Goal: Information Seeking & Learning: Learn about a topic

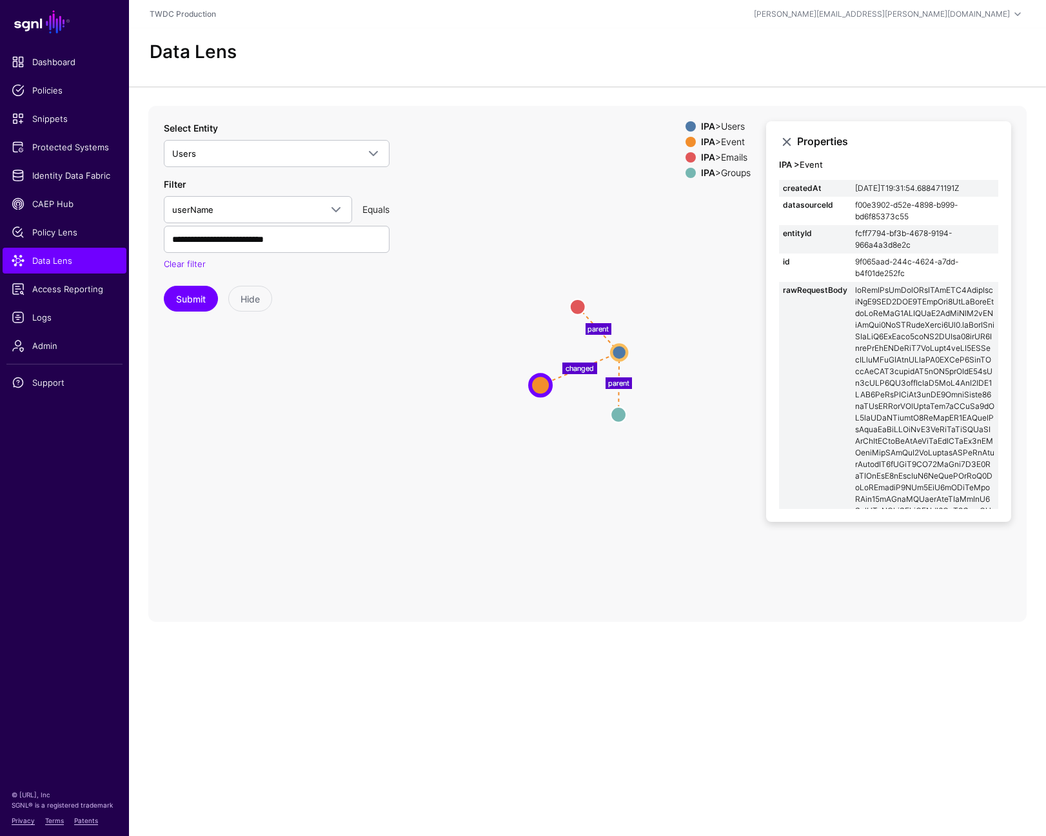
scroll to position [747, 0]
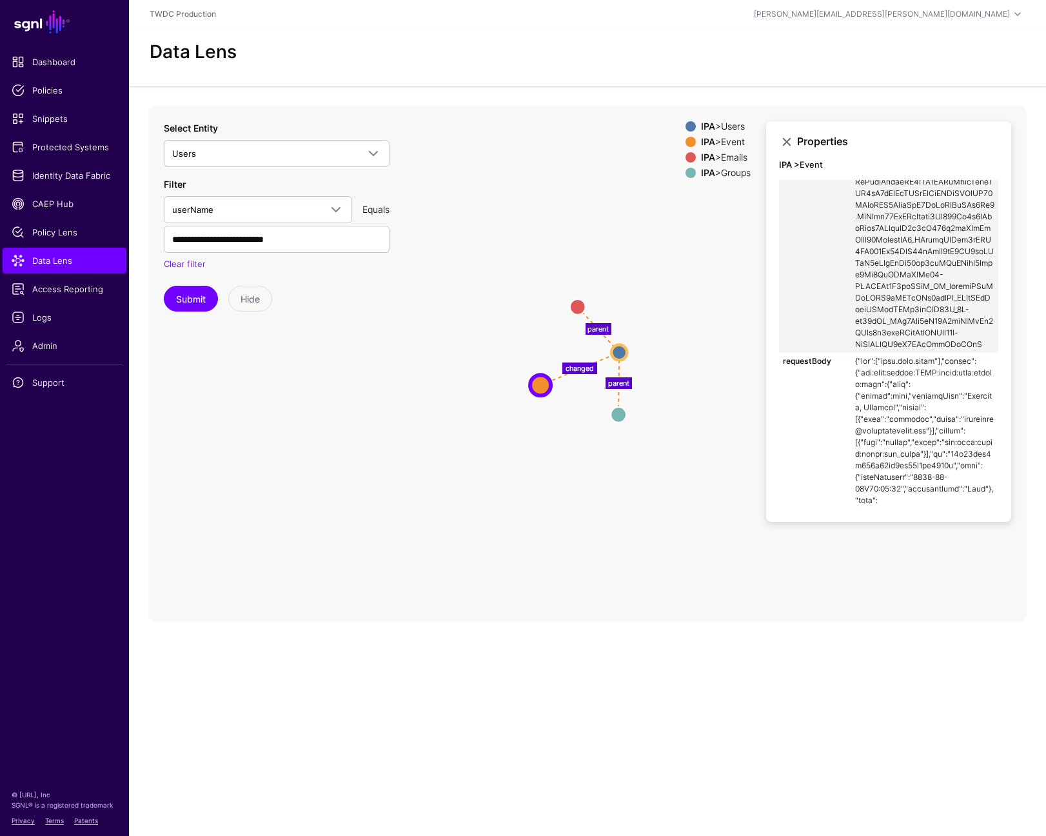
click at [658, 353] on icon "parent parent changed Groups Groups Emails Emails Event Event Users Users" at bounding box center [587, 364] width 879 height 516
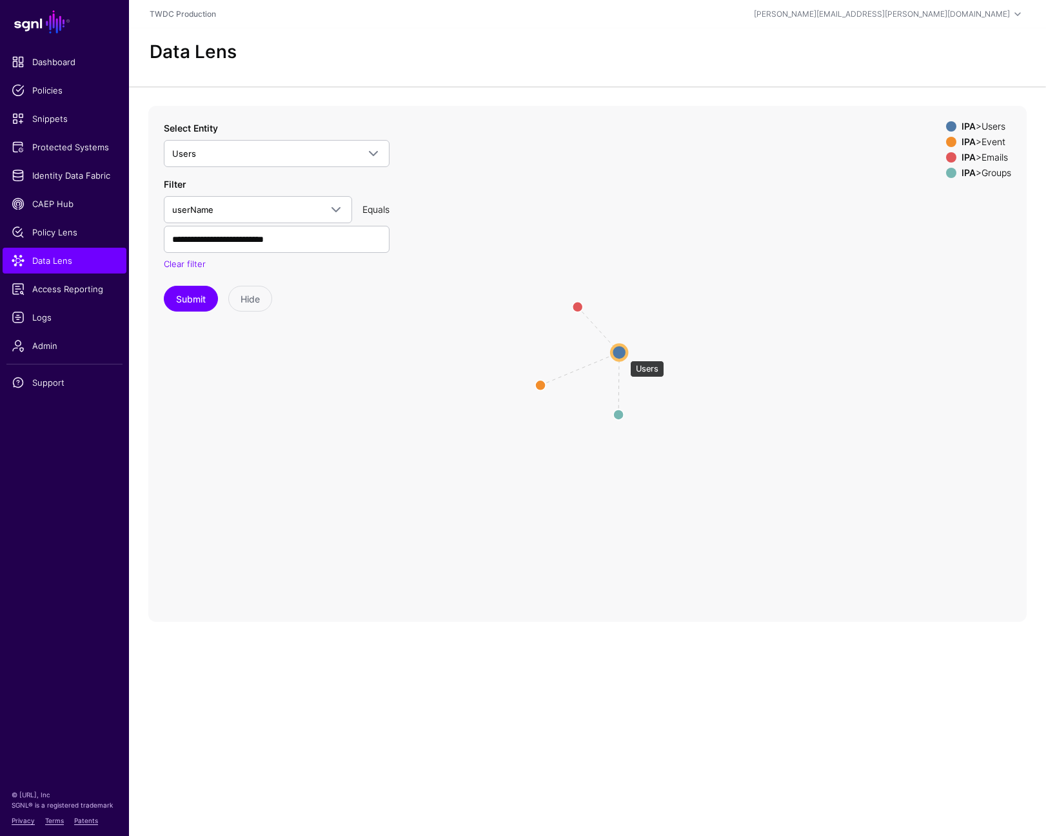
click at [624, 354] on circle at bounding box center [618, 351] width 15 height 15
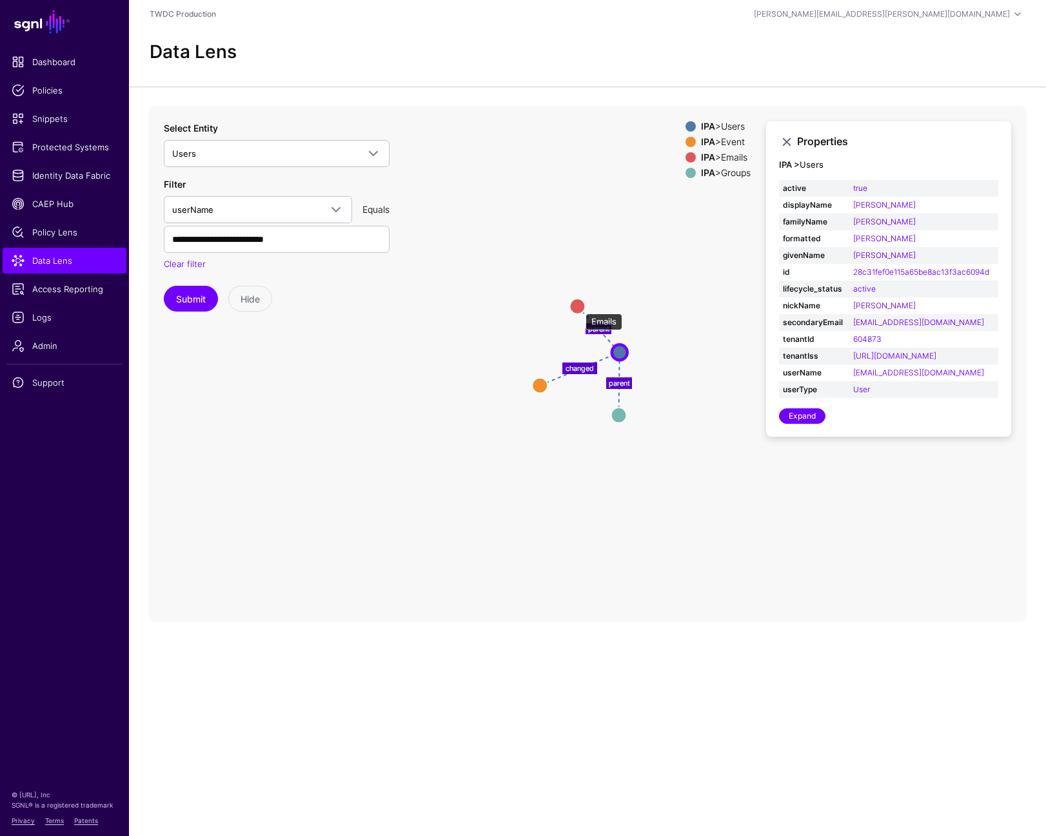
click at [577, 305] on circle at bounding box center [577, 305] width 15 height 15
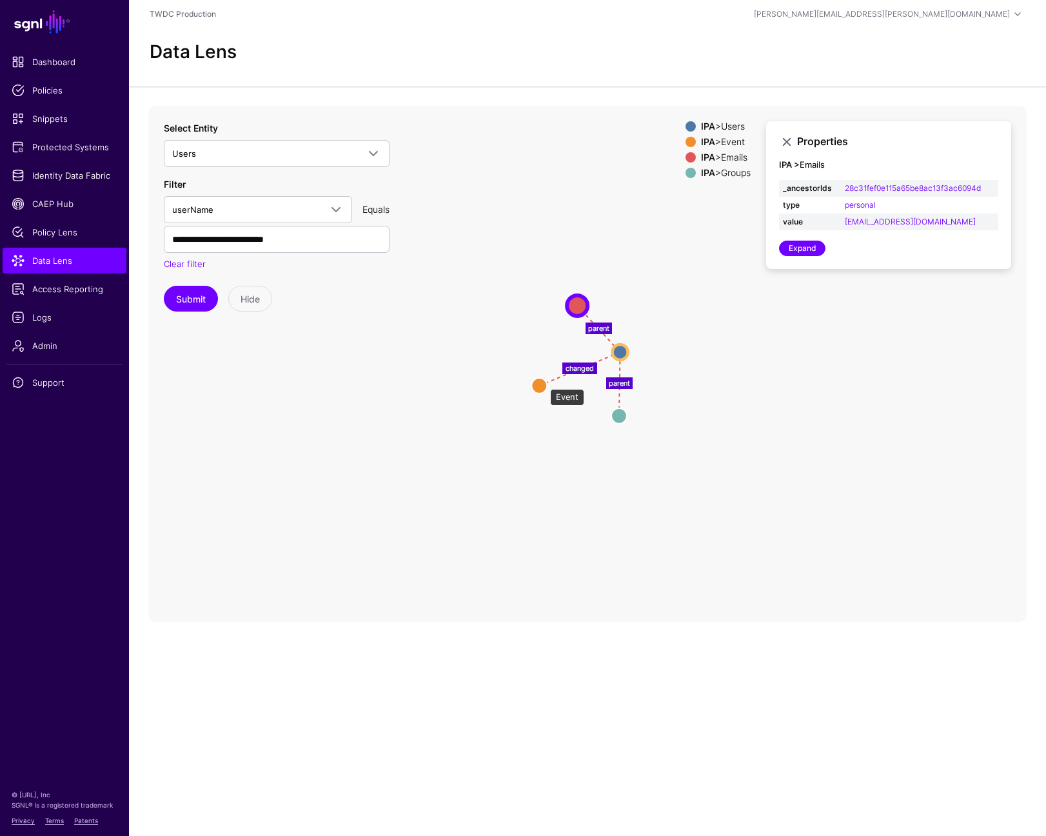
click at [544, 382] on circle at bounding box center [538, 385] width 15 height 15
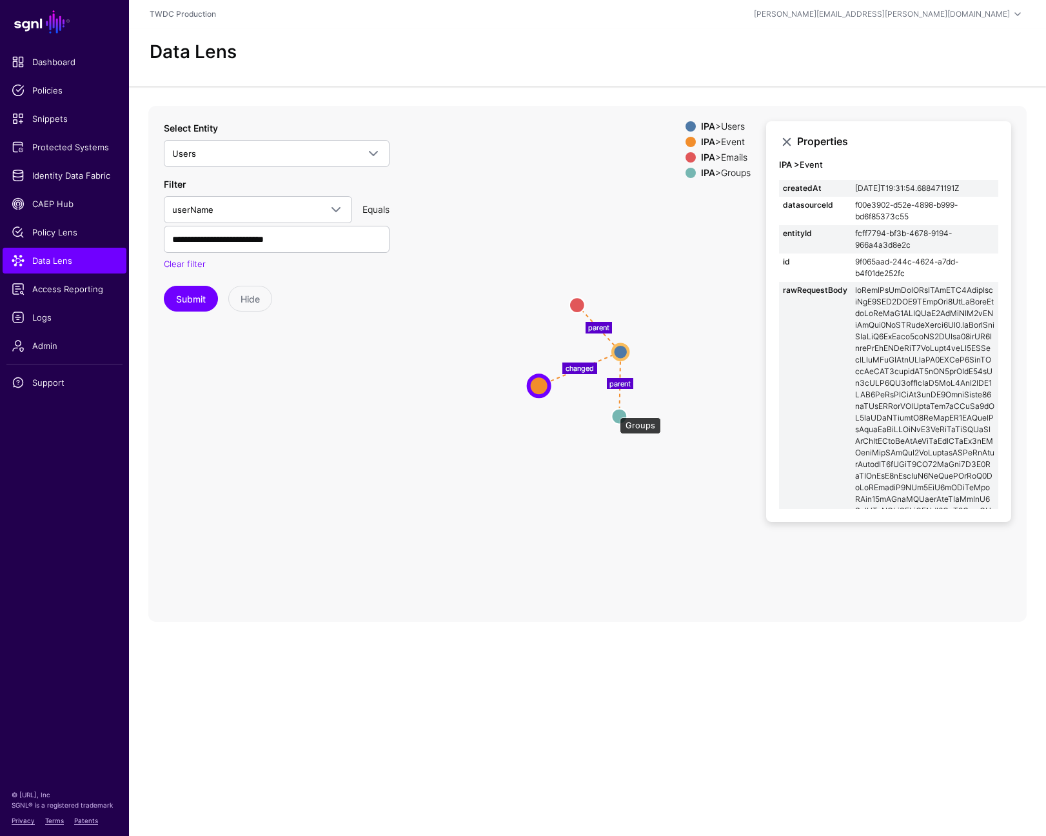
click at [615, 413] on circle at bounding box center [618, 415] width 15 height 15
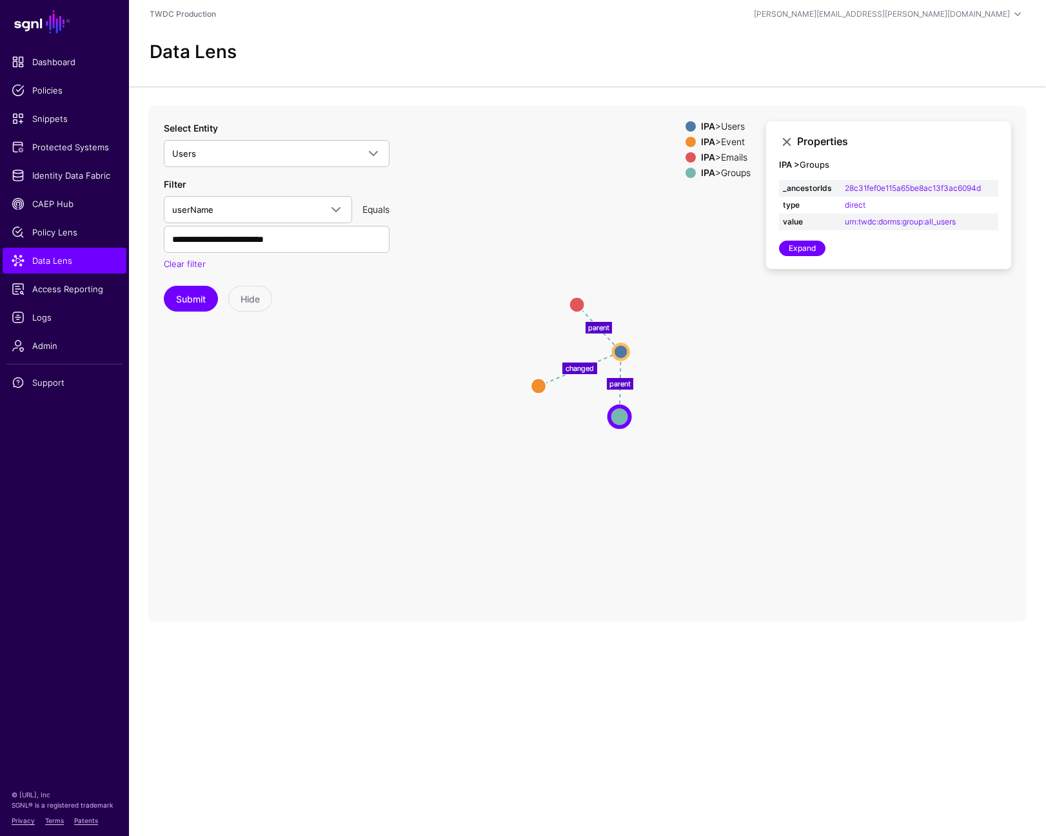
click at [677, 266] on icon "parent parent changed Groups Groups Emails Emails Event Event Users Users" at bounding box center [587, 364] width 879 height 516
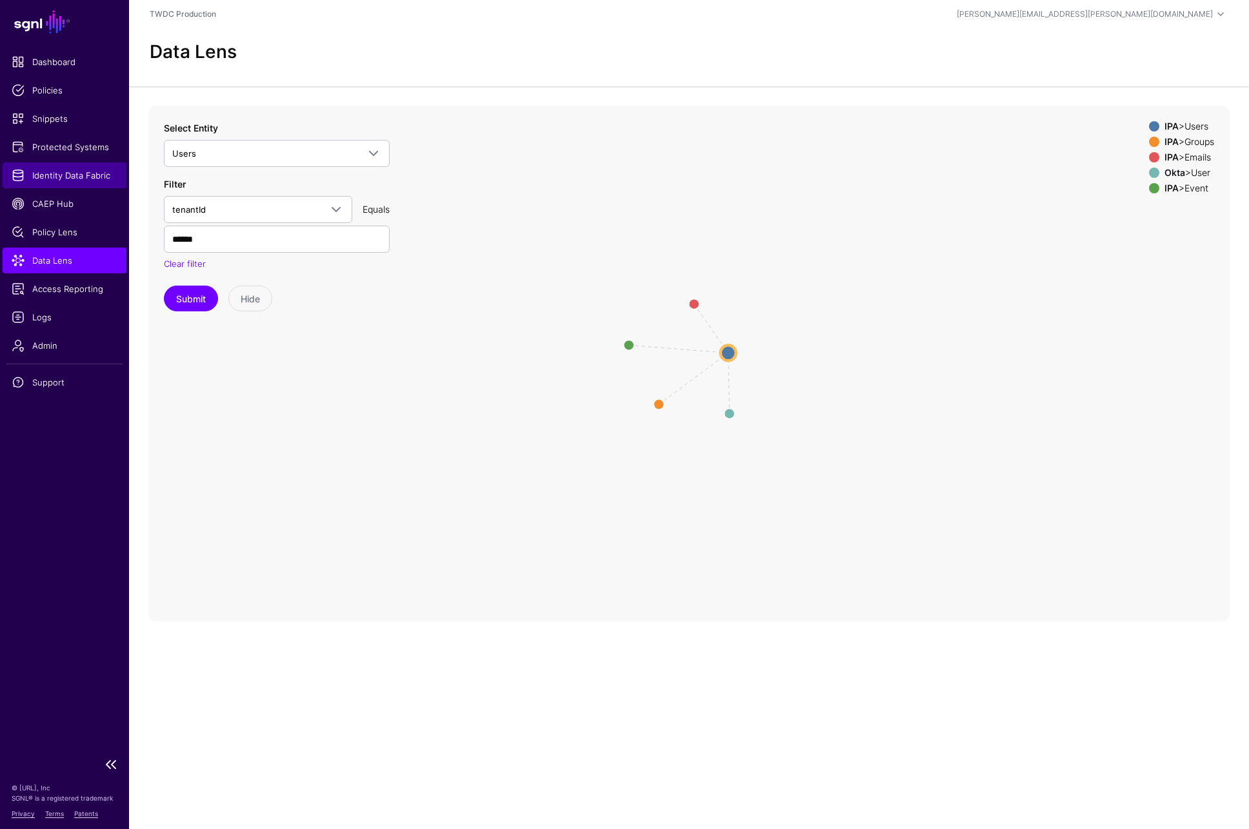
click at [60, 168] on link "Identity Data Fabric" at bounding box center [65, 176] width 124 height 26
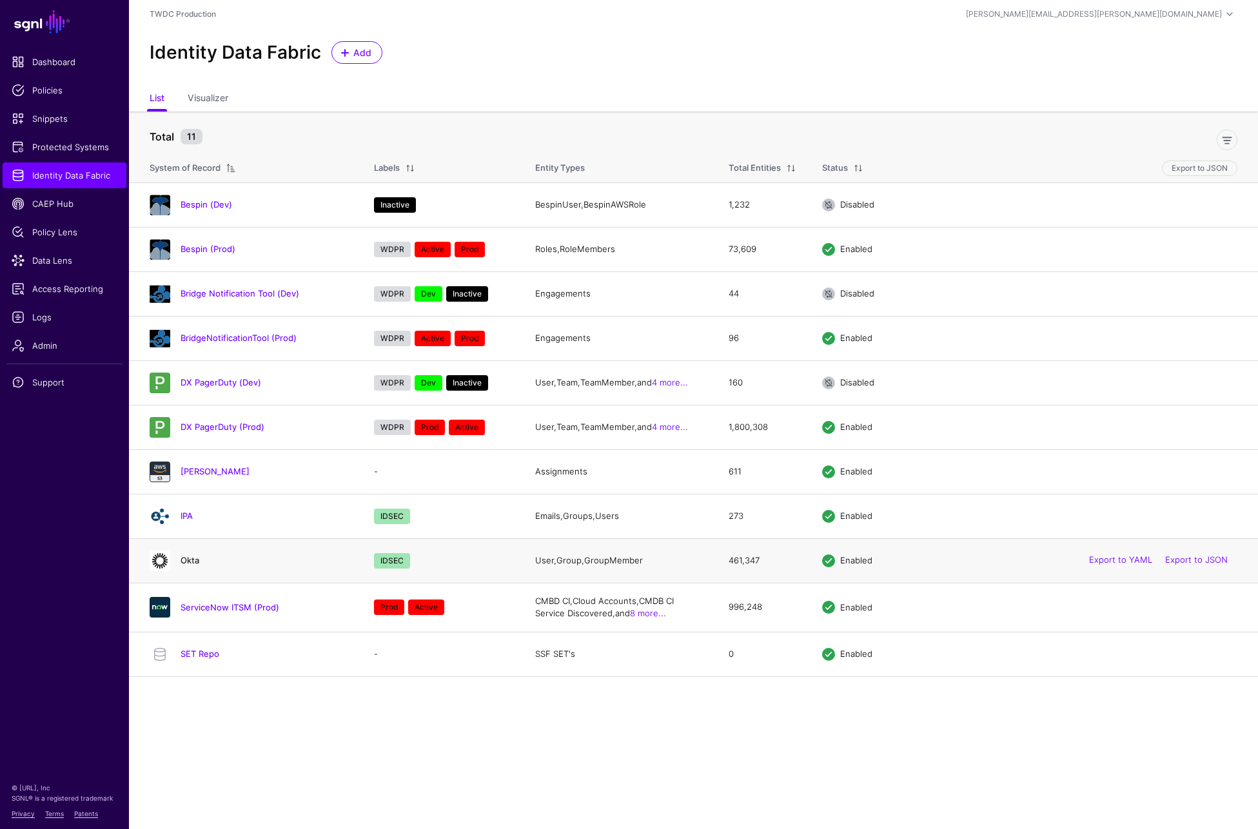
click at [199, 555] on h4 "Okta" at bounding box center [265, 561] width 168 height 12
click at [195, 559] on link "Okta" at bounding box center [190, 560] width 19 height 10
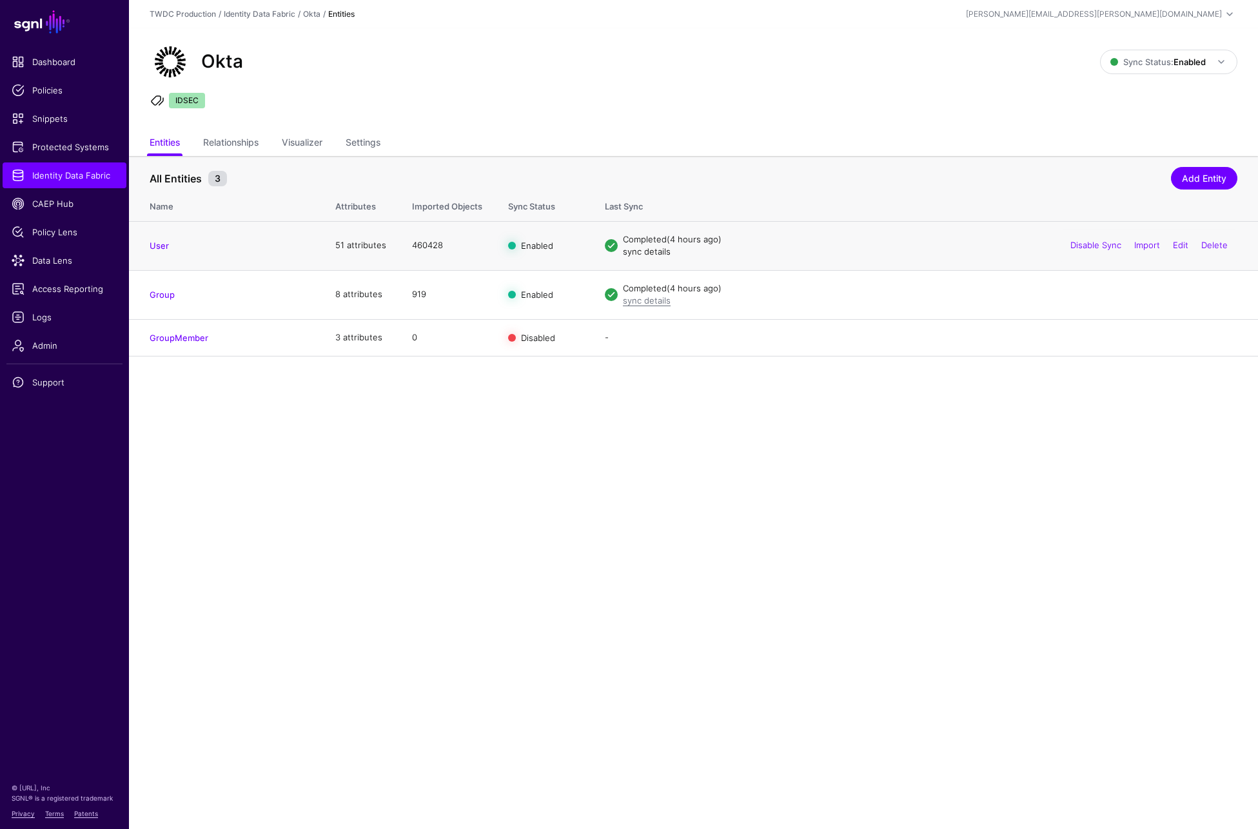
click at [655, 252] on link "sync details" at bounding box center [647, 251] width 48 height 10
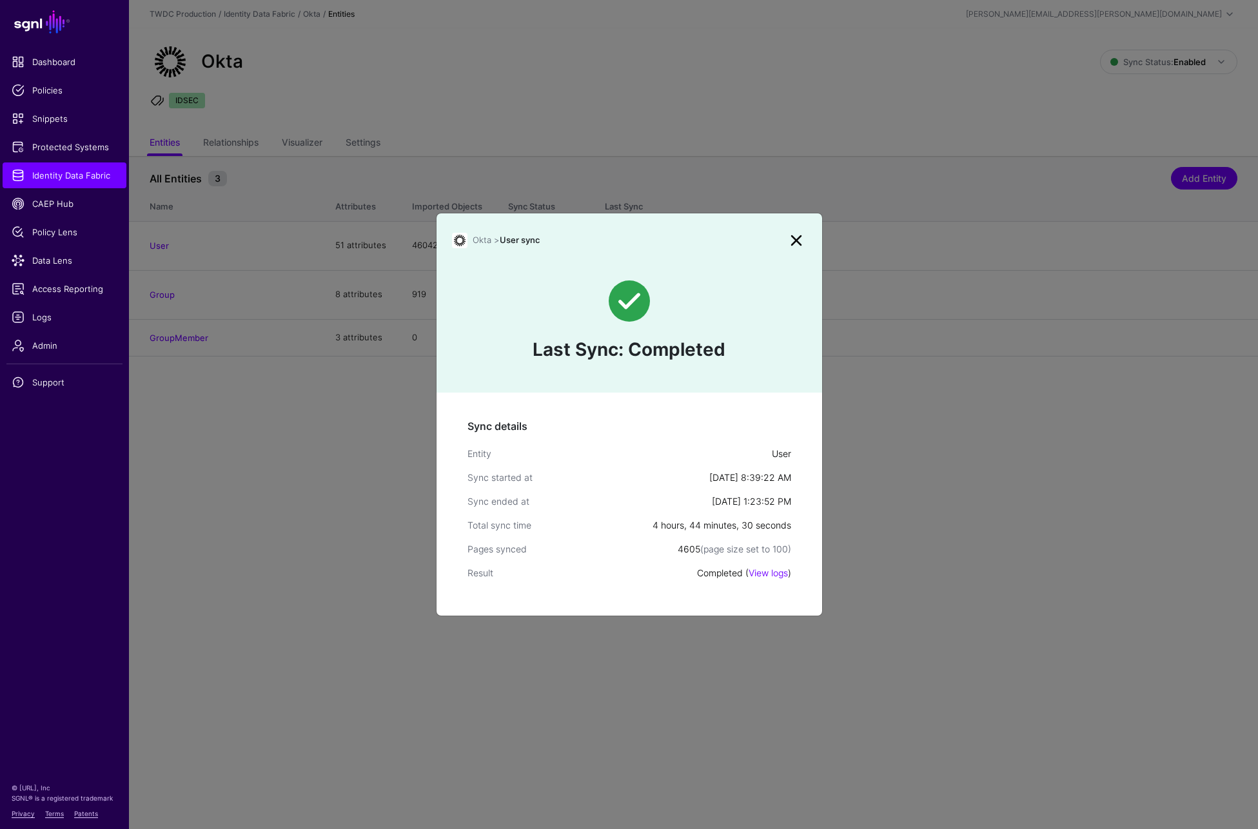
click at [800, 244] on link at bounding box center [796, 240] width 21 height 21
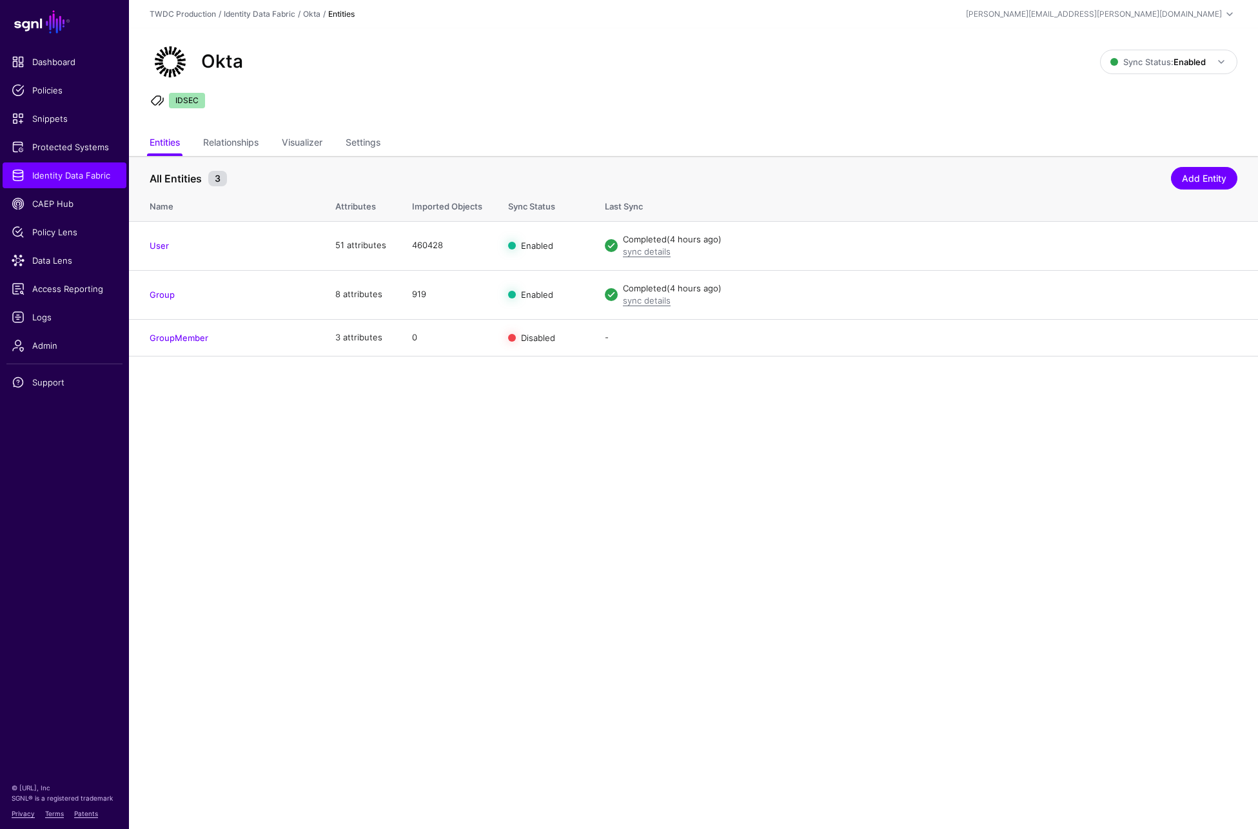
click at [591, 551] on main "SGNL Dashboard Policies Snippets Protected Systems Identity Data Fabric CAEP Hu…" at bounding box center [629, 414] width 1258 height 829
click at [54, 146] on span "Protected Systems" at bounding box center [65, 147] width 106 height 13
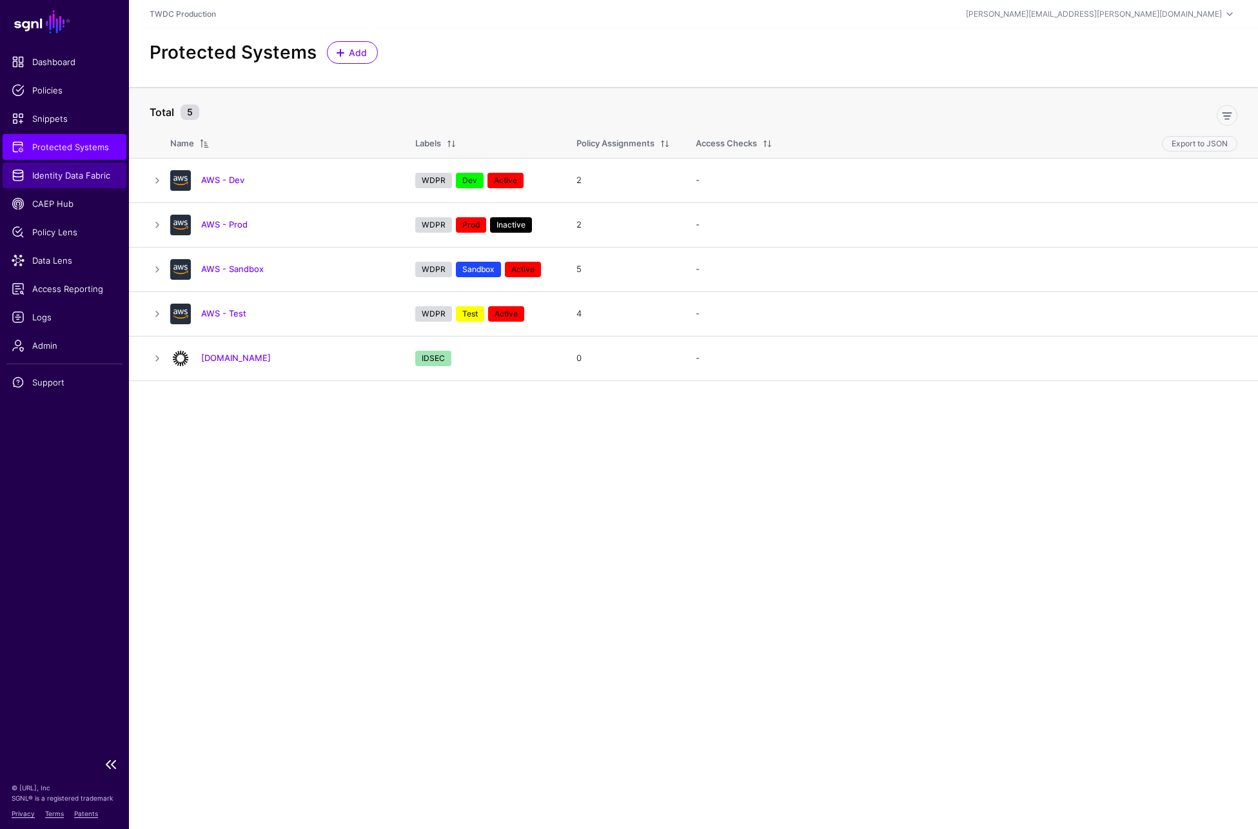
click at [54, 173] on span "Identity Data Fabric" at bounding box center [65, 175] width 106 height 13
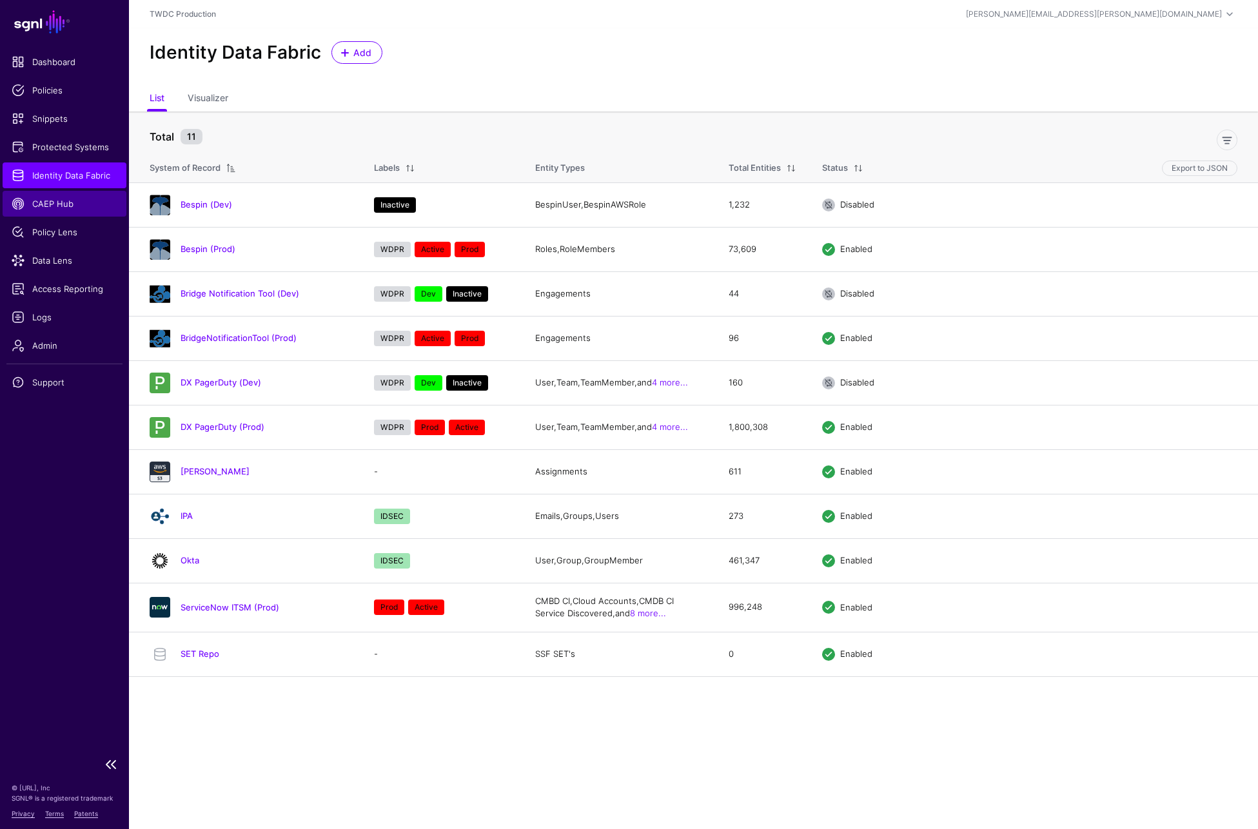
click at [54, 206] on span "CAEP Hub" at bounding box center [65, 203] width 106 height 13
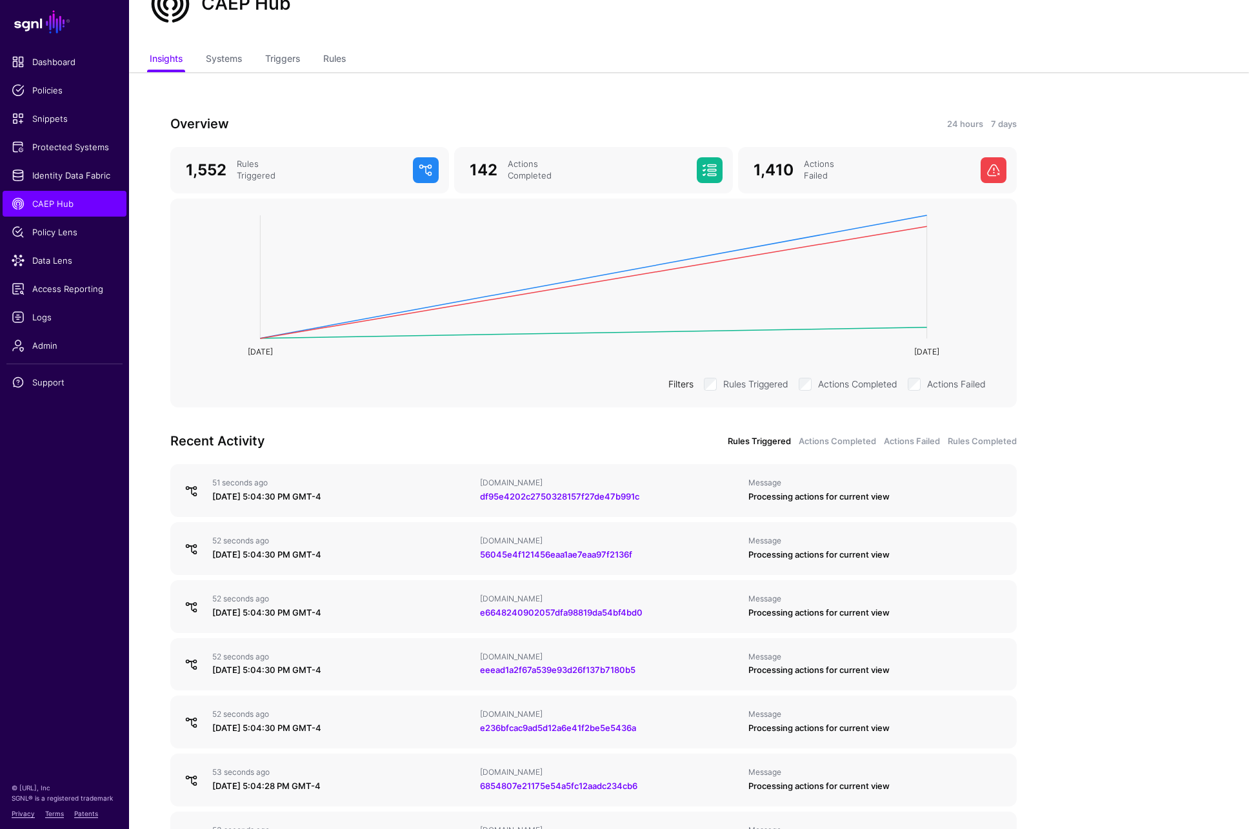
scroll to position [66, 0]
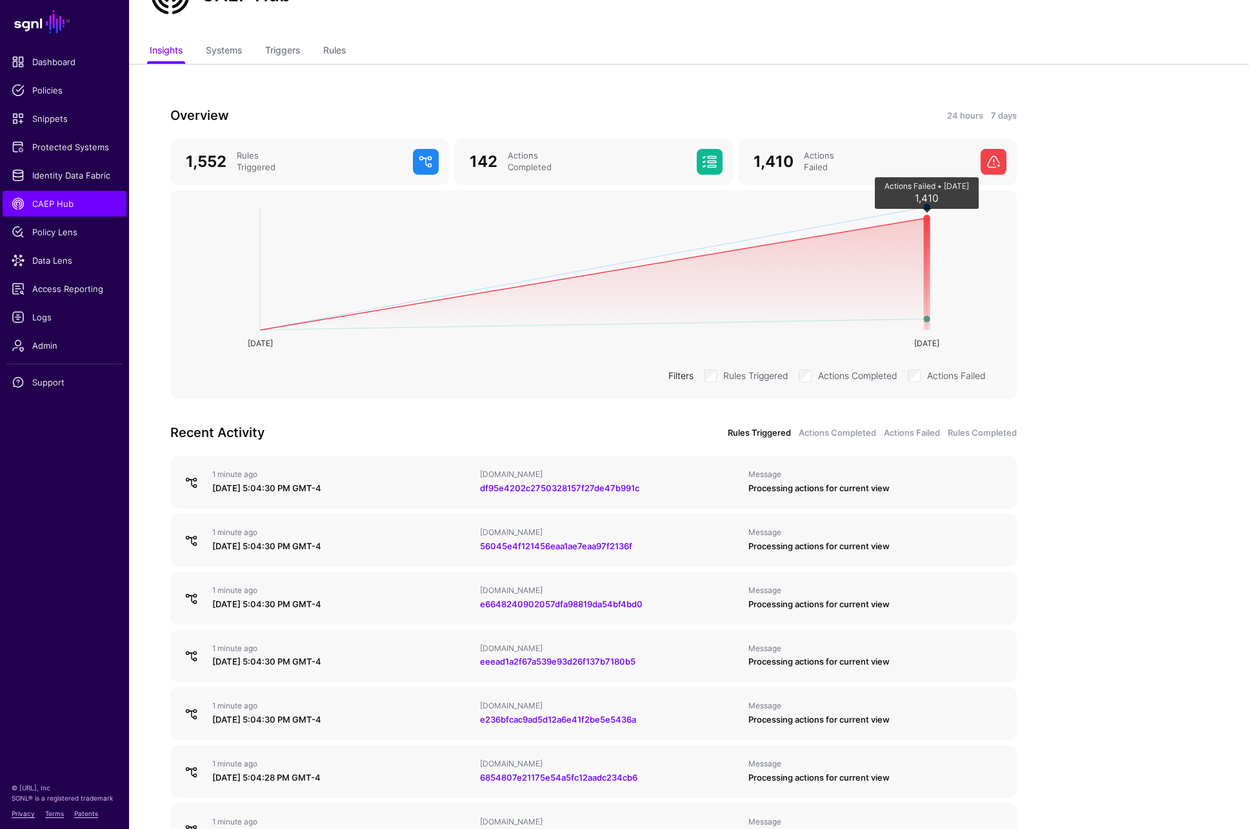
click at [926, 218] on circle at bounding box center [927, 218] width 6 height 6
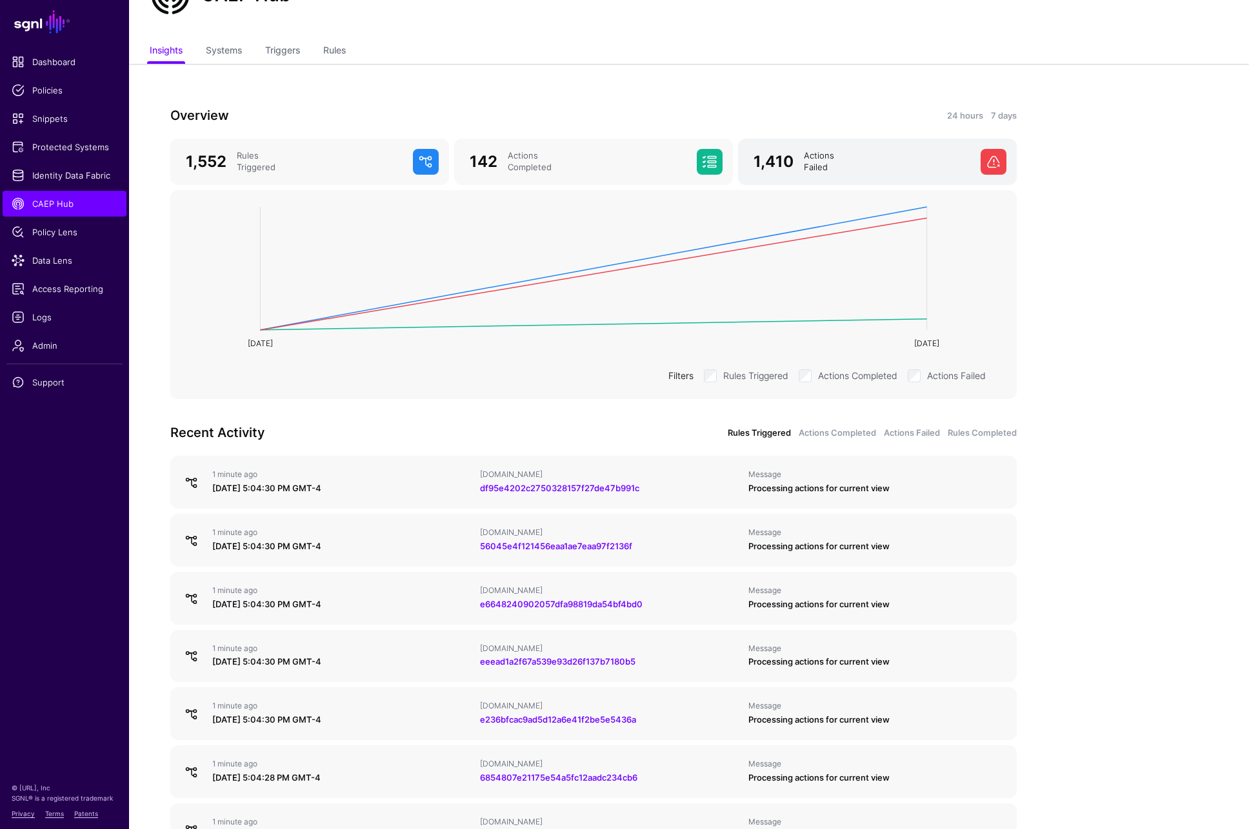
click at [984, 159] on span at bounding box center [993, 162] width 26 height 26
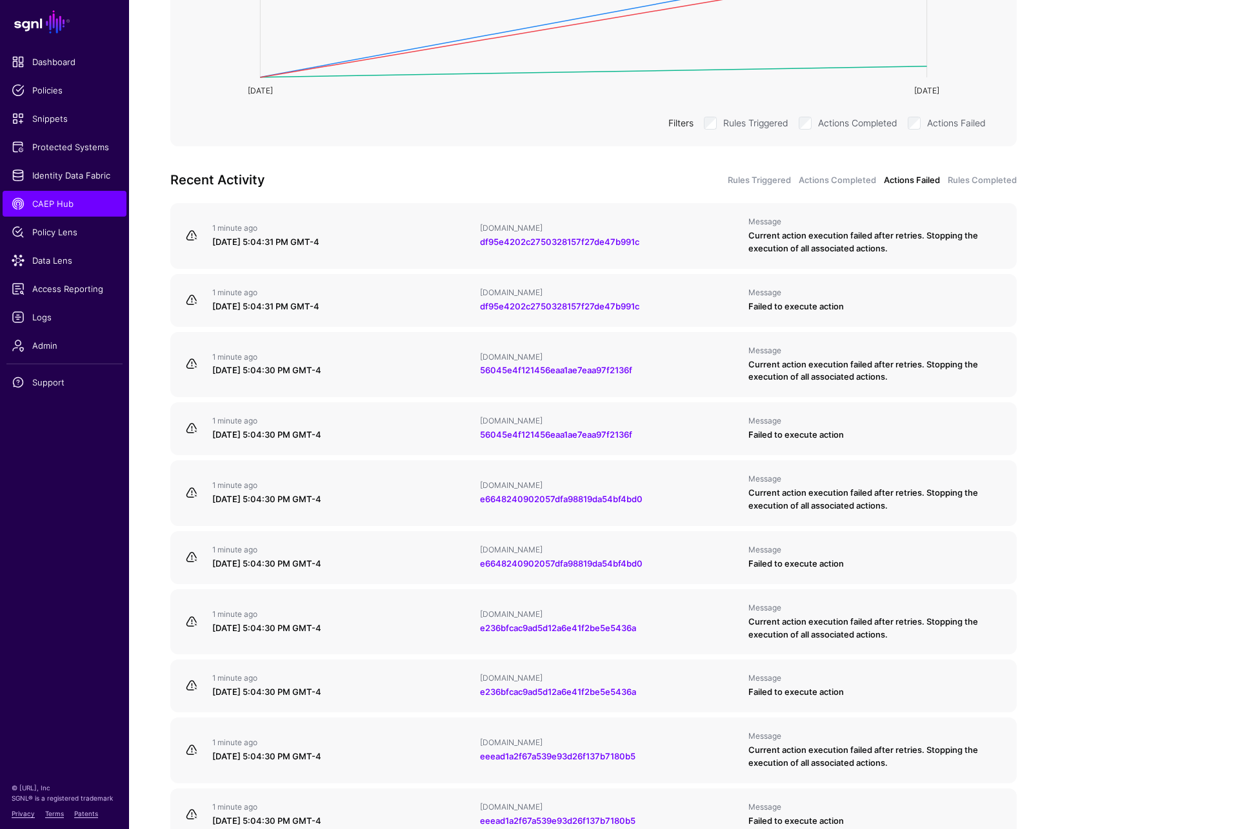
scroll to position [320, 0]
click at [321, 227] on div "1 minute ago" at bounding box center [340, 228] width 257 height 10
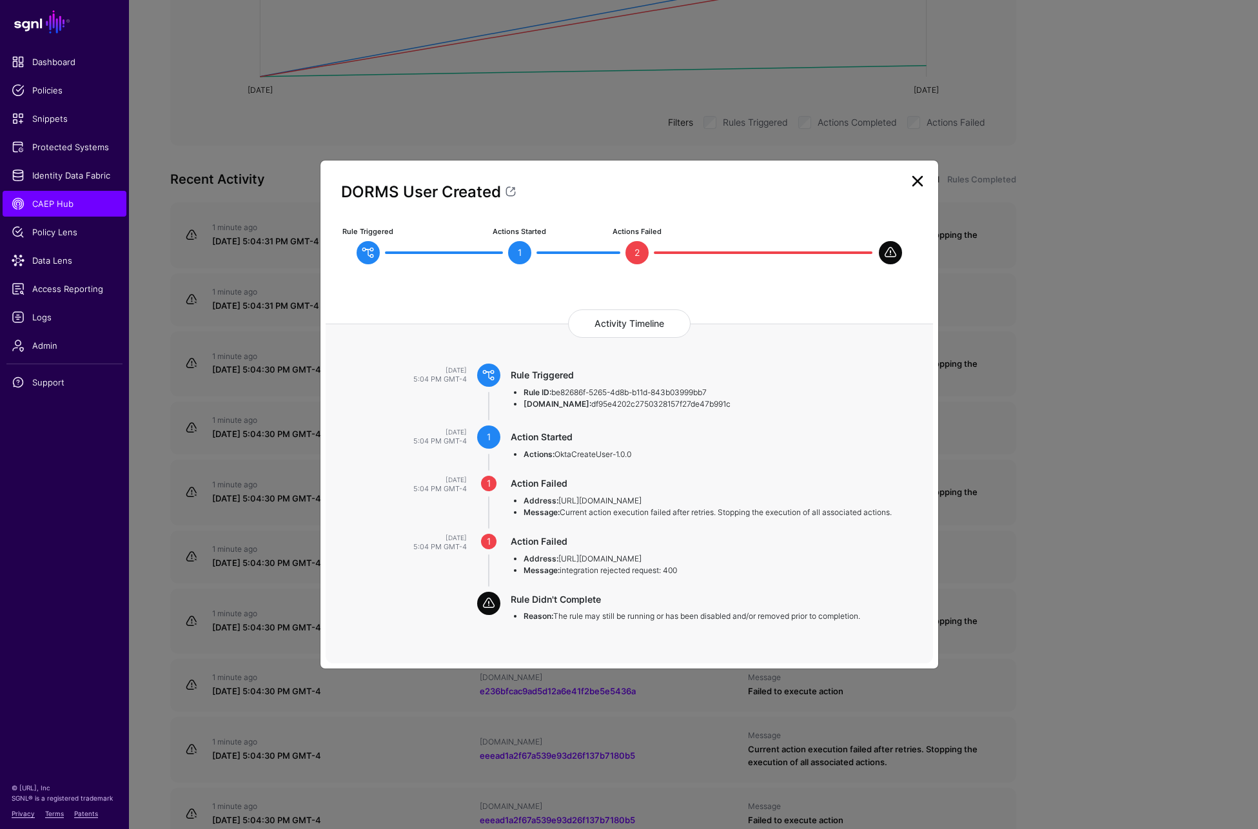
click at [922, 182] on link at bounding box center [918, 181] width 21 height 21
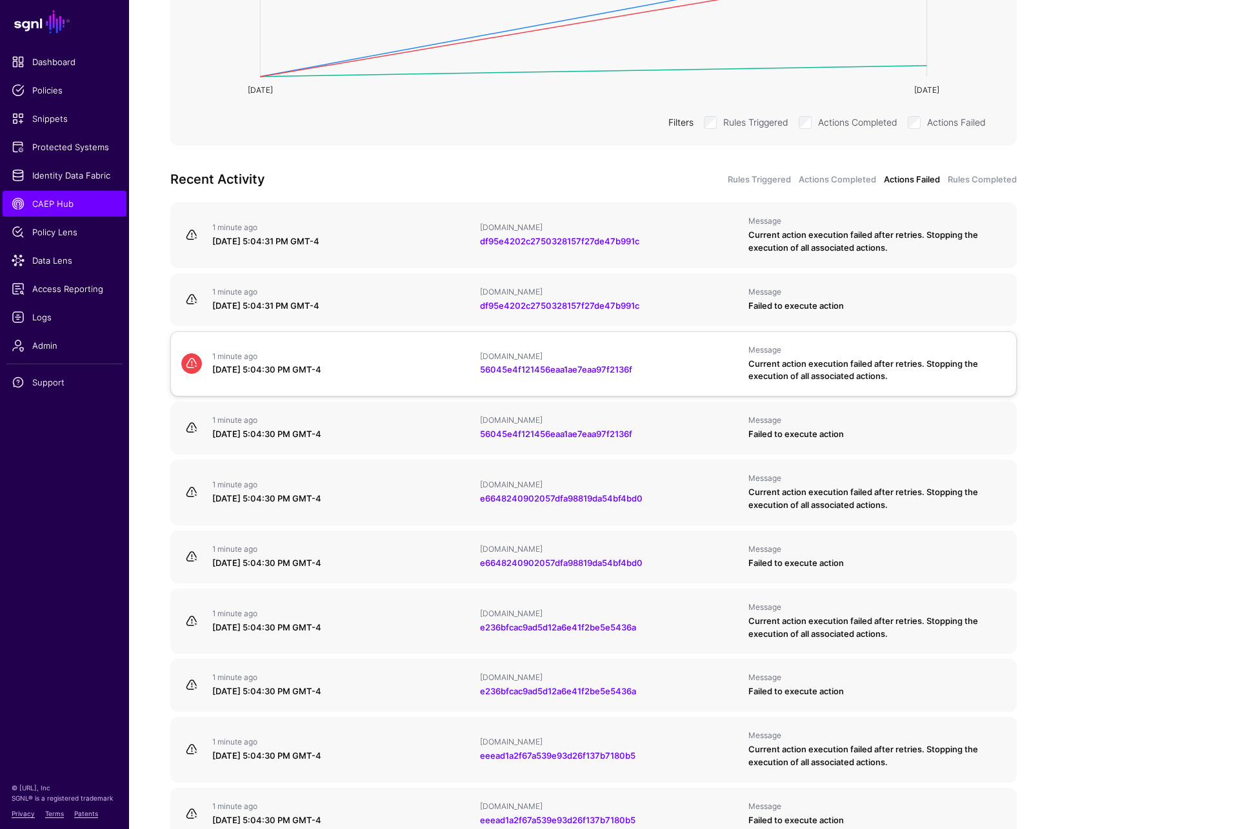
scroll to position [112, 0]
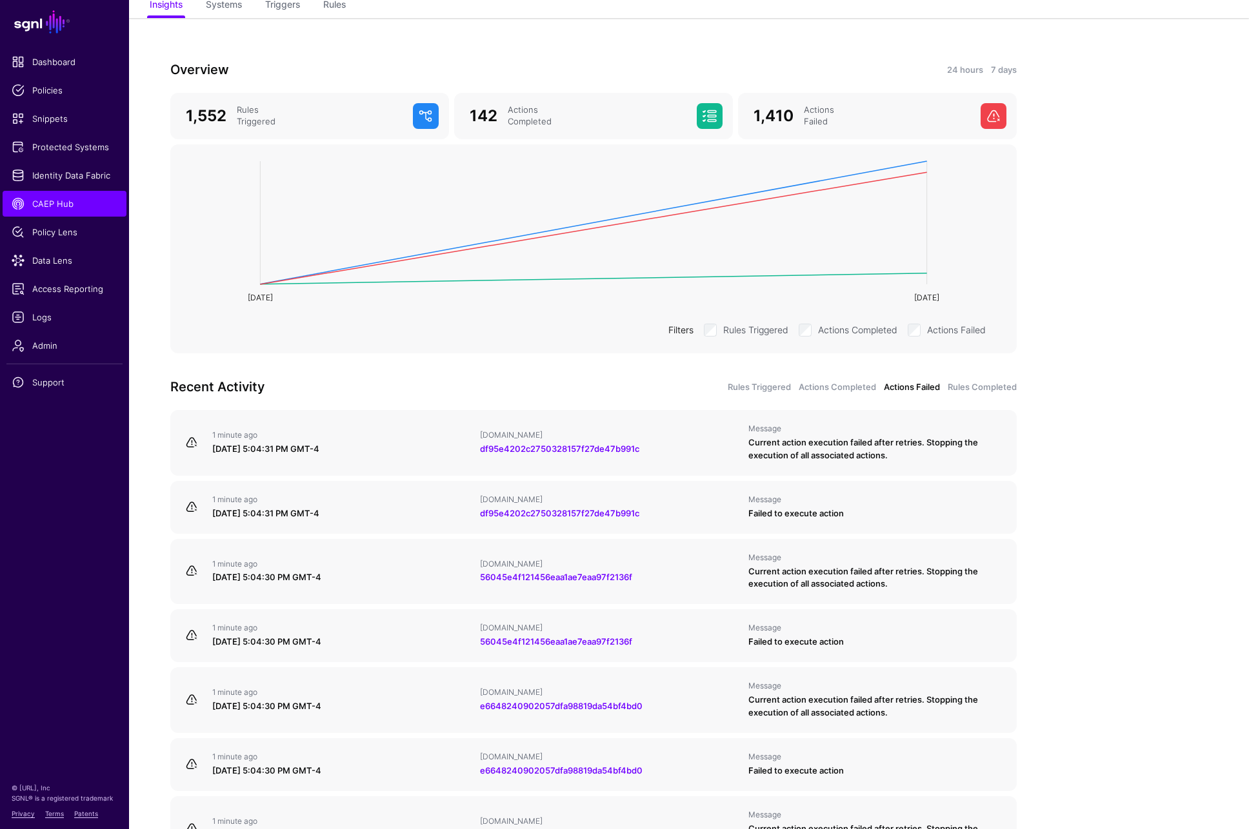
click at [938, 328] on label "Actions Failed" at bounding box center [956, 328] width 59 height 15
click at [846, 333] on label "Actions Completed" at bounding box center [857, 328] width 79 height 15
click at [752, 328] on label "Rules Triggered" at bounding box center [755, 328] width 65 height 15
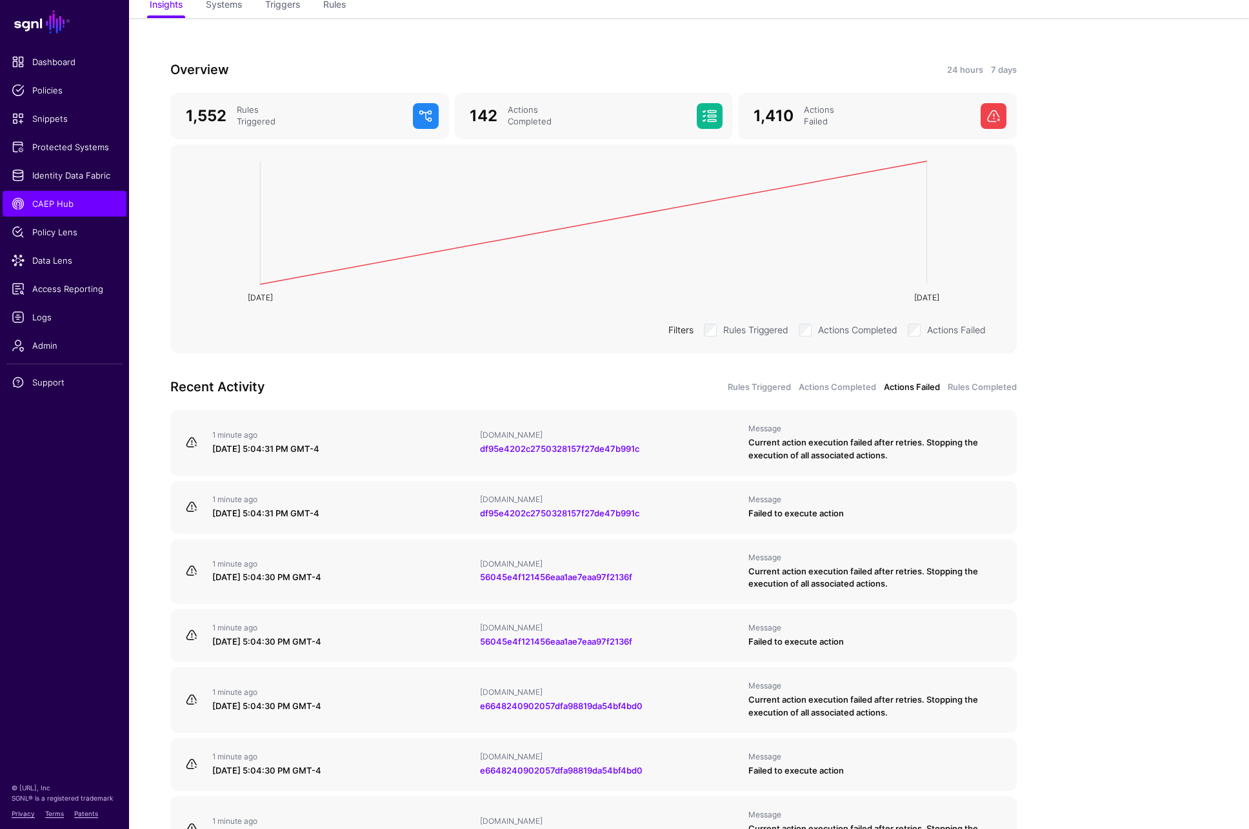
click at [922, 330] on div "Actions Failed" at bounding box center [947, 328] width 78 height 15
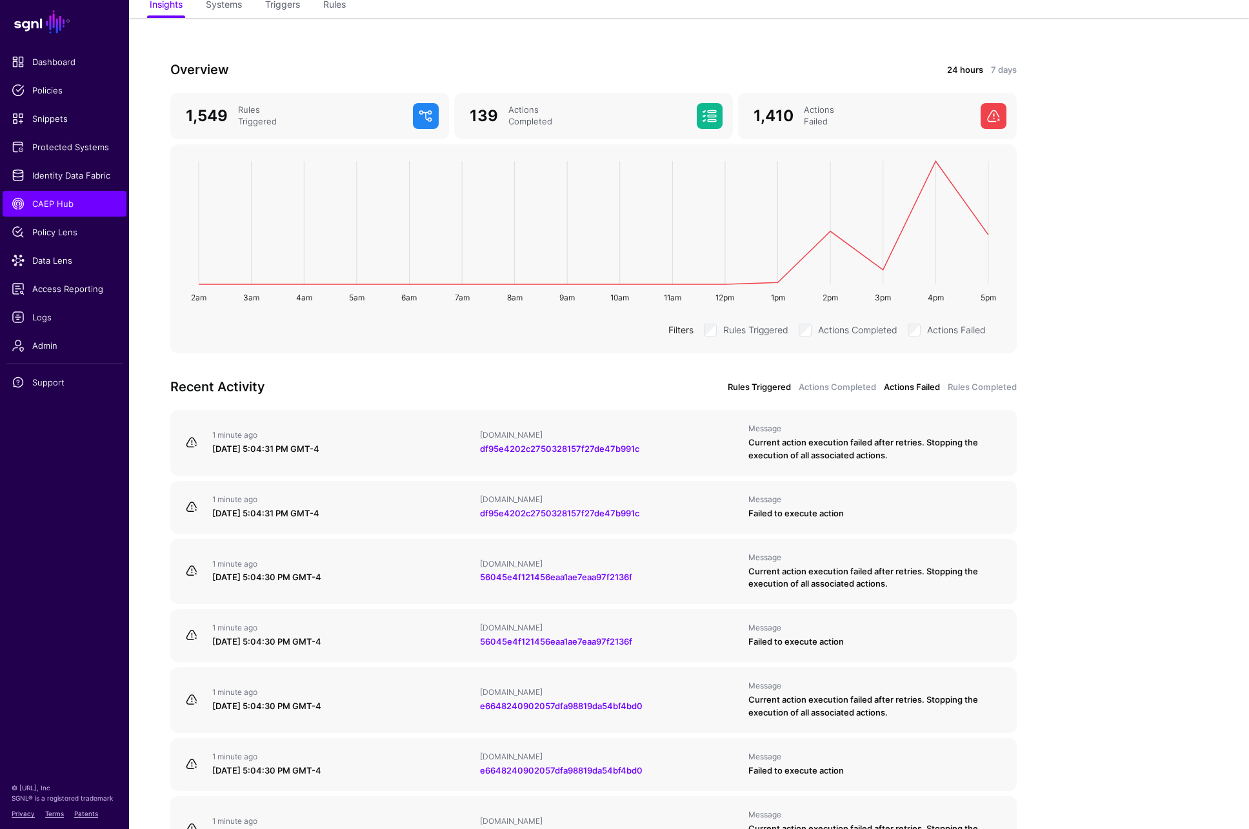
click at [757, 390] on link "Rules Triggered" at bounding box center [759, 387] width 63 height 13
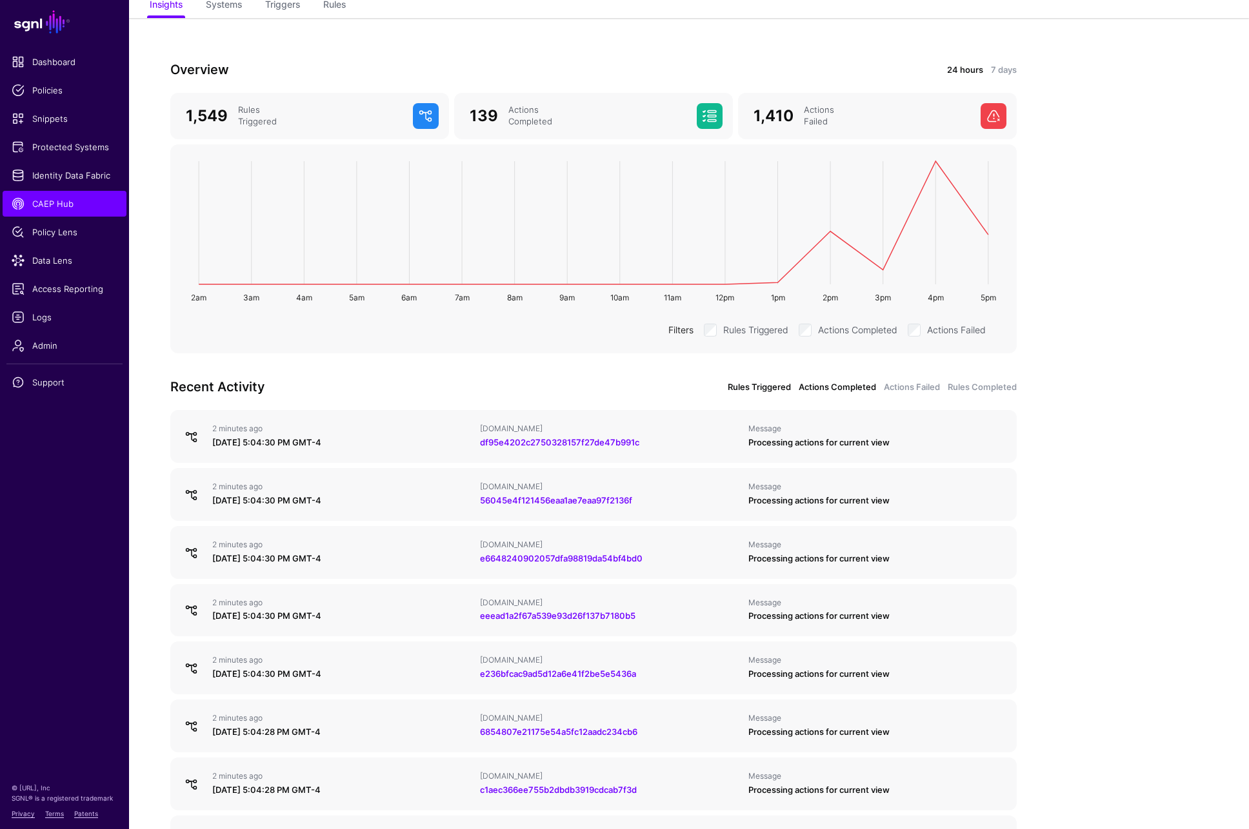
click at [835, 389] on link "Actions Completed" at bounding box center [837, 387] width 77 height 13
click at [891, 390] on link "Actions Failed" at bounding box center [912, 387] width 56 height 13
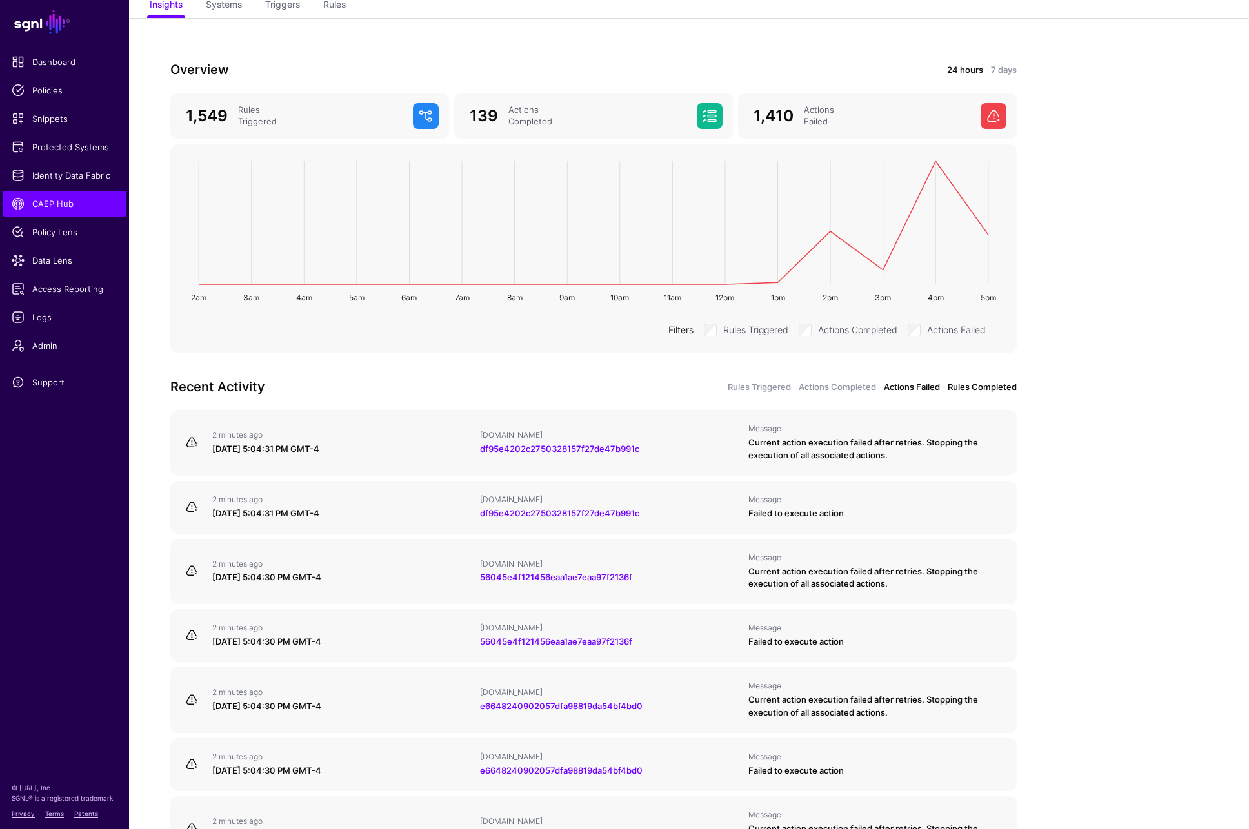
click at [982, 388] on link "Rules Completed" at bounding box center [982, 387] width 69 height 13
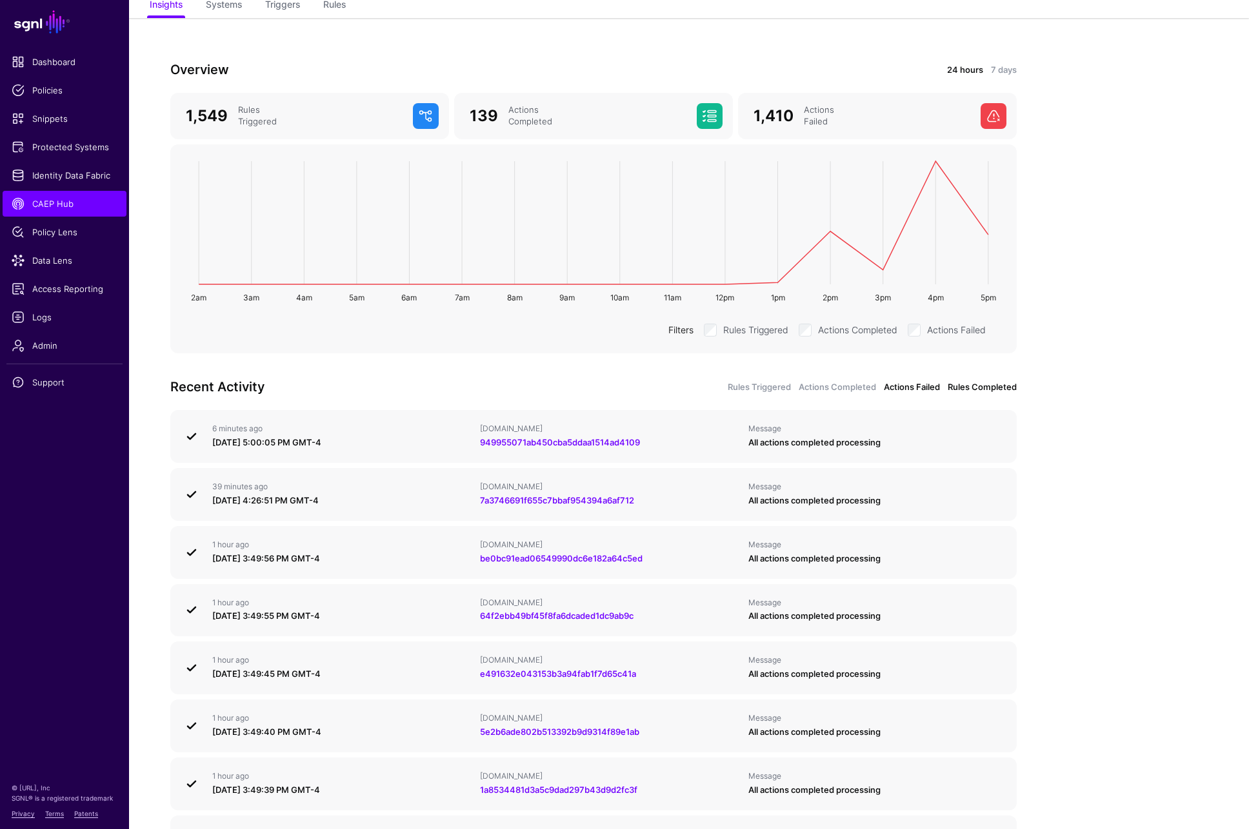
click at [902, 386] on link "Actions Failed" at bounding box center [912, 387] width 56 height 13
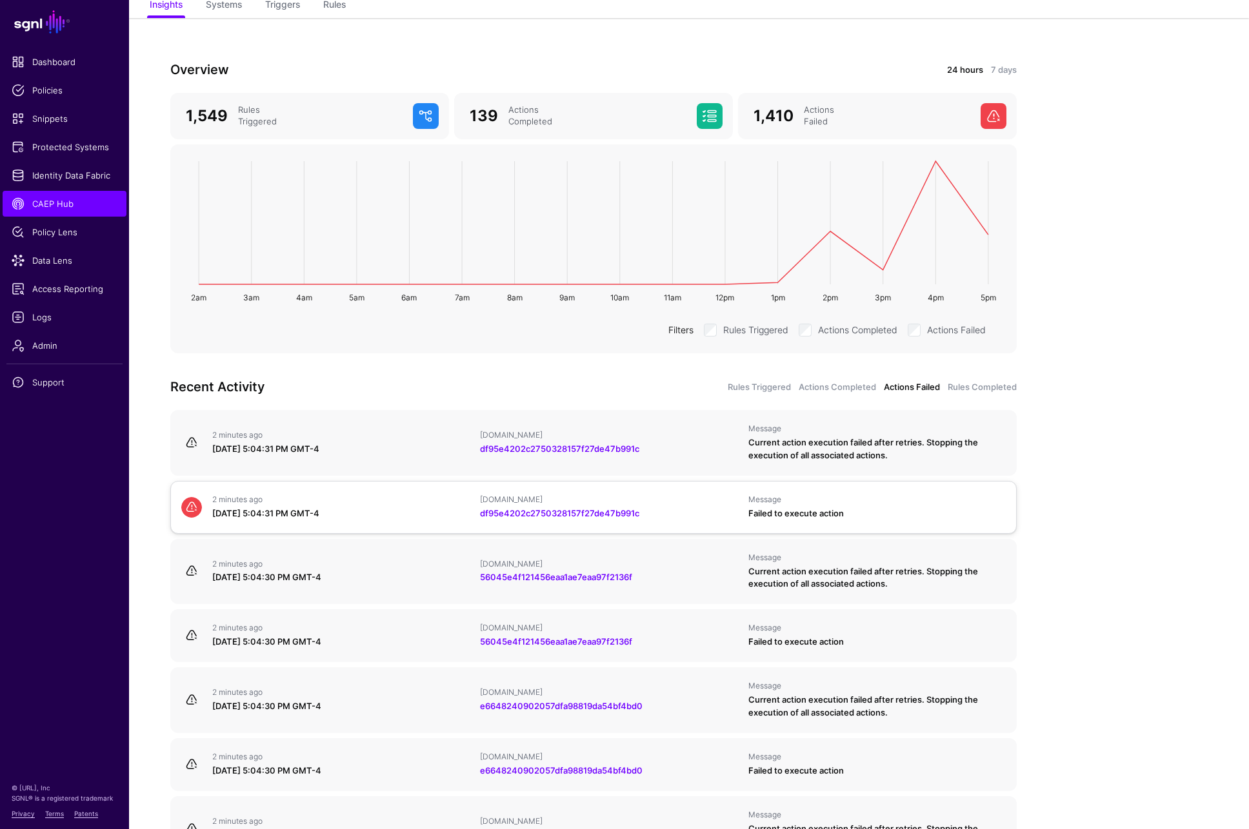
click at [840, 513] on div "Failed to execute action" at bounding box center [876, 514] width 257 height 13
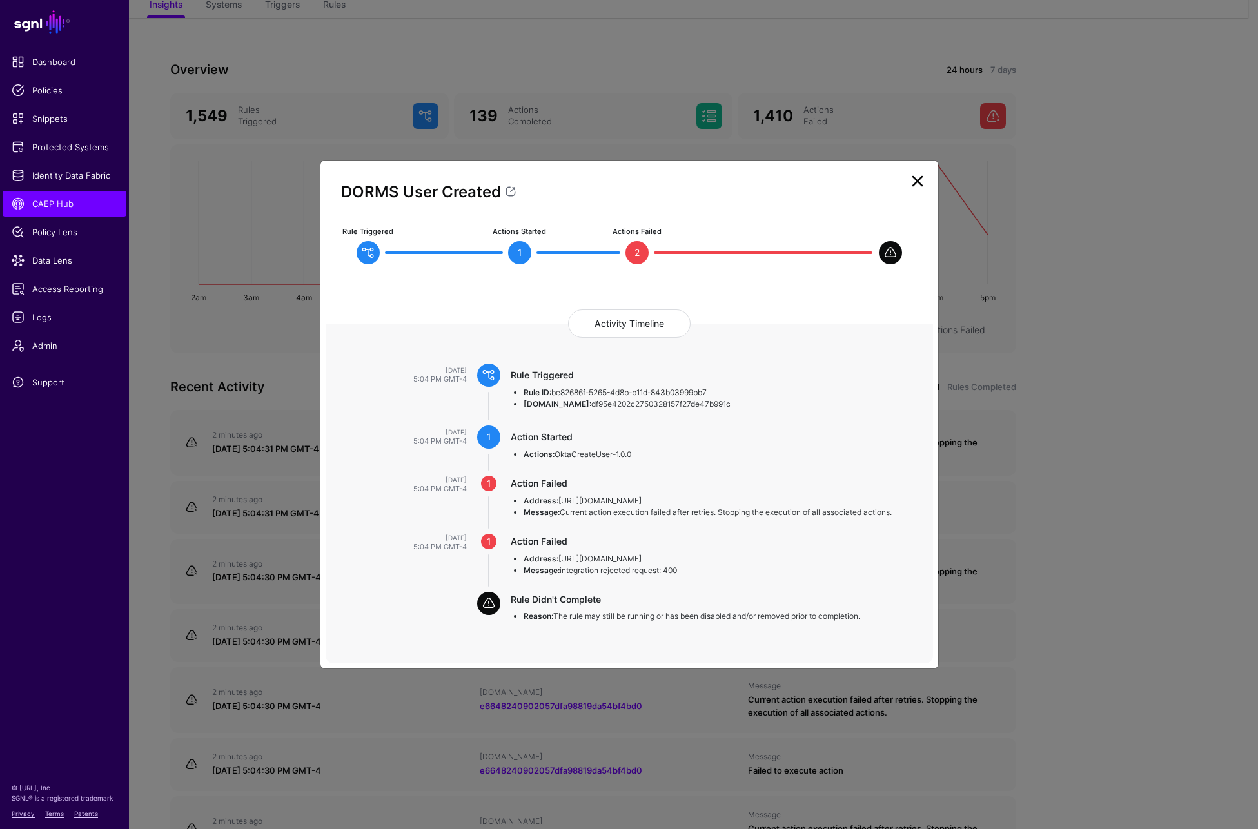
click at [915, 184] on link at bounding box center [918, 181] width 21 height 21
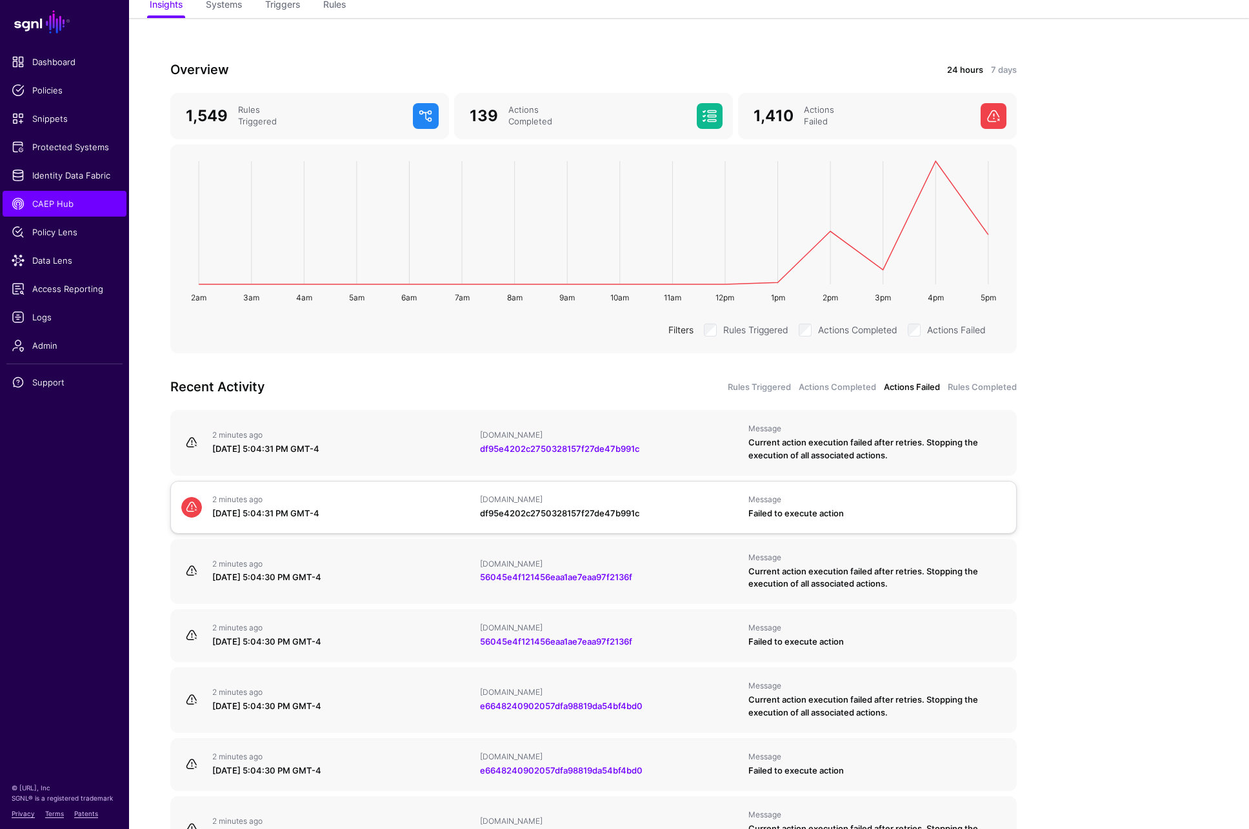
click at [589, 513] on link "df95e4202c2750328157f27de47b991c" at bounding box center [559, 513] width 159 height 10
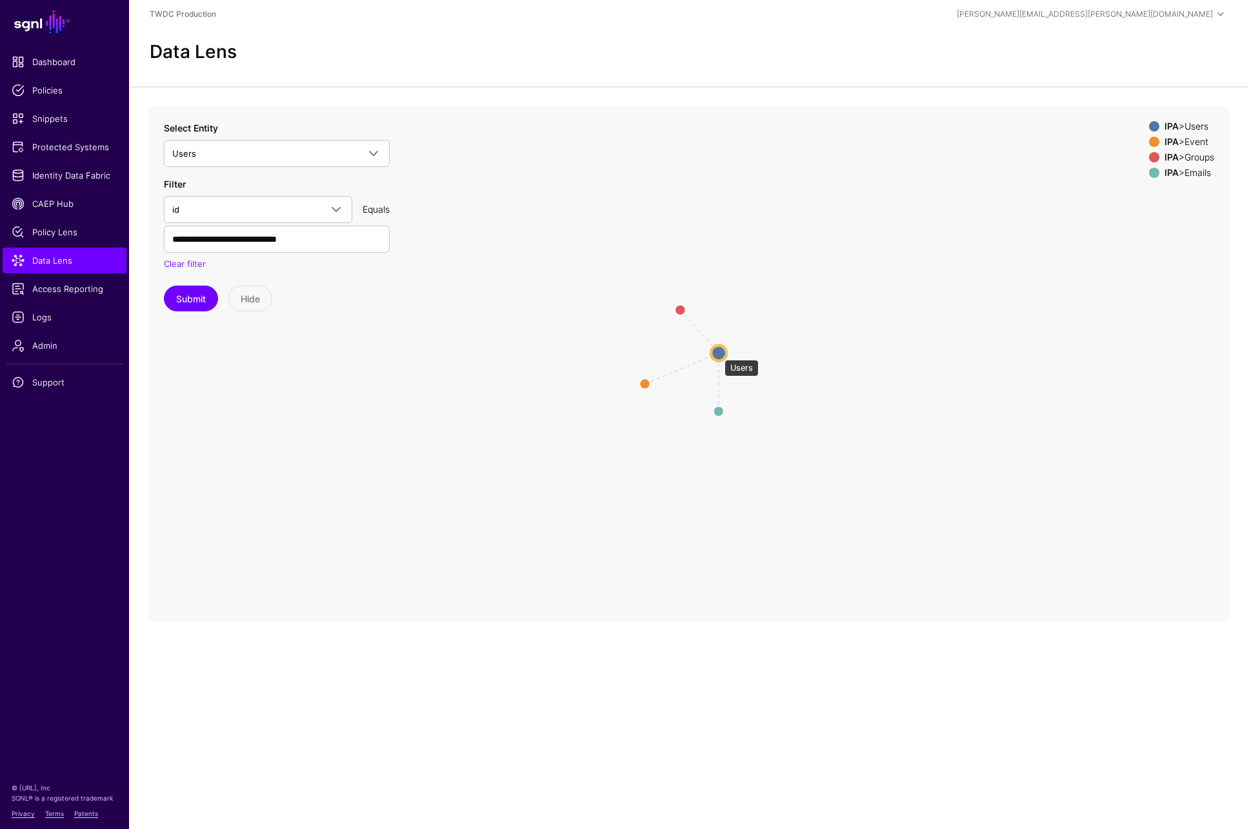
click at [718, 353] on circle at bounding box center [718, 352] width 15 height 15
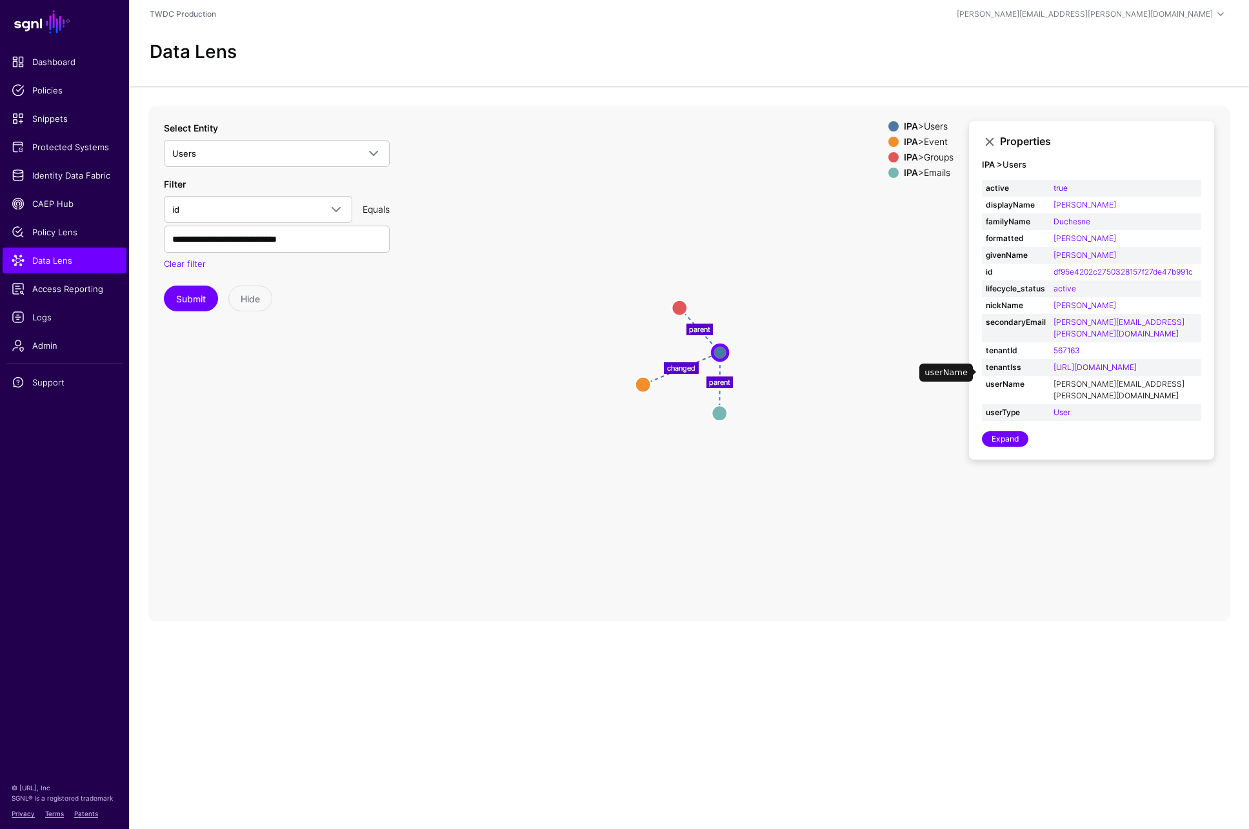
scroll to position [19, 0]
click at [516, 210] on icon "parent parent changed Emails Emails Groups Groups Event Event Users Users" at bounding box center [688, 364] width 1081 height 516
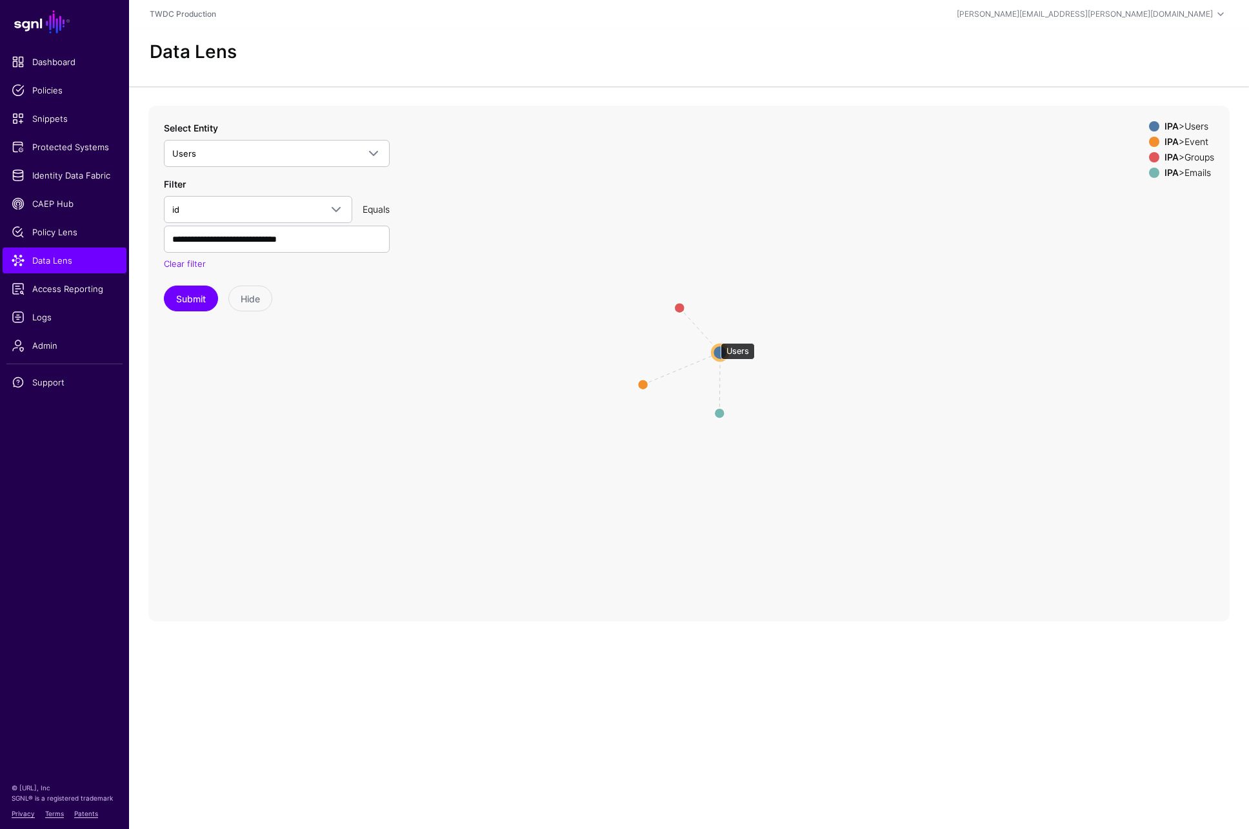
click at [714, 344] on circle at bounding box center [719, 351] width 15 height 15
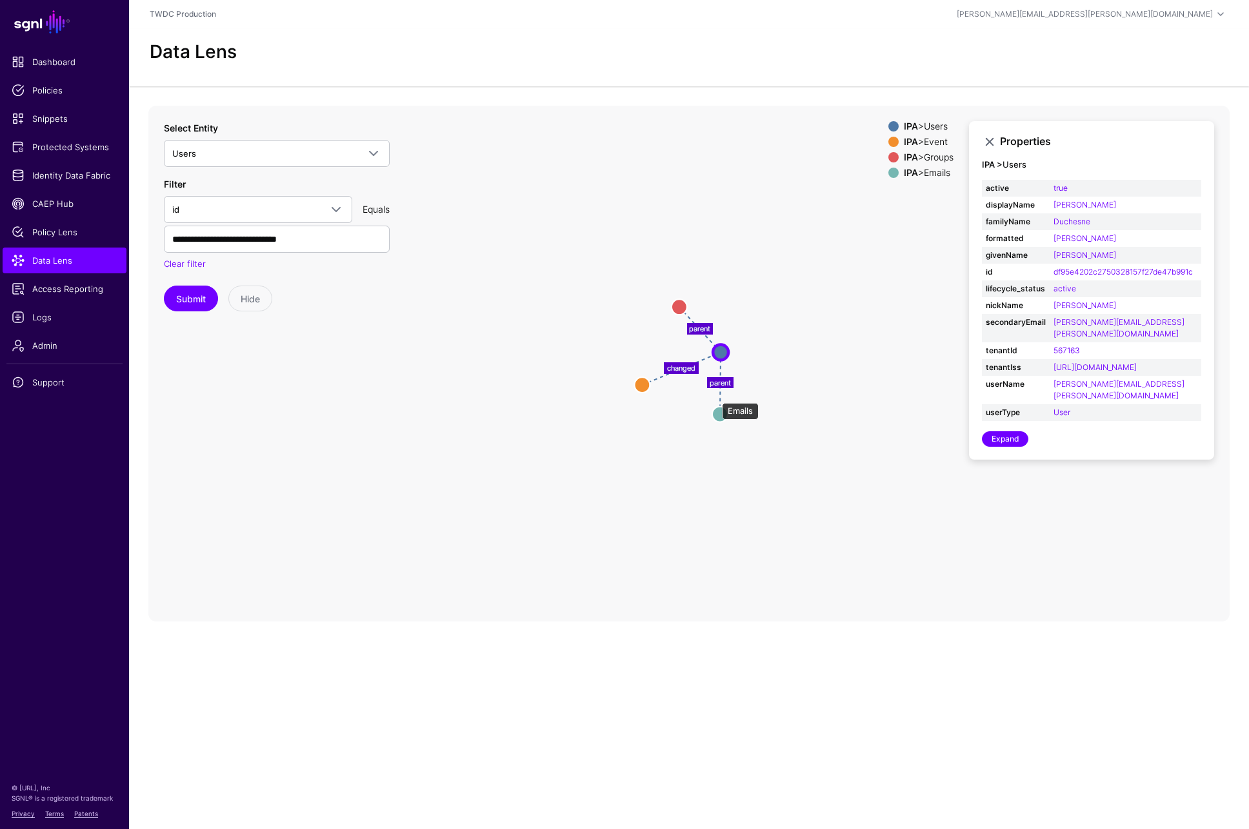
click at [715, 406] on circle at bounding box center [719, 413] width 15 height 15
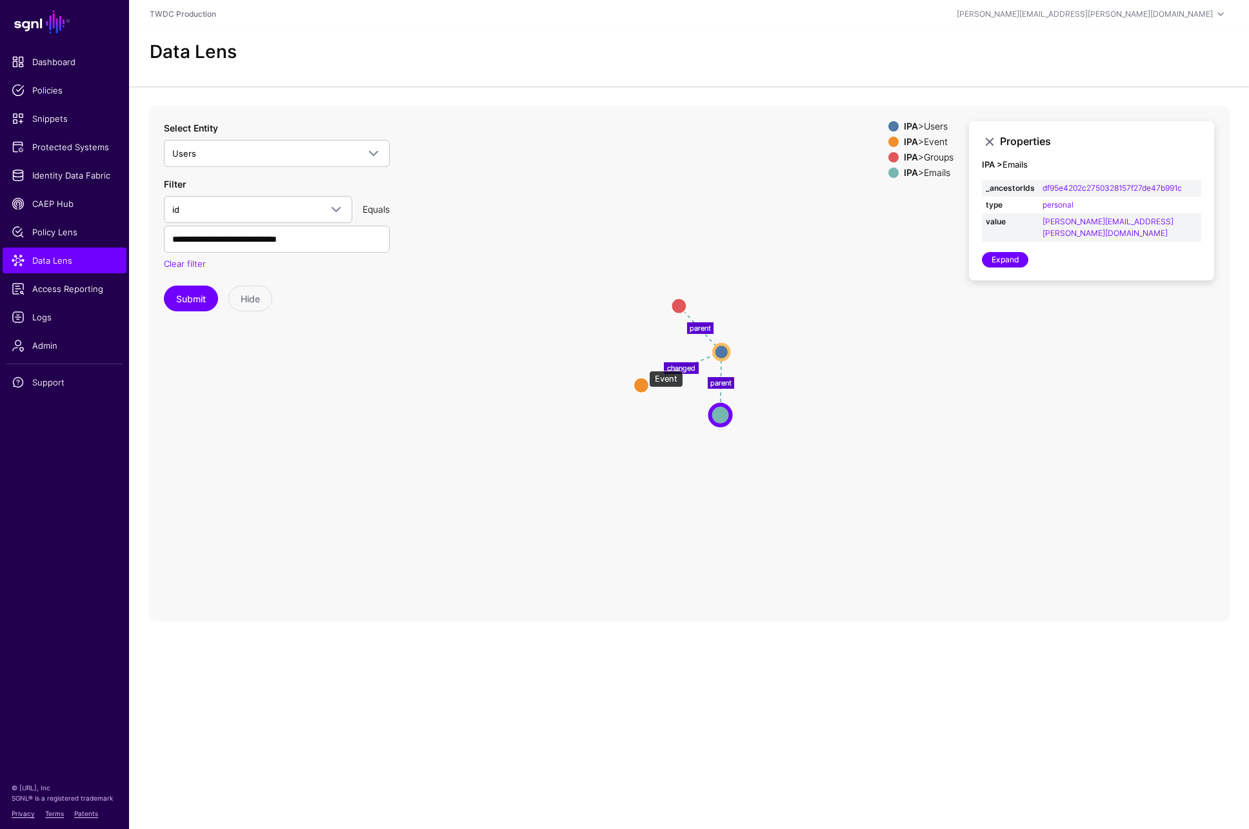
click at [642, 377] on circle at bounding box center [640, 384] width 15 height 15
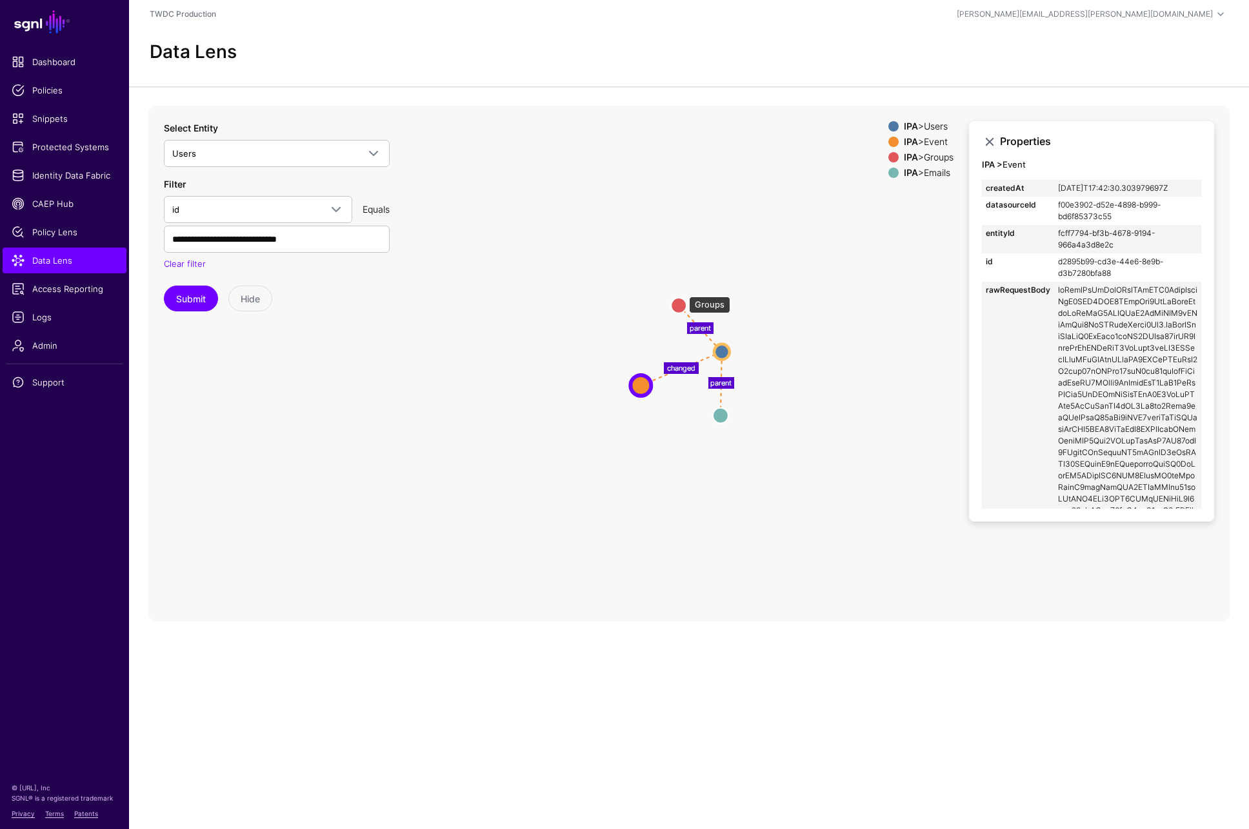
click at [682, 297] on circle at bounding box center [678, 304] width 15 height 15
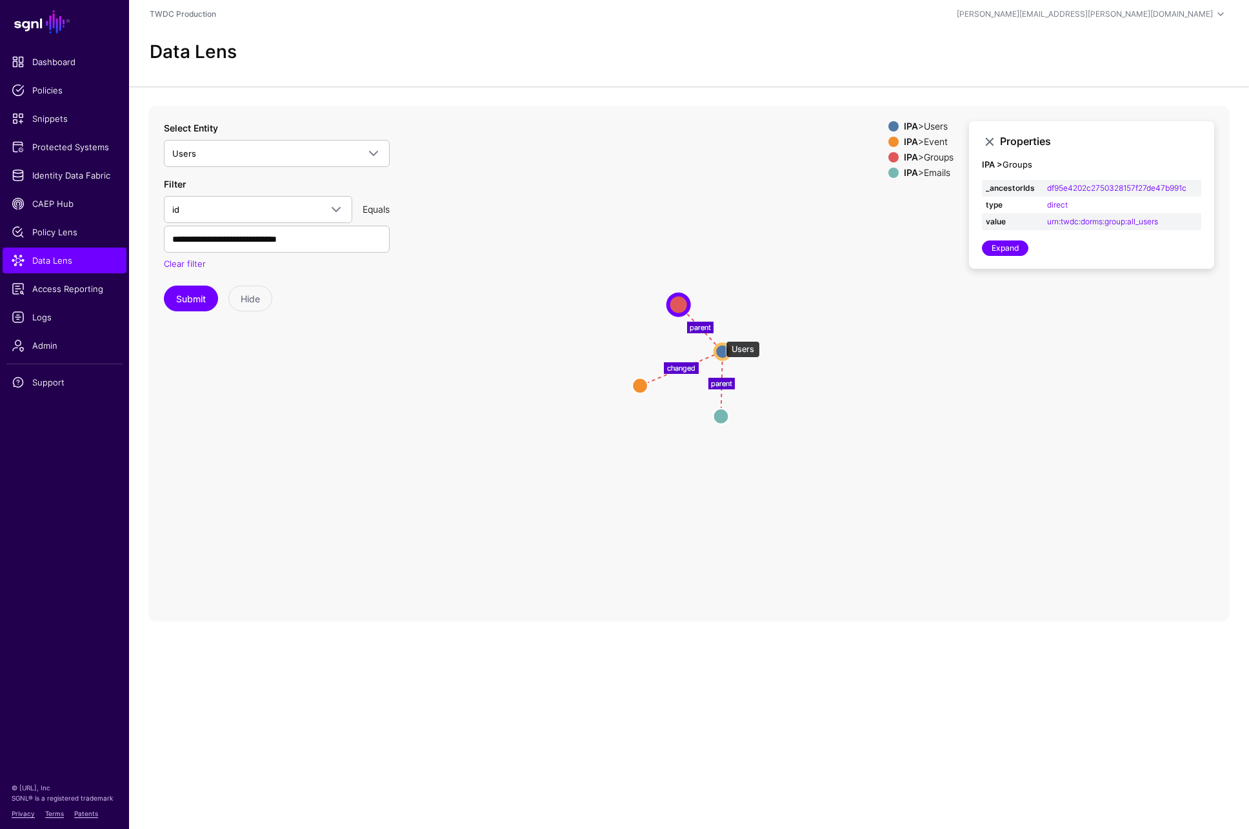
click at [719, 344] on circle at bounding box center [722, 351] width 15 height 15
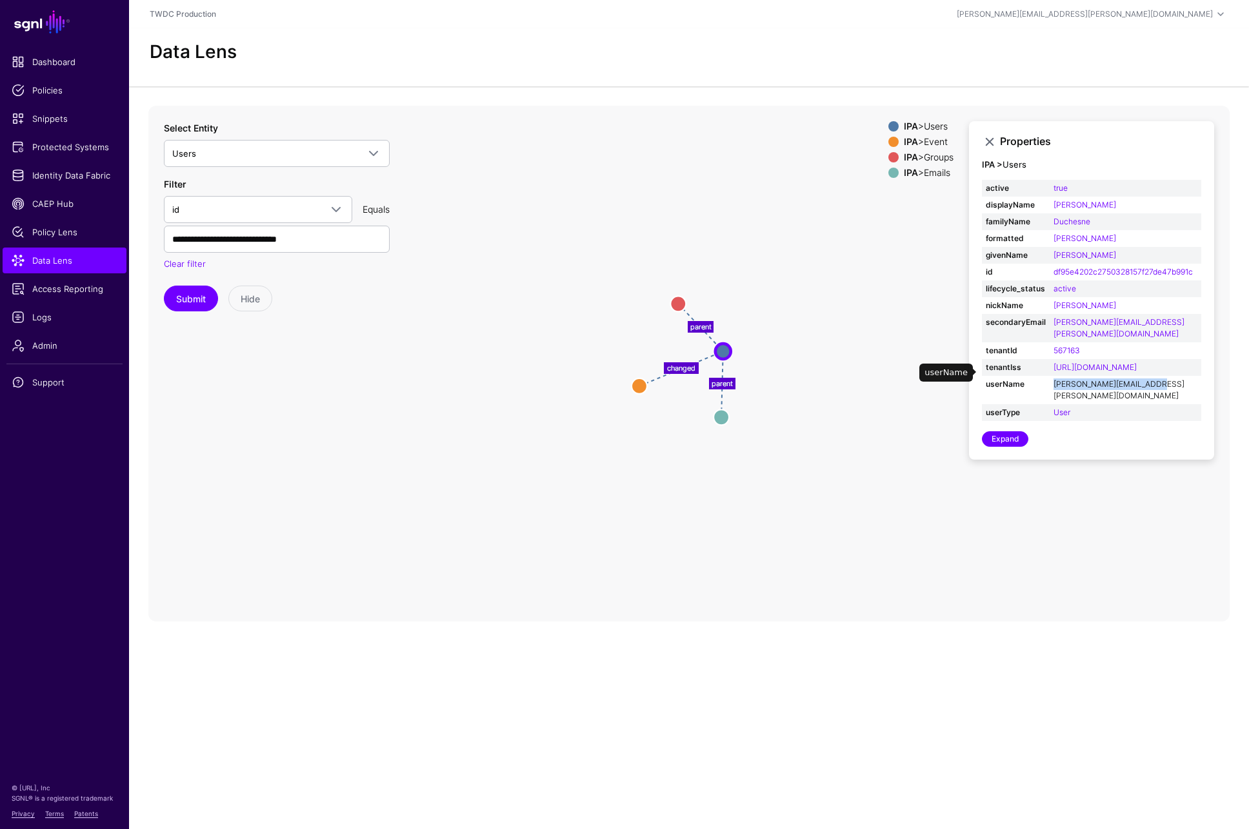
drag, startPoint x: 1149, startPoint y: 354, endPoint x: 1055, endPoint y: 353, distance: 94.2
click at [1055, 376] on td "sara.duchesne@disney.com" at bounding box center [1125, 390] width 152 height 28
click at [1096, 379] on link "sara.duchesne@disney.com" at bounding box center [1118, 389] width 131 height 21
type input "**********"
click at [719, 345] on circle at bounding box center [718, 352] width 15 height 15
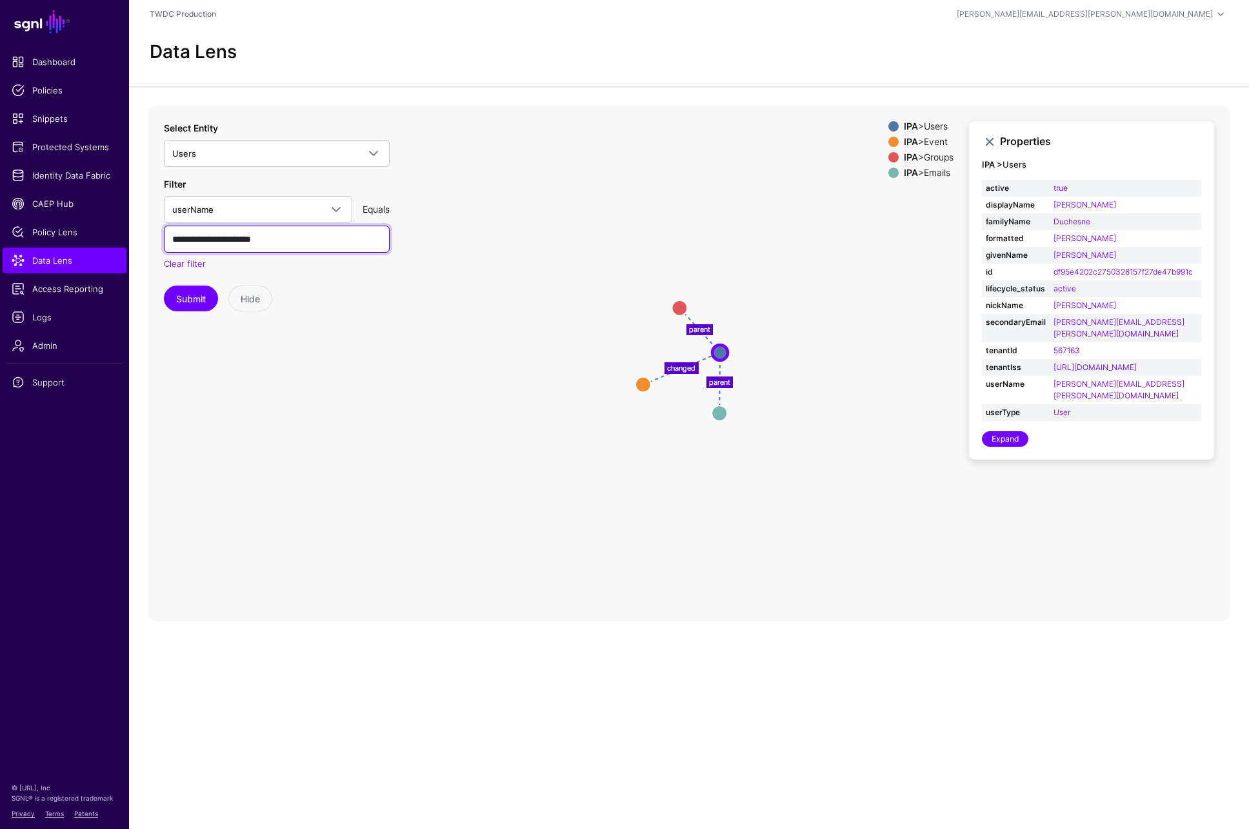
click at [327, 226] on input "**********" at bounding box center [277, 239] width 226 height 27
click at [501, 390] on icon "parent parent changed Emails Emails Groups Groups Event Event Users Users" at bounding box center [688, 364] width 1081 height 516
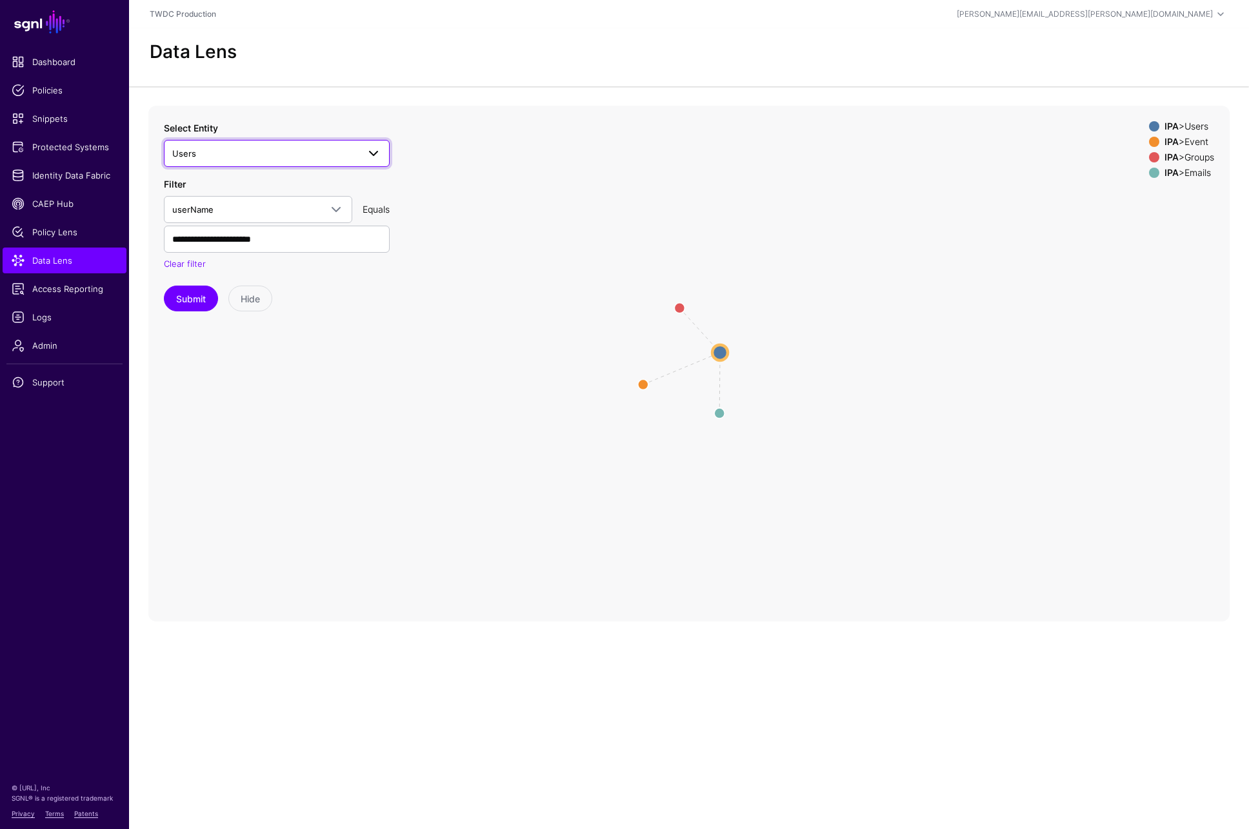
click at [378, 146] on span at bounding box center [373, 153] width 15 height 15
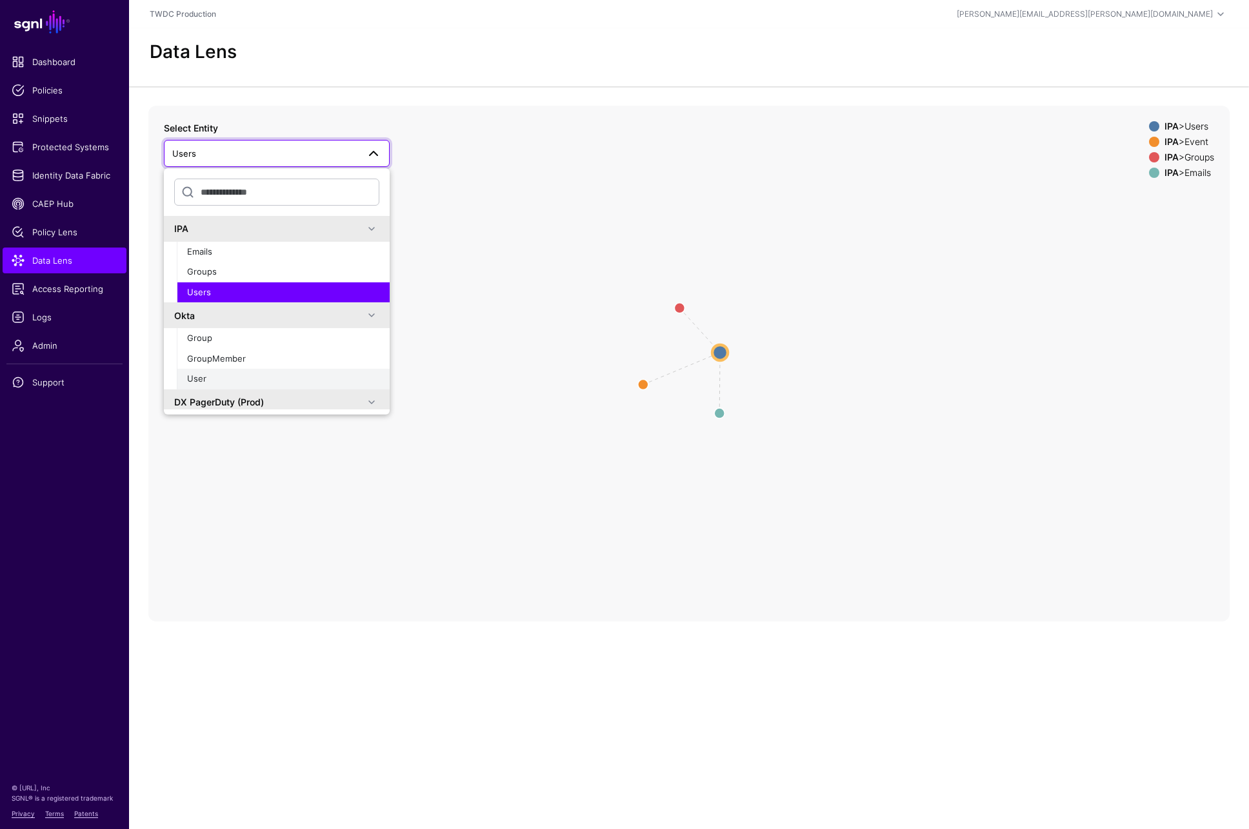
click at [261, 369] on button "User" at bounding box center [283, 379] width 213 height 21
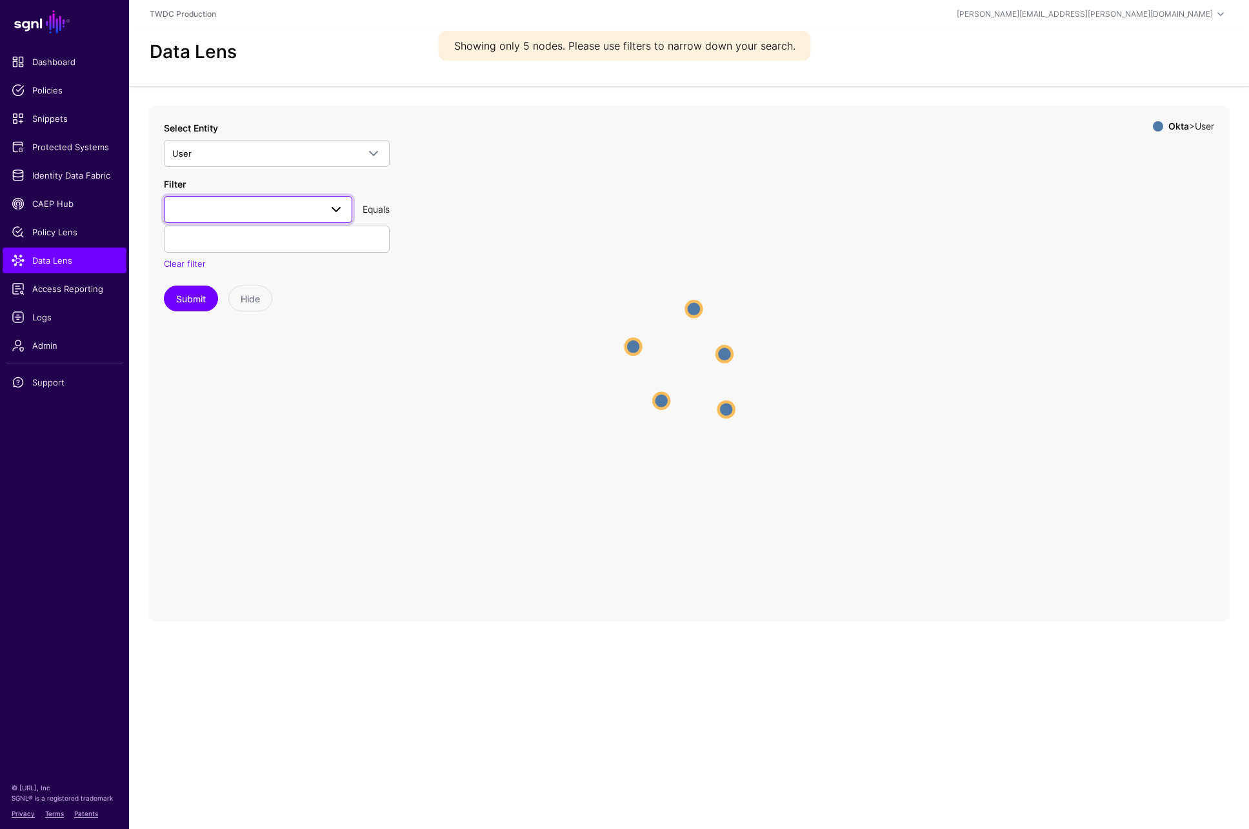
click at [337, 202] on span at bounding box center [335, 209] width 15 height 15
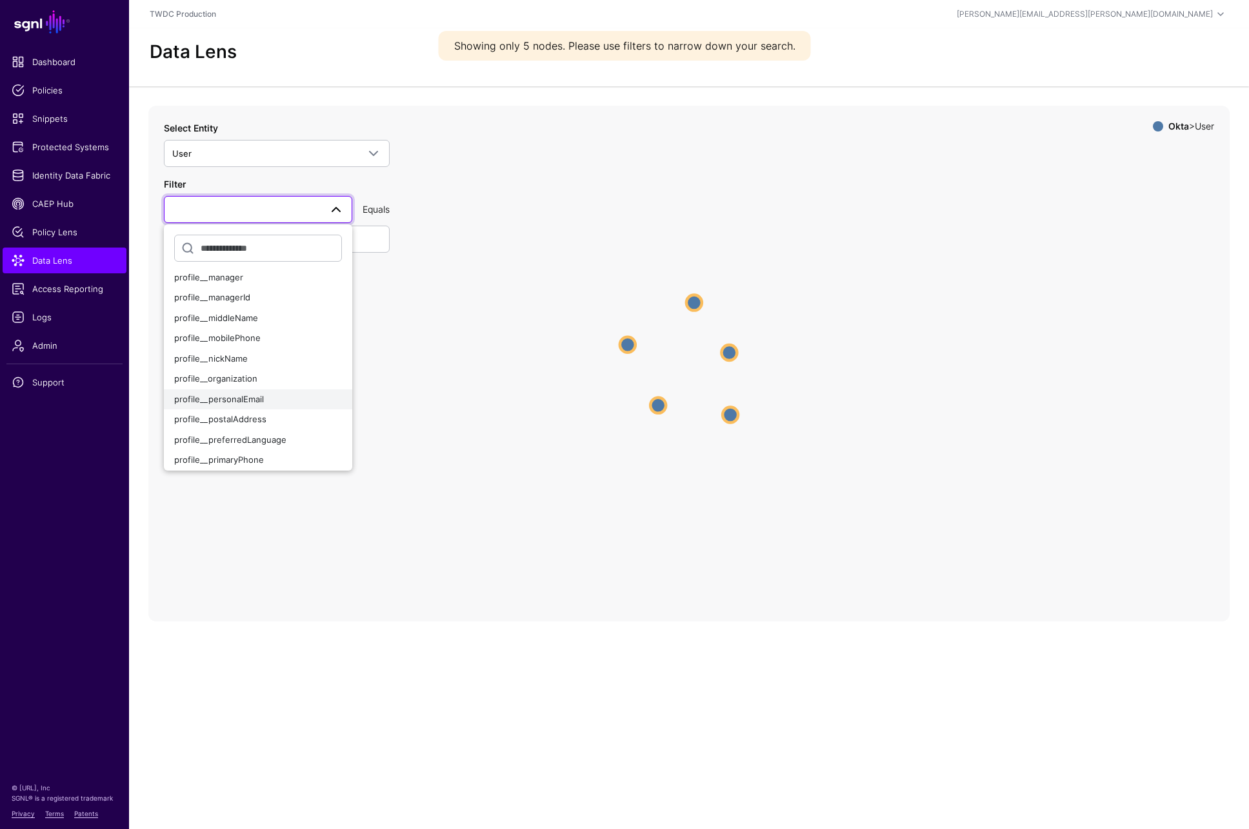
scroll to position [243, 0]
click at [264, 337] on div "profile__email" at bounding box center [258, 343] width 168 height 13
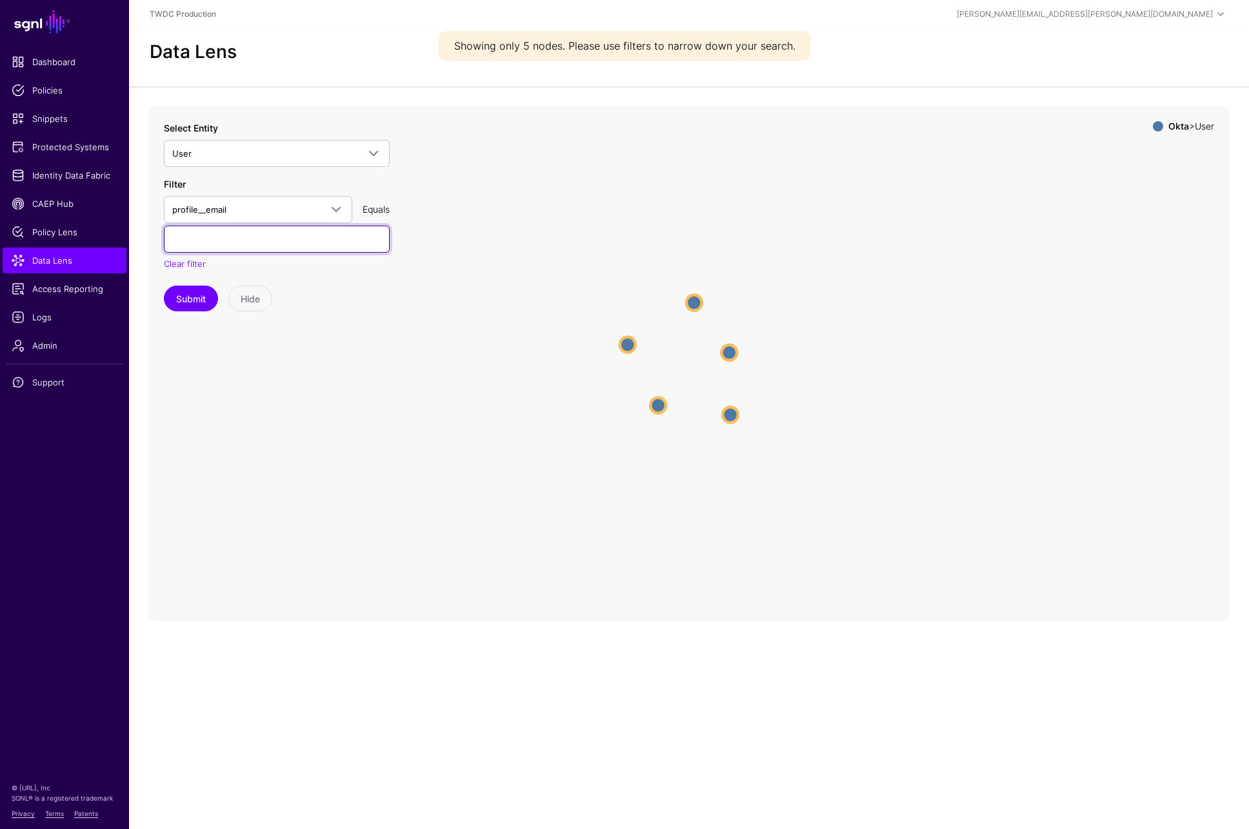
click at [251, 226] on input "text" at bounding box center [277, 239] width 226 height 27
paste input "**********"
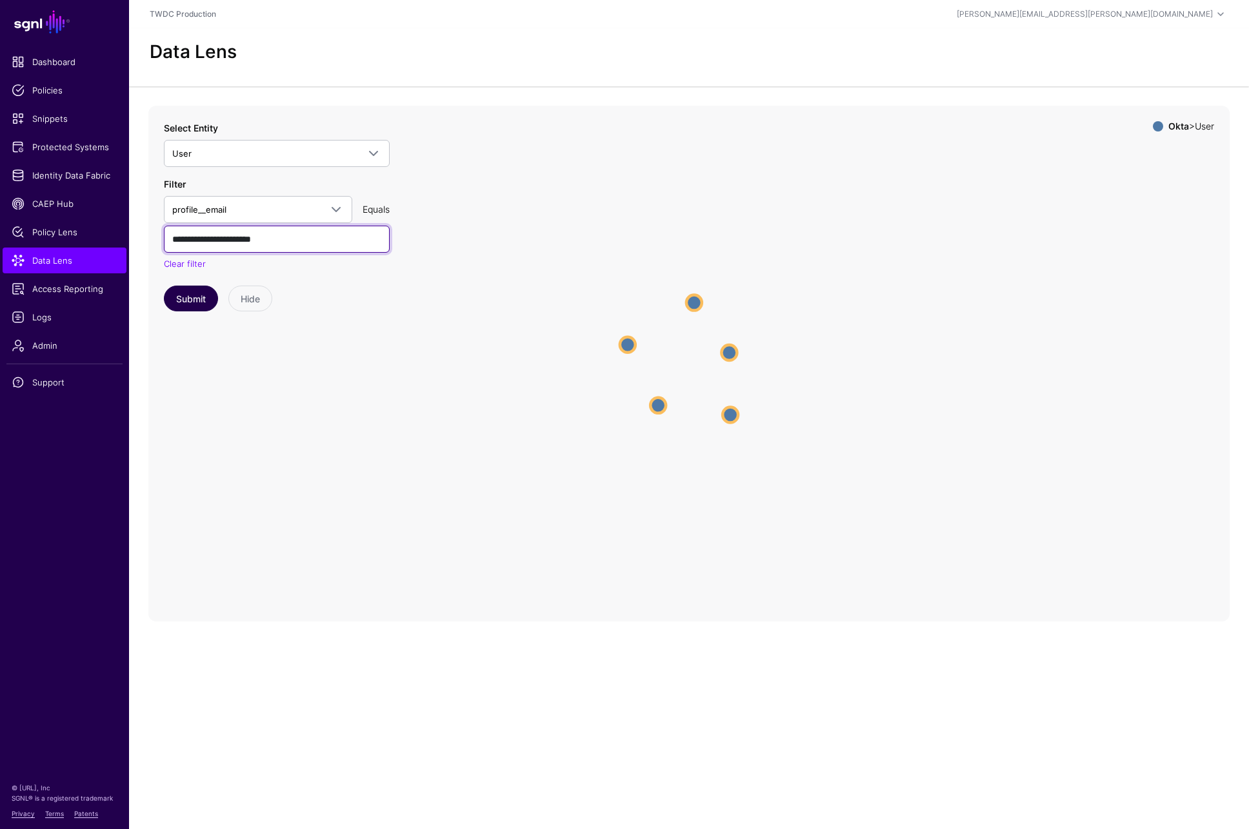
type input "**********"
click at [198, 286] on button "Submit" at bounding box center [191, 299] width 54 height 26
click at [695, 356] on circle at bounding box center [693, 363] width 15 height 15
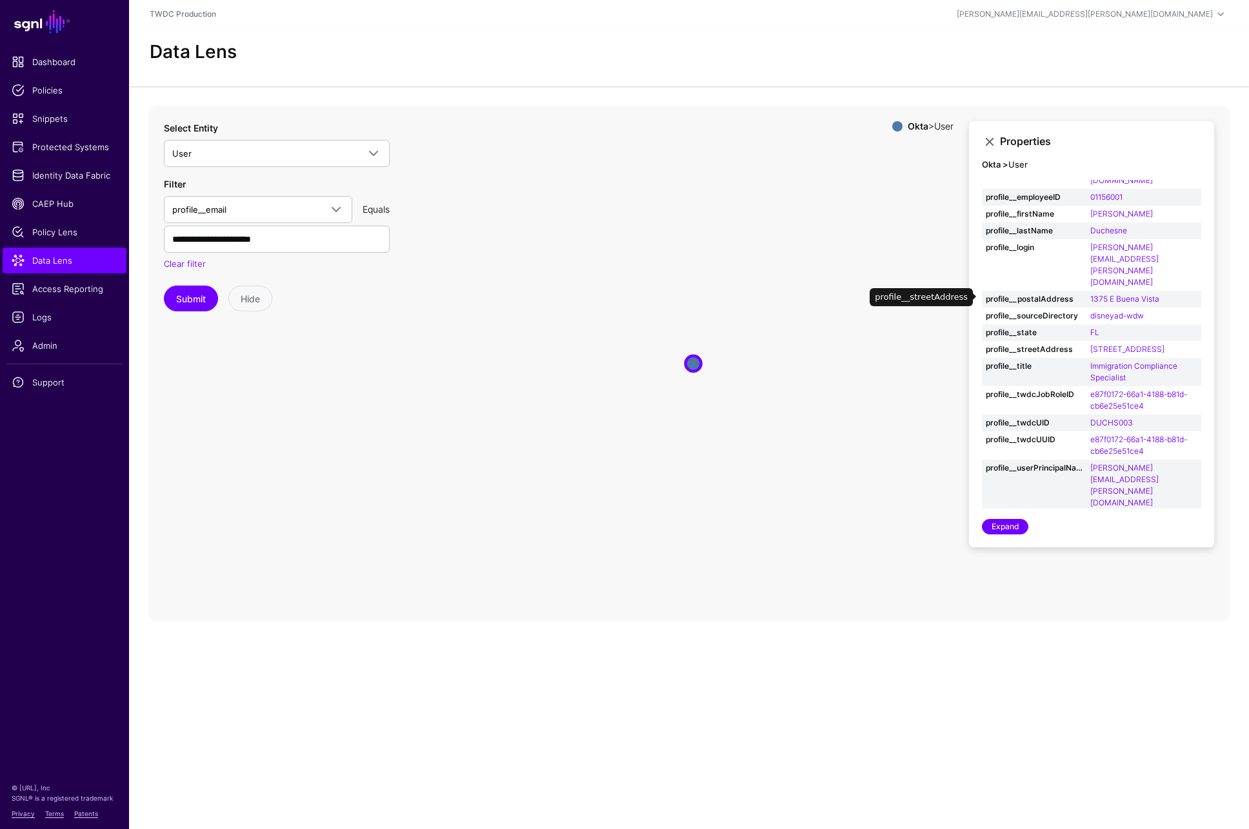
scroll to position [19, 0]
click at [616, 502] on icon "User User" at bounding box center [688, 364] width 1081 height 516
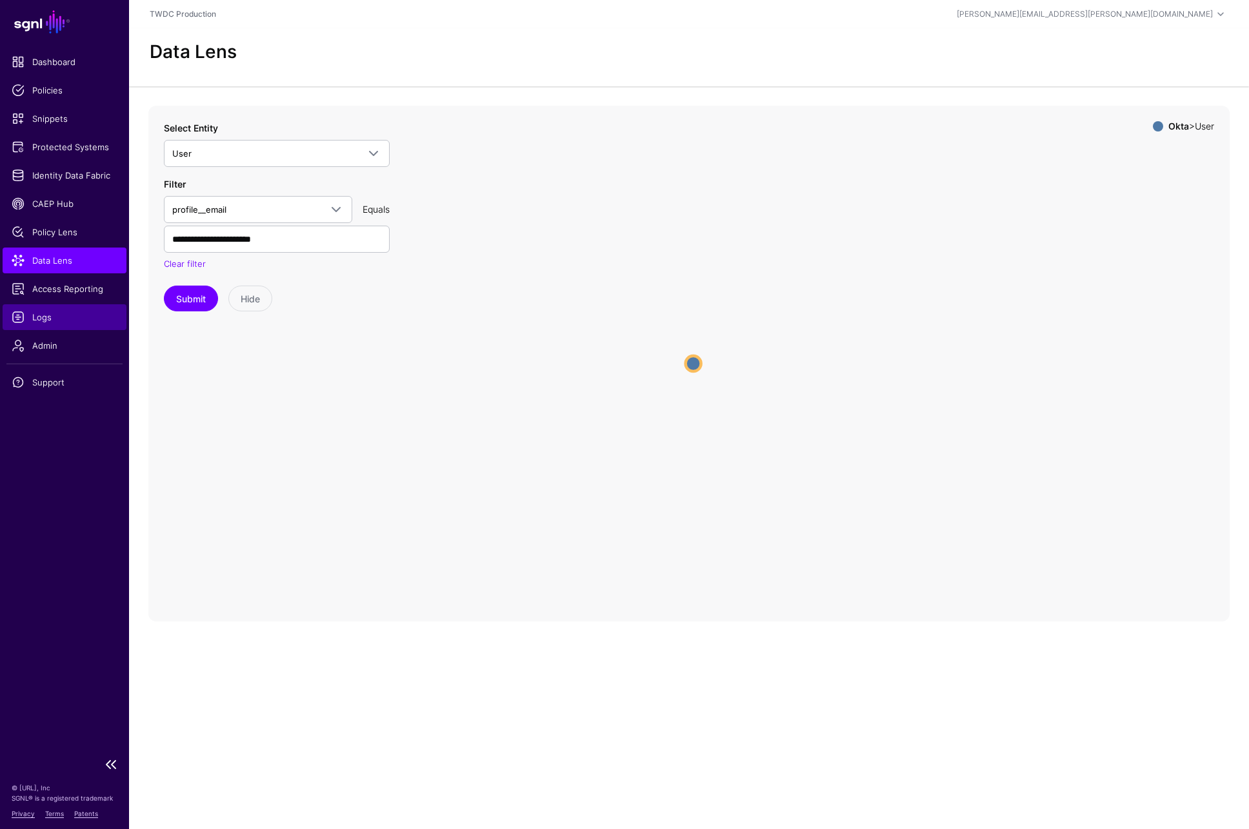
click at [36, 316] on span "Logs" at bounding box center [65, 317] width 106 height 13
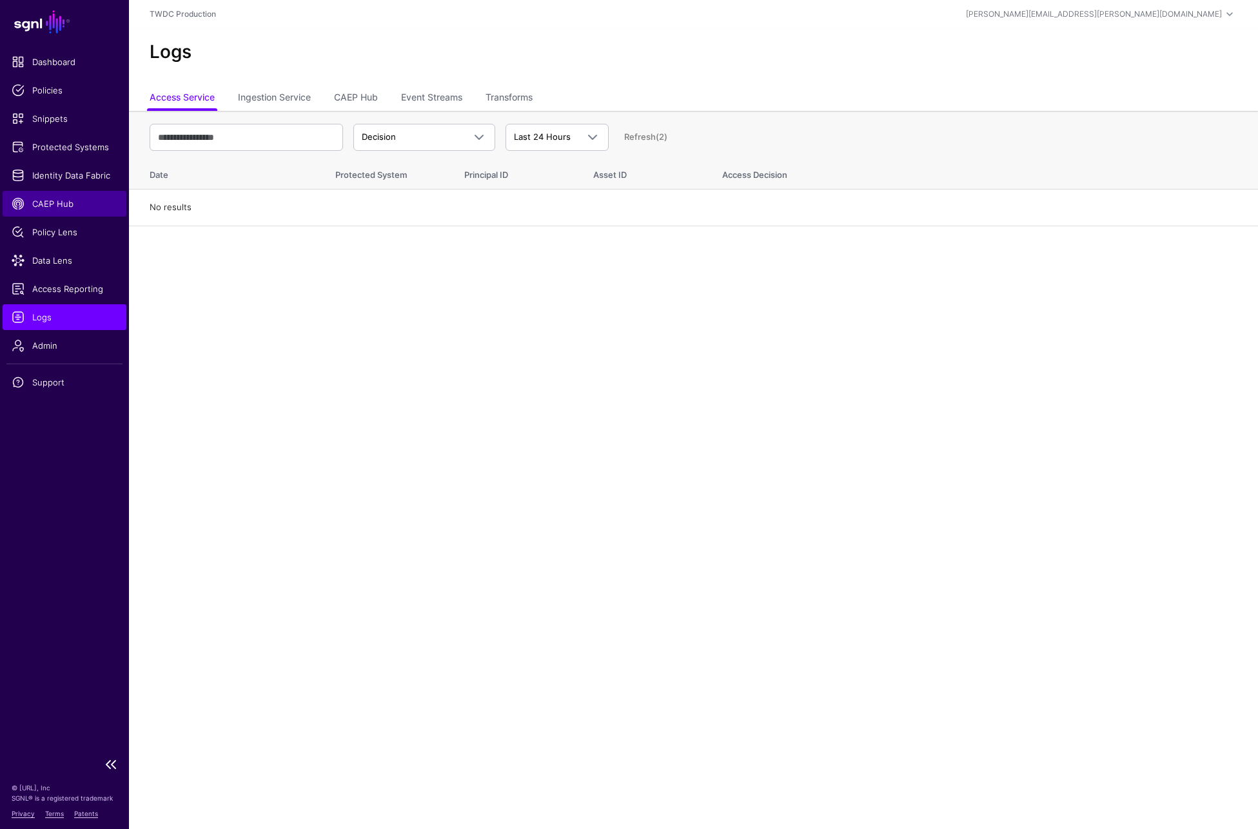
click at [52, 212] on link "CAEP Hub" at bounding box center [65, 204] width 124 height 26
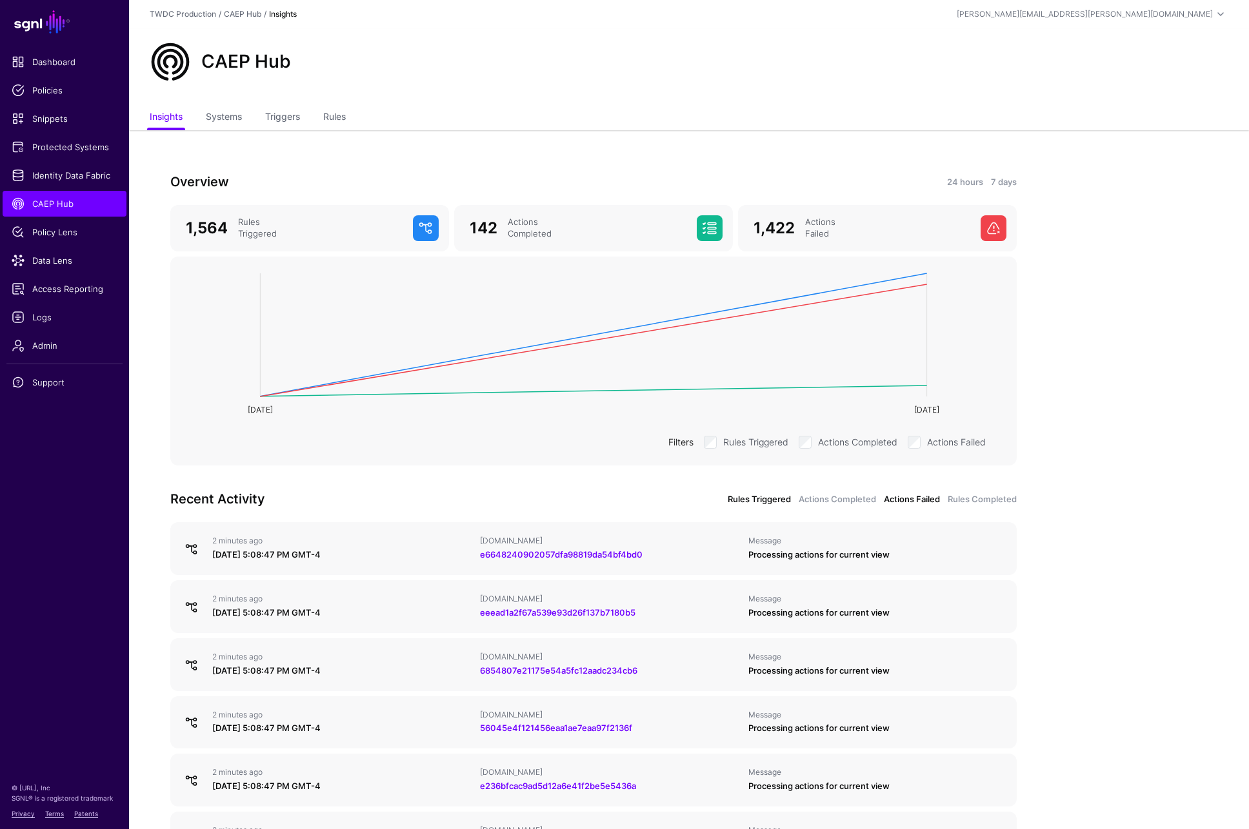
click at [909, 497] on link "Actions Failed" at bounding box center [912, 499] width 56 height 13
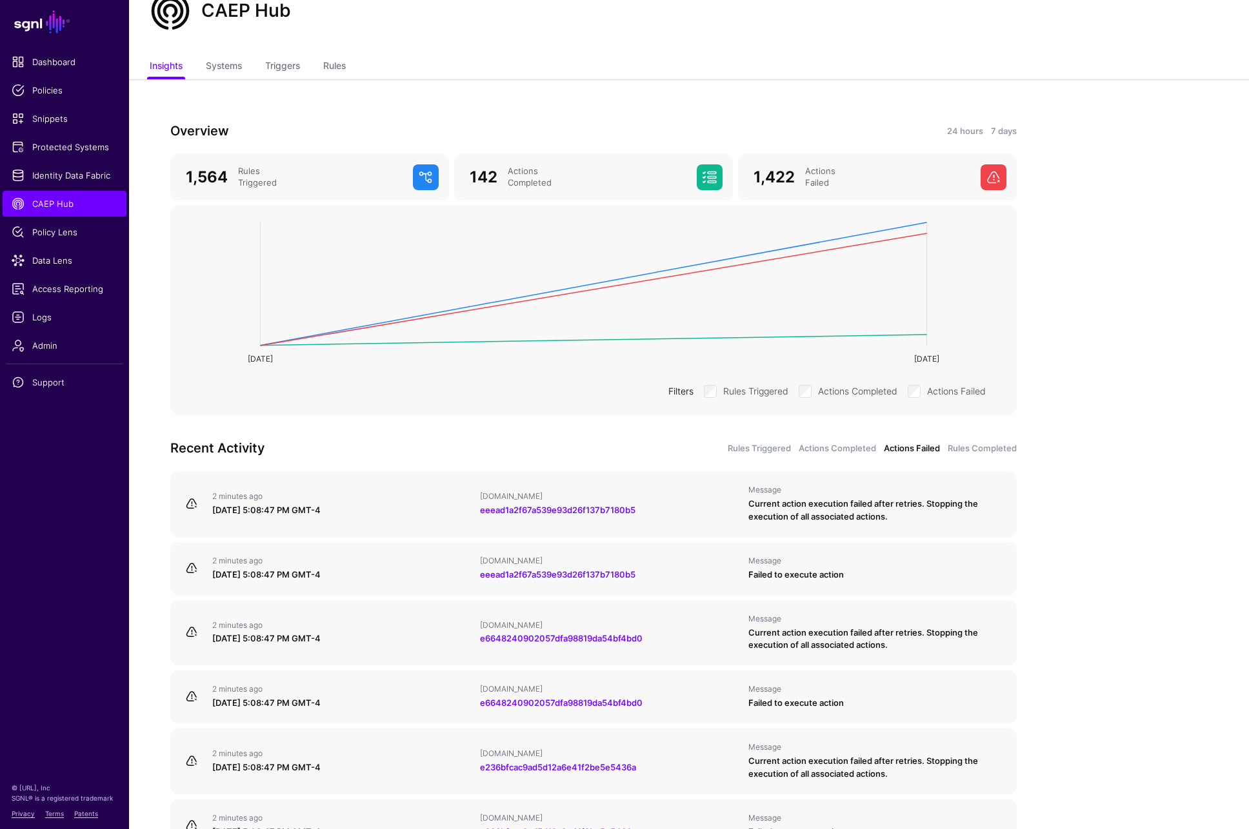
scroll to position [250, 0]
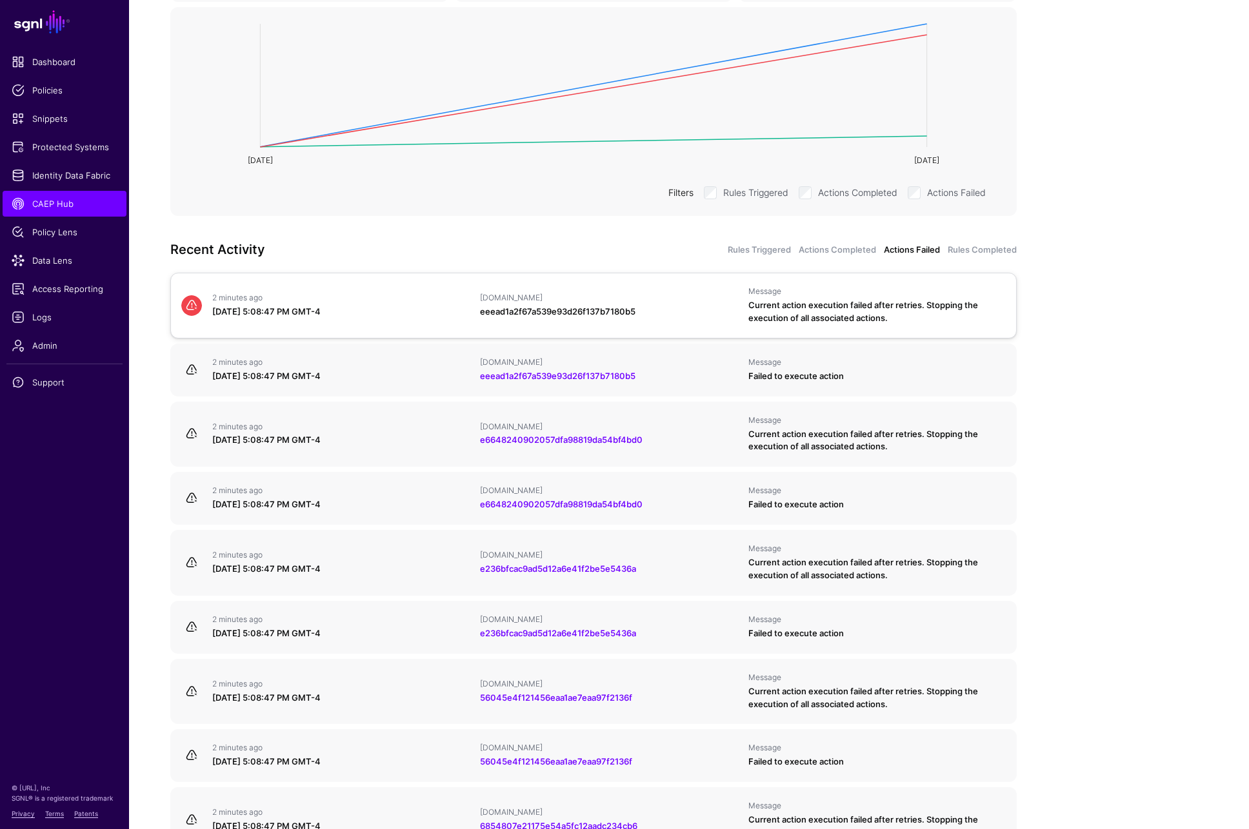
click at [601, 310] on link "eeead1a2f67a539e93d26f137b7180b5" at bounding box center [557, 311] width 155 height 10
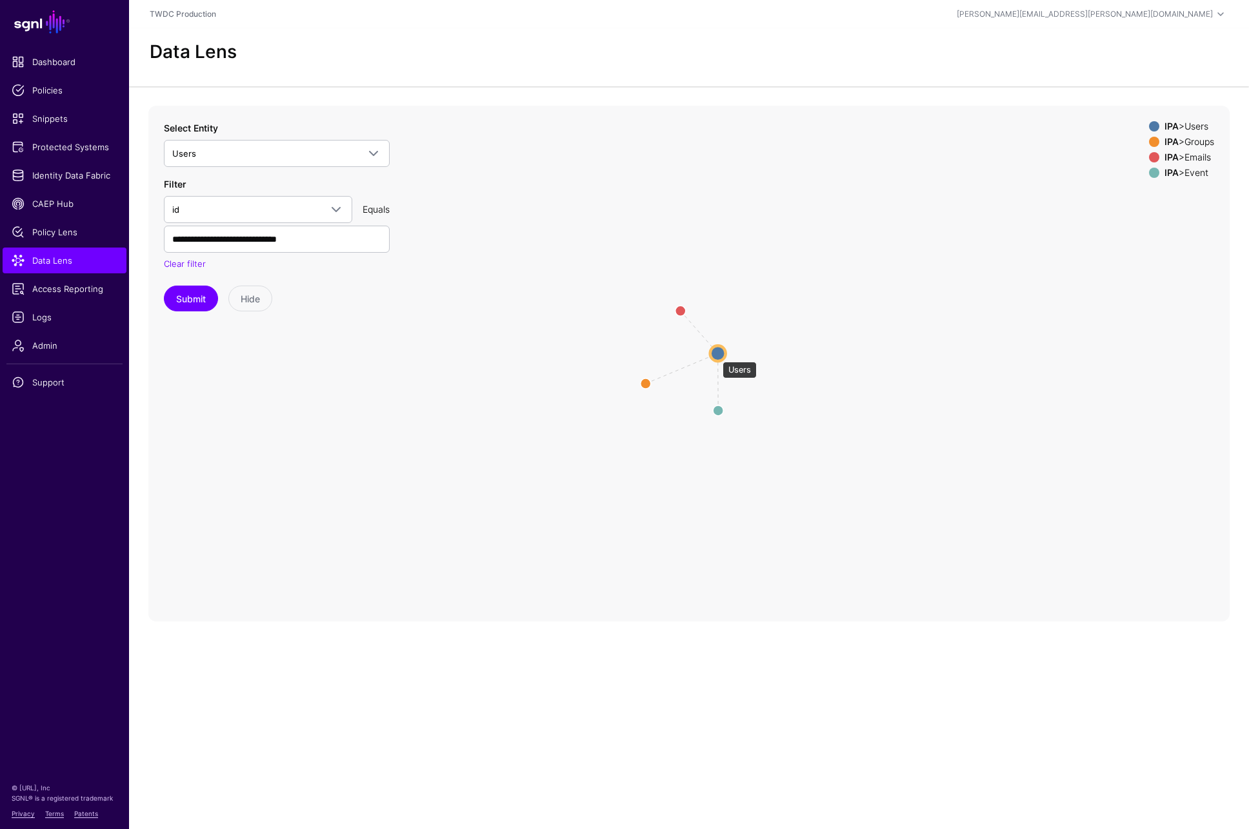
click at [716, 355] on circle at bounding box center [717, 353] width 15 height 15
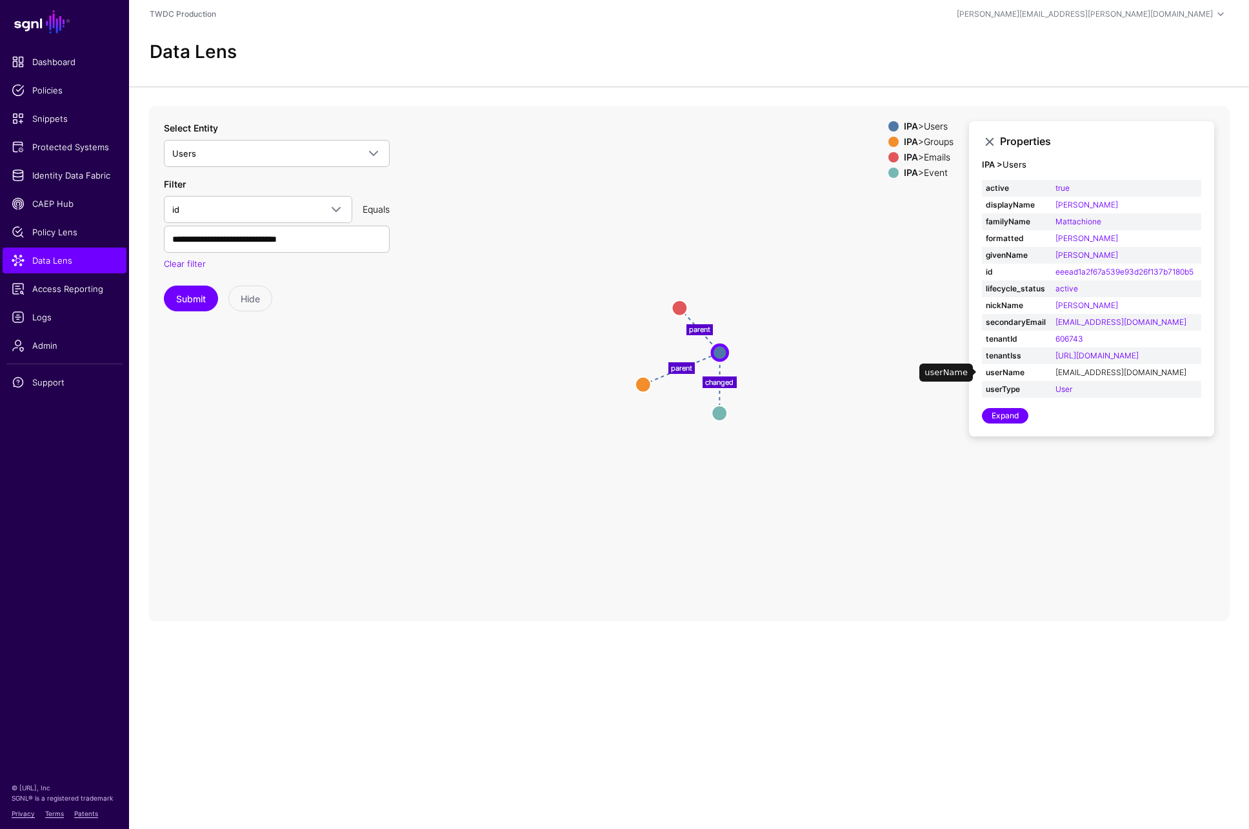
click at [1095, 373] on link "[EMAIL_ADDRESS][DOMAIN_NAME]" at bounding box center [1120, 373] width 131 height 10
type input "**********"
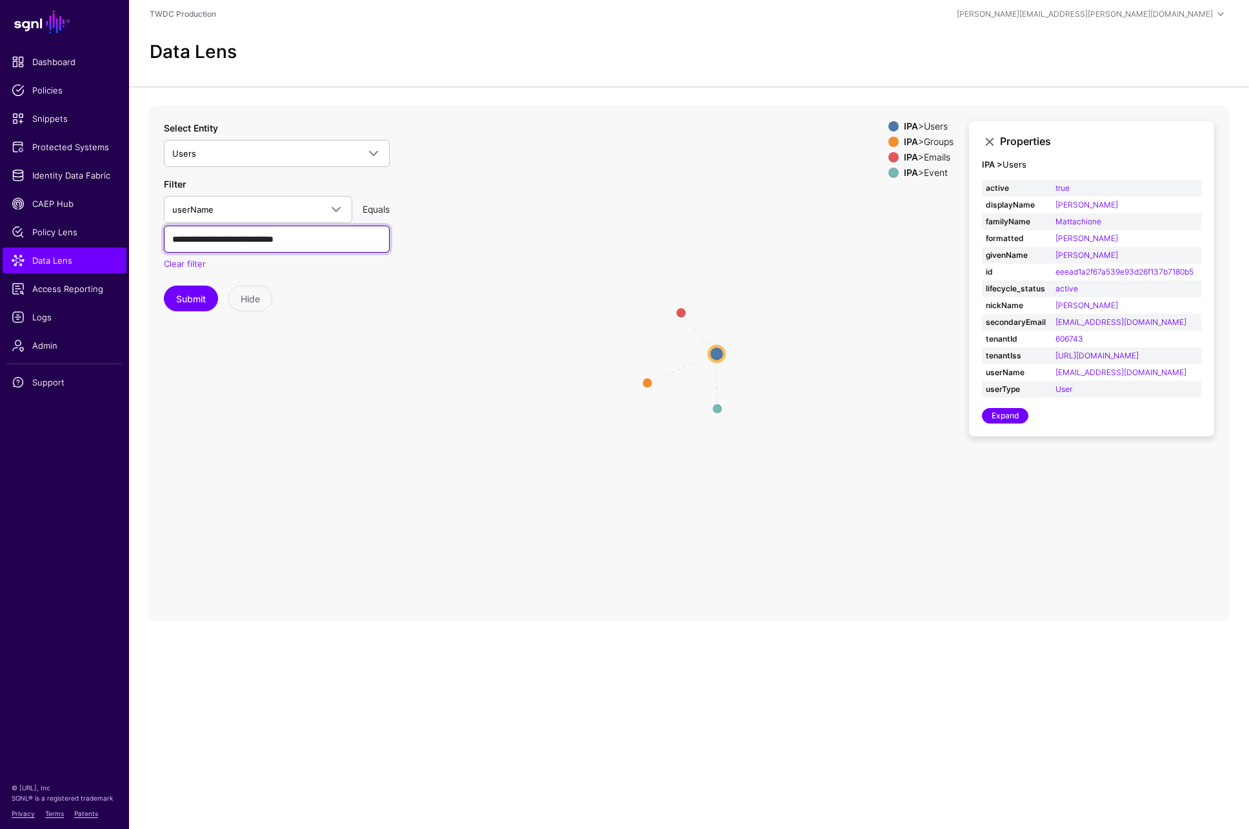
click at [344, 241] on input "**********" at bounding box center [277, 239] width 226 height 27
click at [680, 307] on circle at bounding box center [680, 309] width 21 height 21
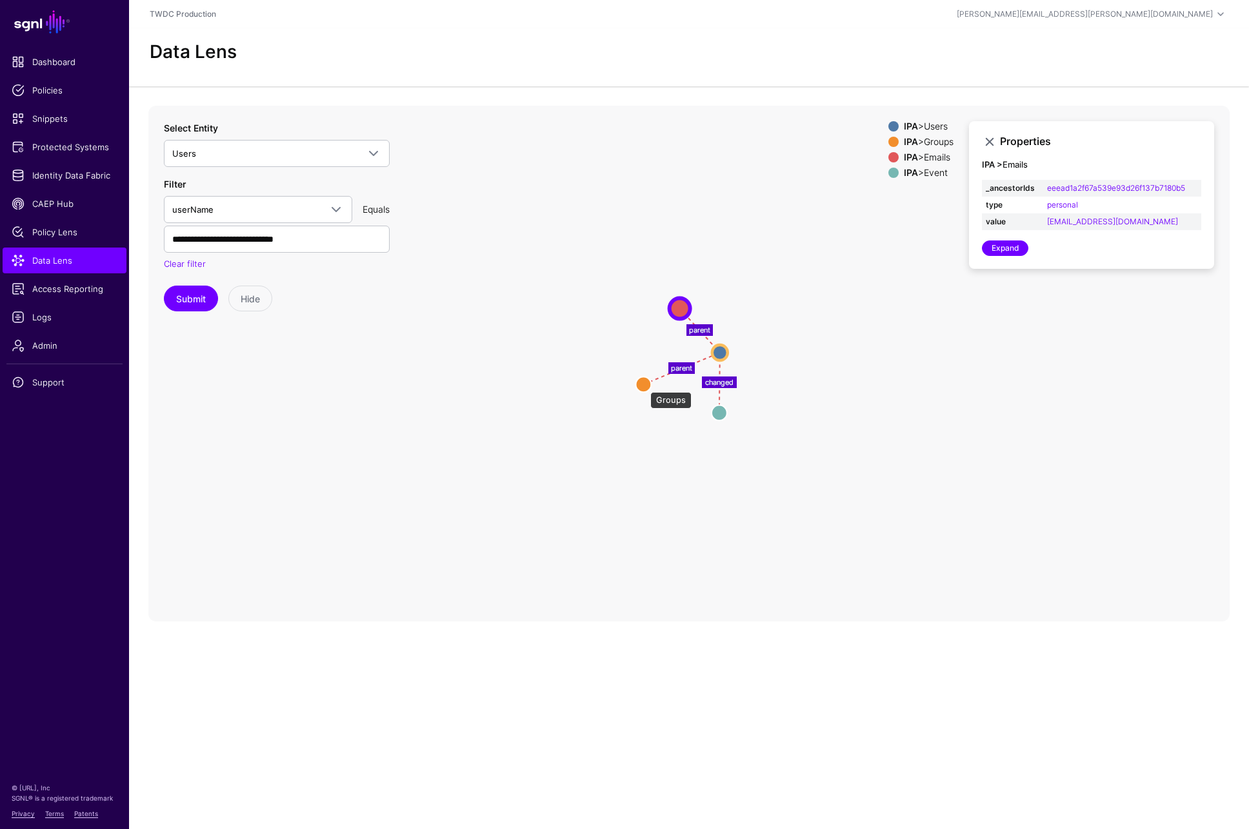
click at [644, 386] on circle at bounding box center [642, 384] width 15 height 15
click at [720, 415] on circle at bounding box center [718, 413] width 15 height 15
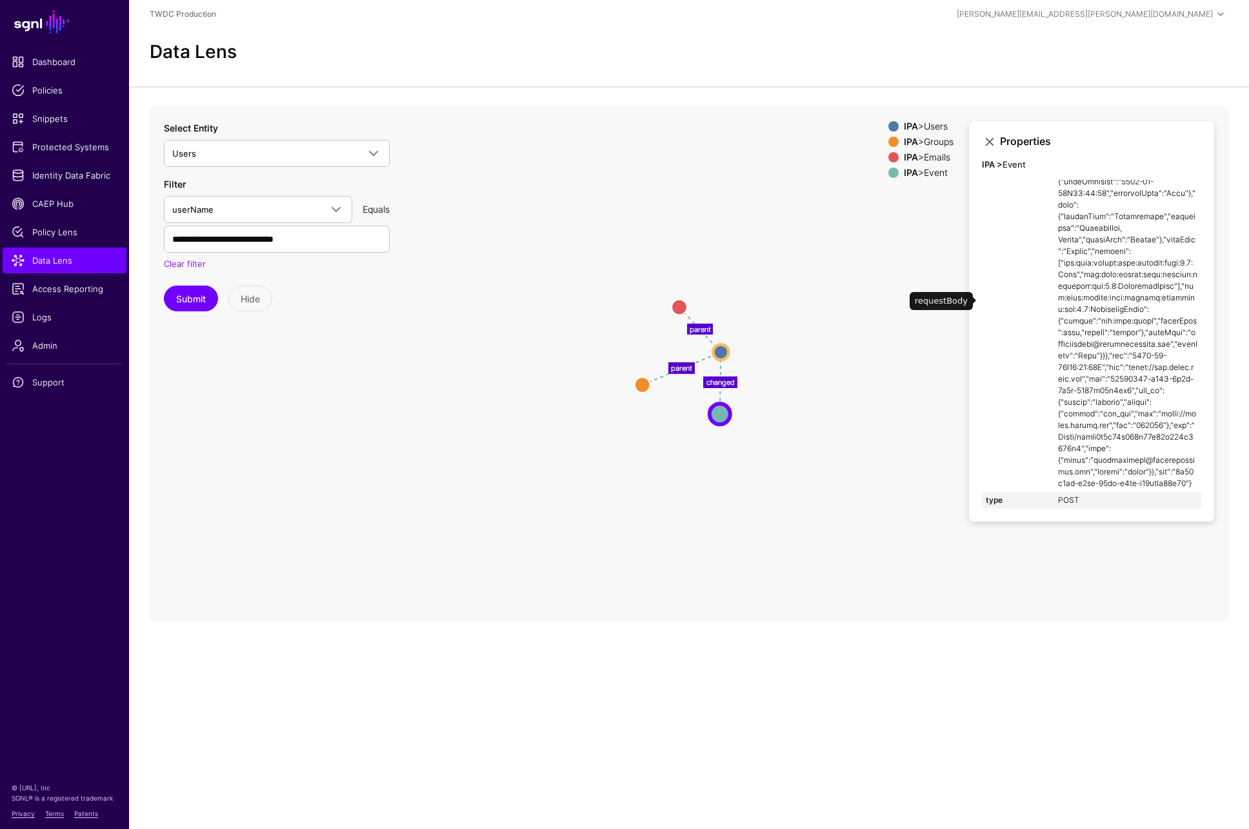
scroll to position [19, 0]
click at [372, 146] on span at bounding box center [373, 153] width 15 height 15
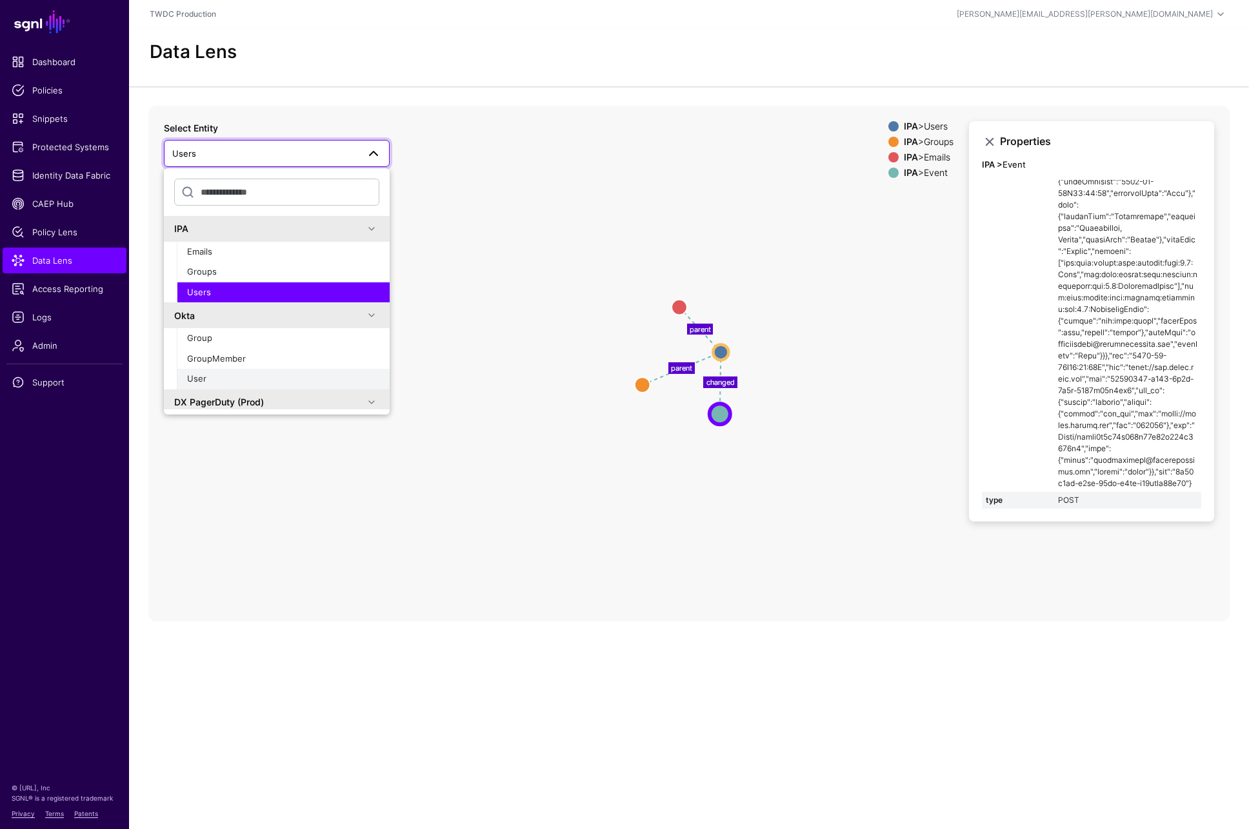
click at [224, 373] on div "User" at bounding box center [283, 379] width 192 height 13
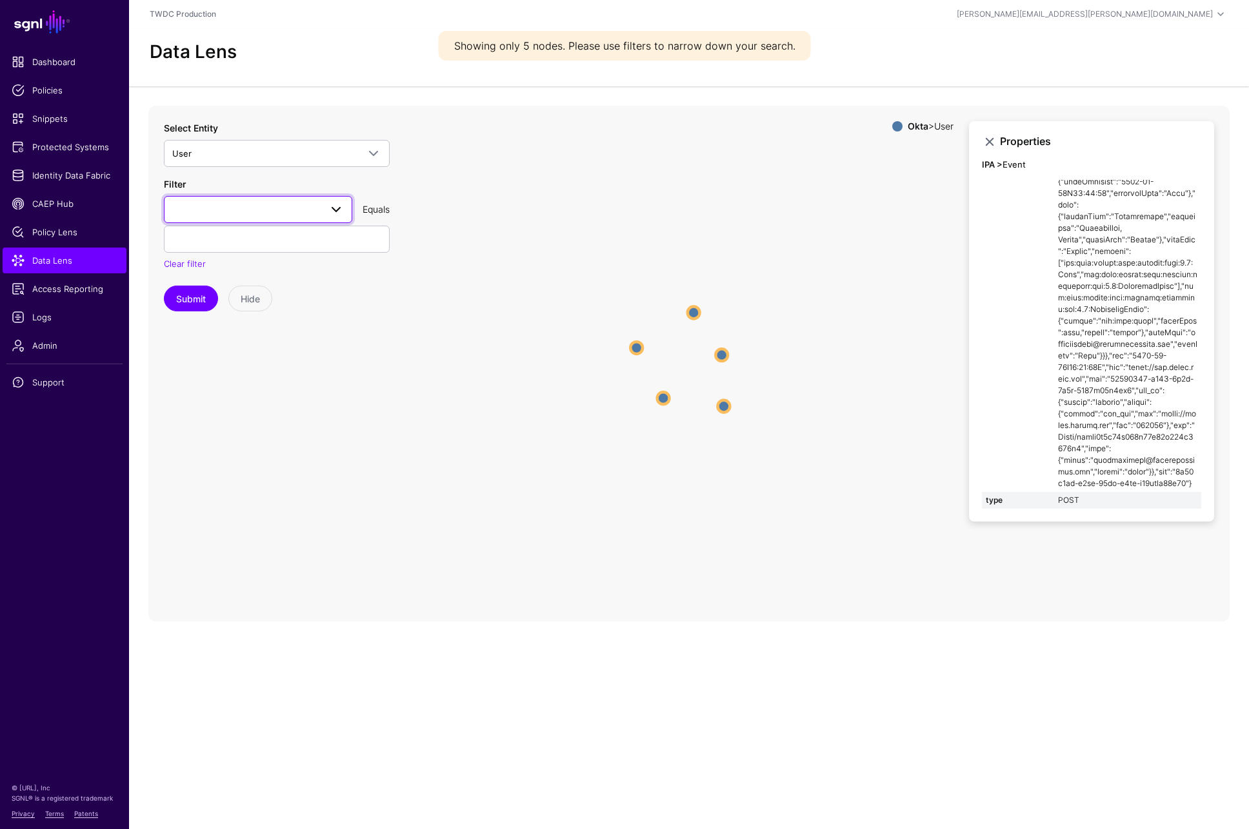
click at [335, 202] on span at bounding box center [335, 209] width 15 height 15
type input "****"
click at [218, 277] on span "profile__personalEmail" at bounding box center [219, 282] width 90 height 10
click at [268, 226] on input "text" at bounding box center [277, 239] width 226 height 27
paste input "**********"
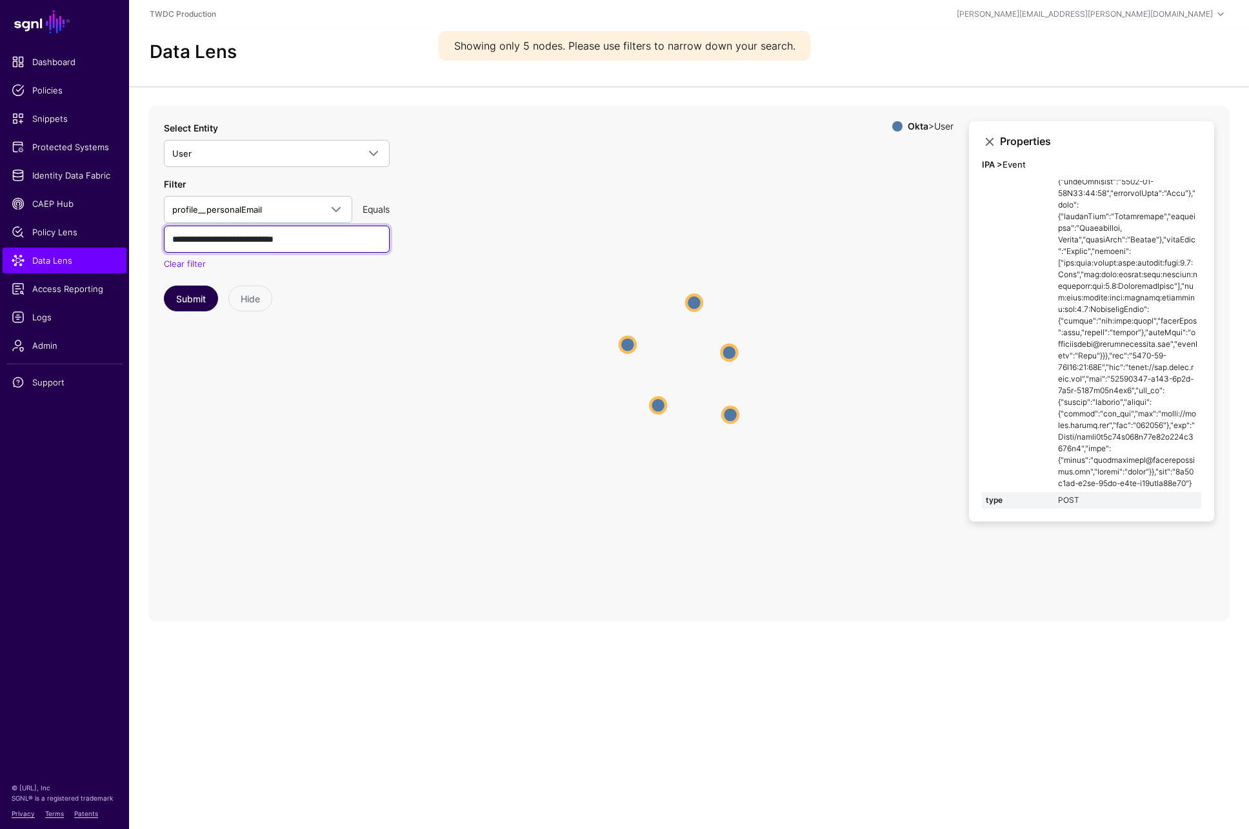
type input "**********"
click at [184, 286] on button "Submit" at bounding box center [191, 299] width 54 height 26
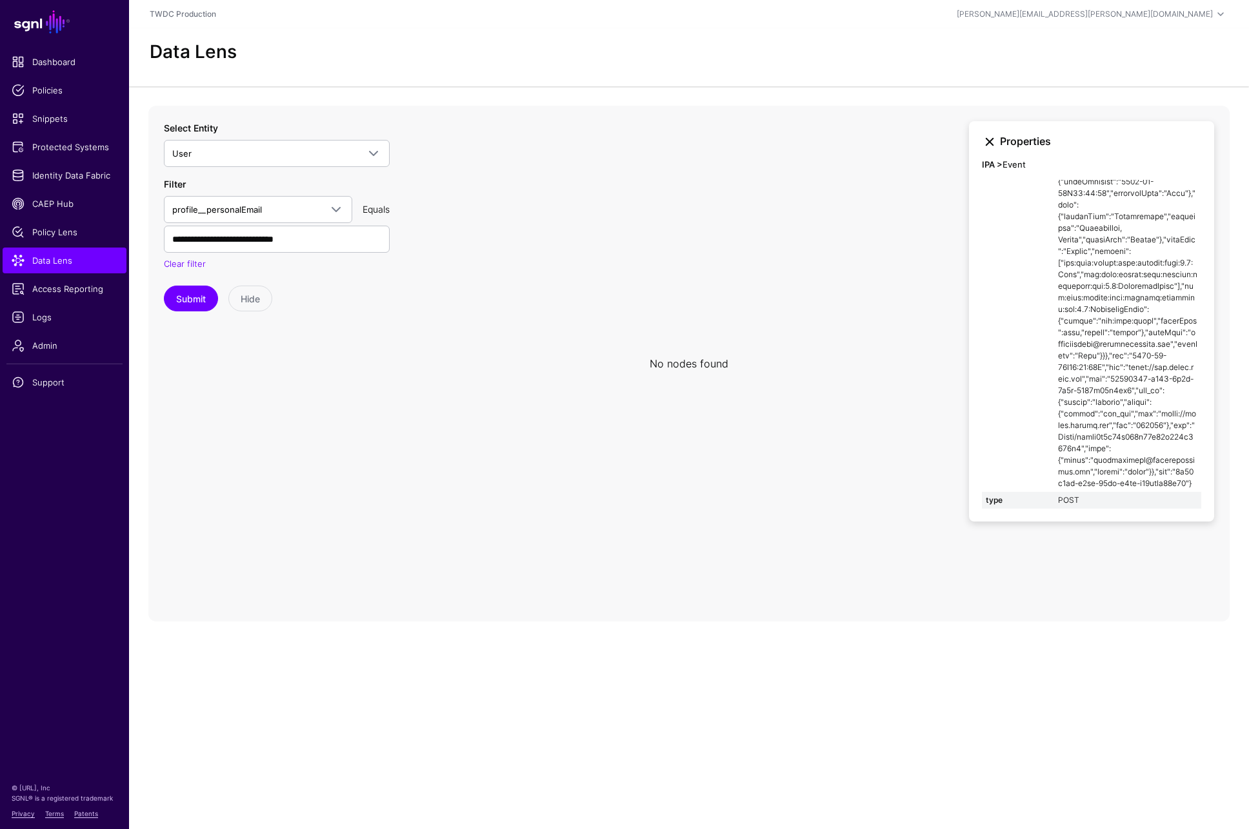
click at [990, 134] on link at bounding box center [989, 141] width 15 height 15
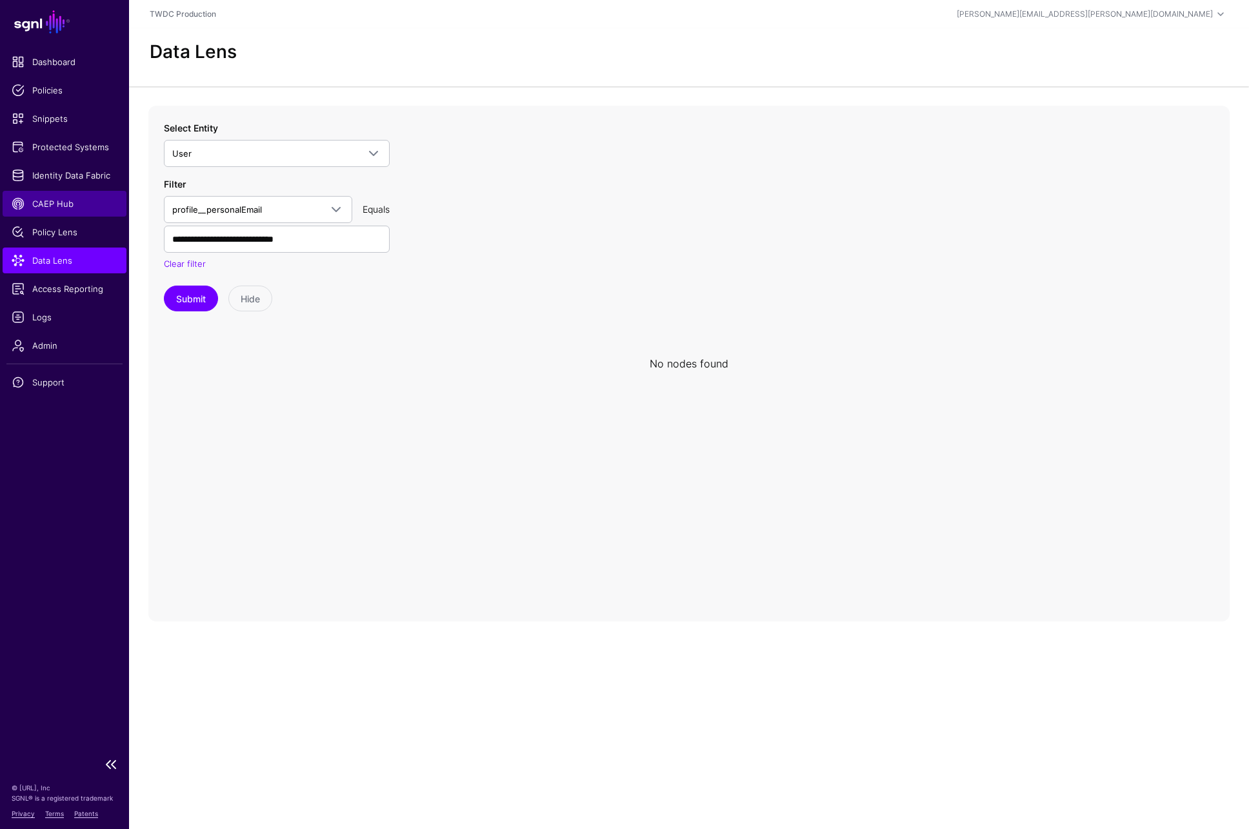
click at [51, 204] on span "CAEP Hub" at bounding box center [65, 203] width 106 height 13
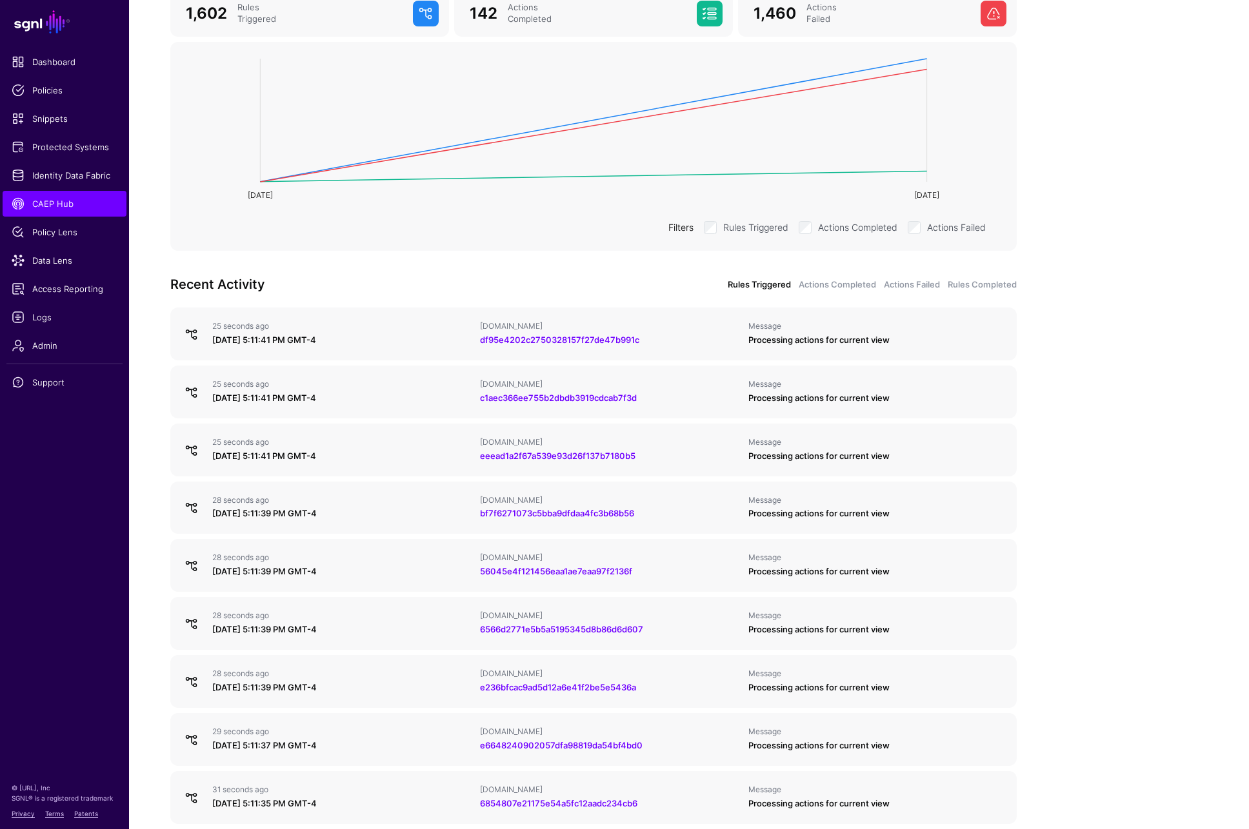
scroll to position [320, 0]
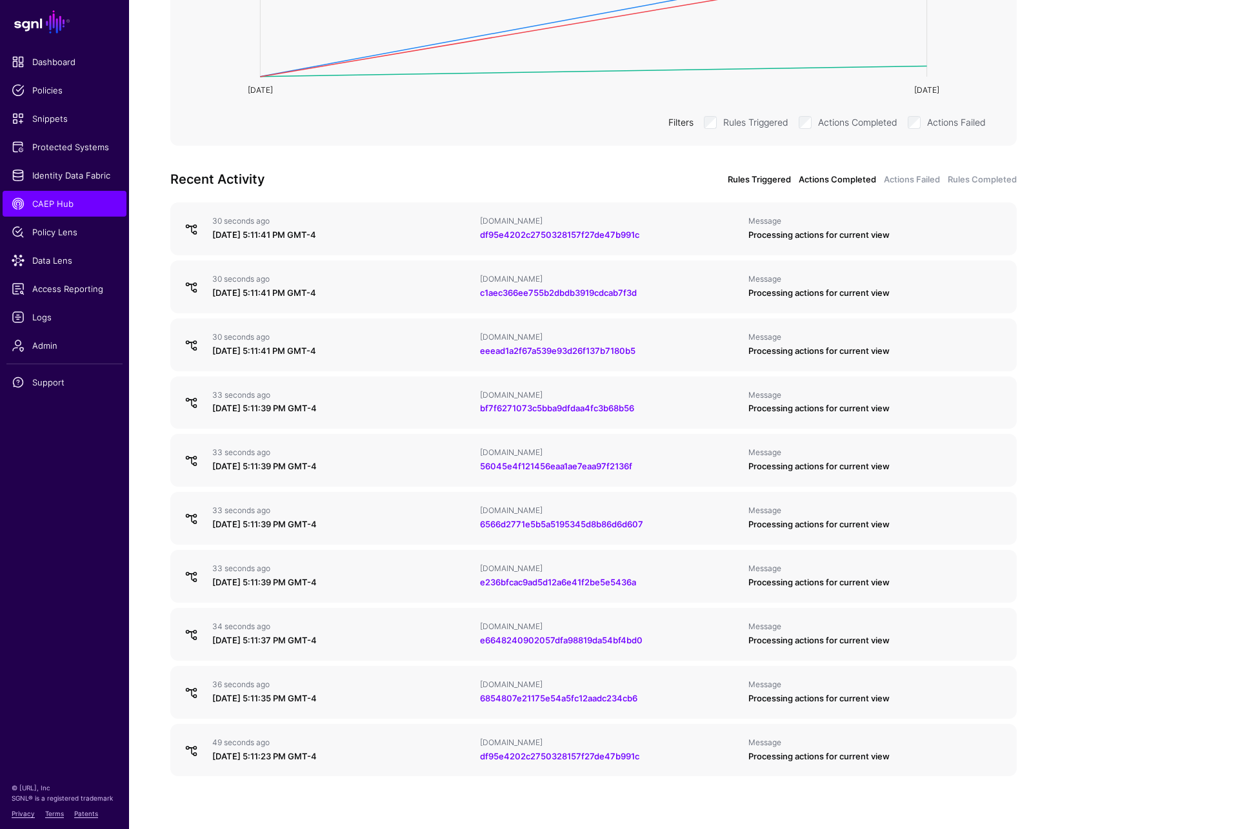
click at [829, 185] on link "Actions Completed" at bounding box center [837, 180] width 77 height 13
click at [913, 180] on link "Actions Failed" at bounding box center [912, 180] width 56 height 13
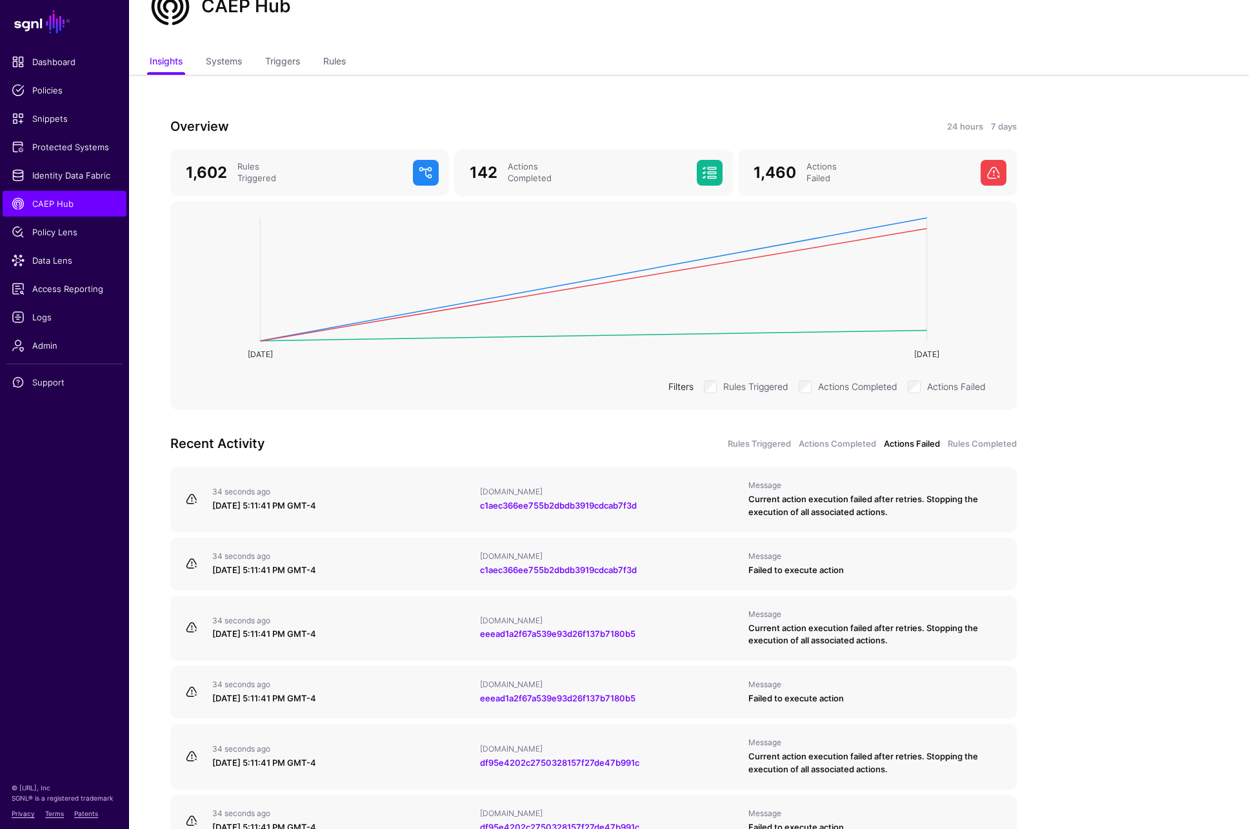
scroll to position [0, 0]
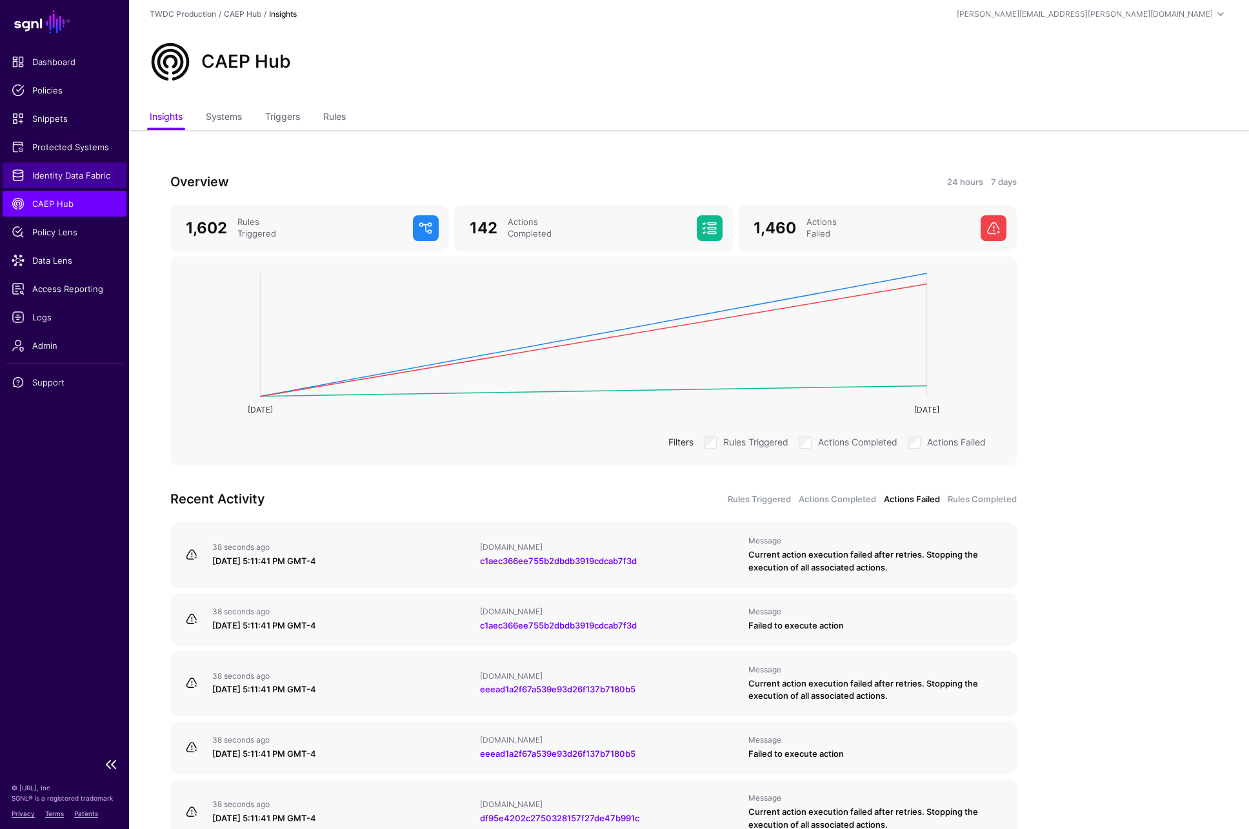
click at [92, 176] on span "Identity Data Fabric" at bounding box center [65, 175] width 106 height 13
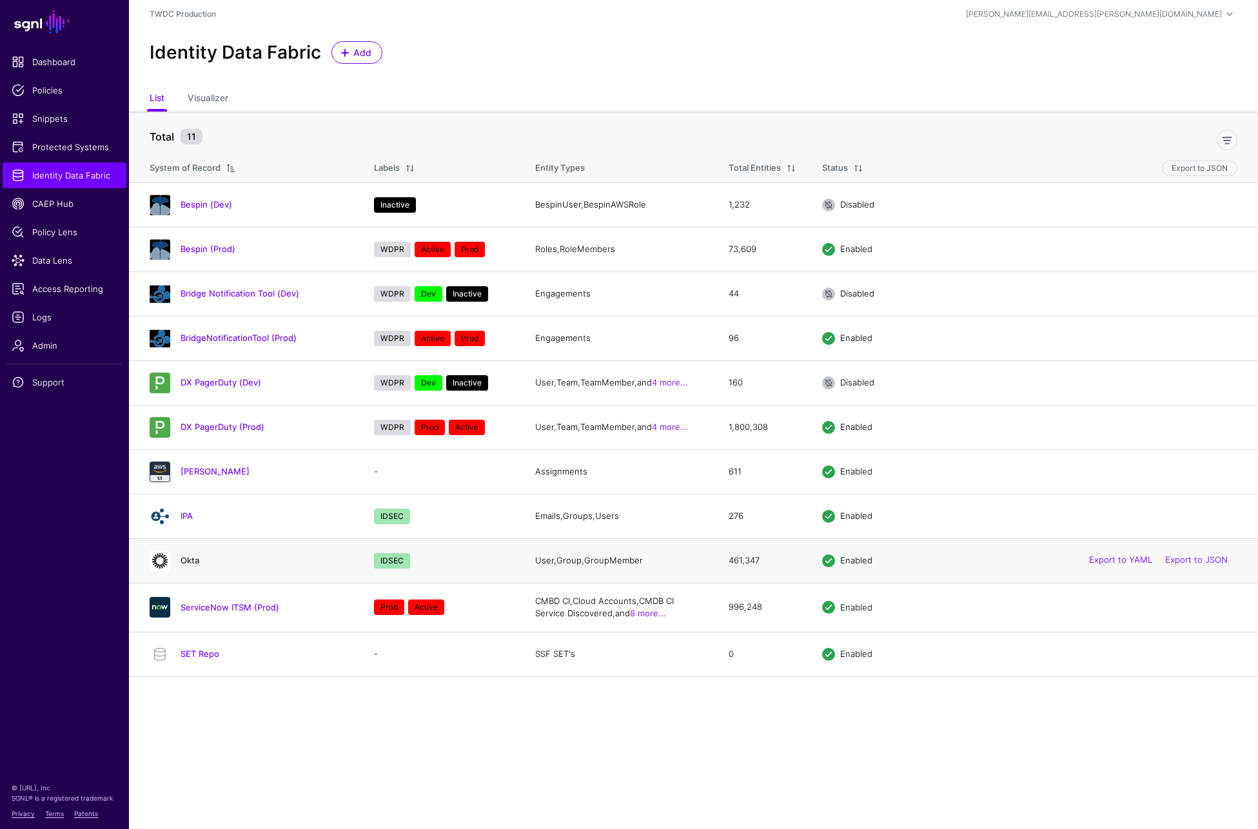
click at [189, 559] on link "Okta" at bounding box center [190, 560] width 19 height 10
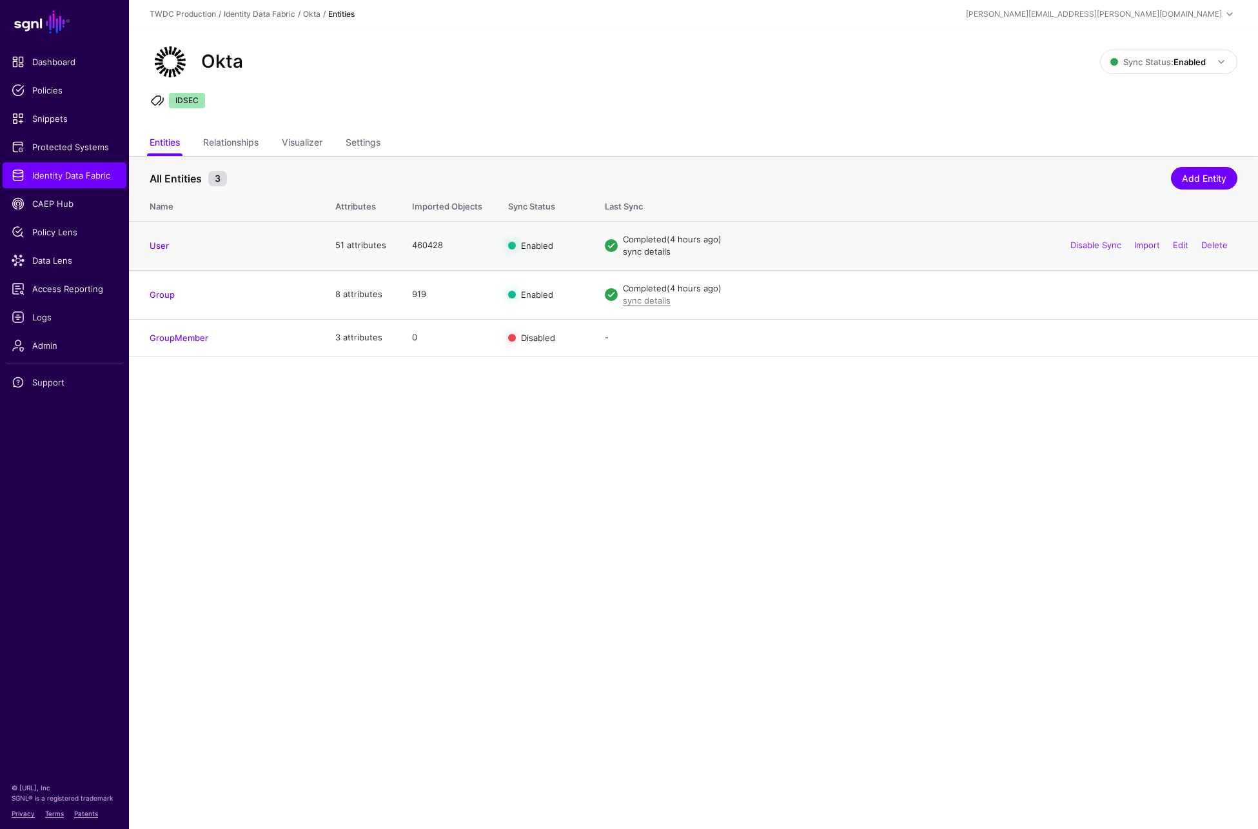
click at [639, 254] on link "sync details" at bounding box center [647, 251] width 48 height 10
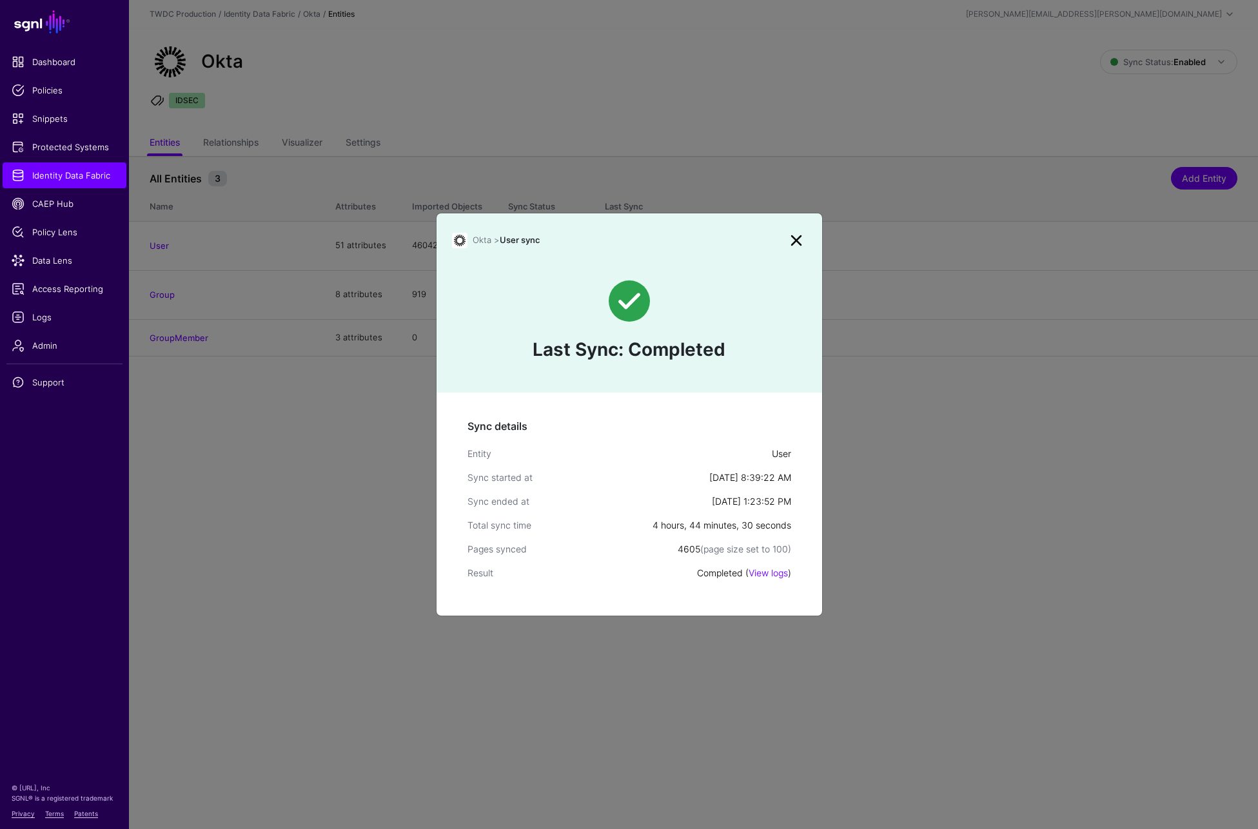
click at [795, 242] on link at bounding box center [796, 240] width 21 height 21
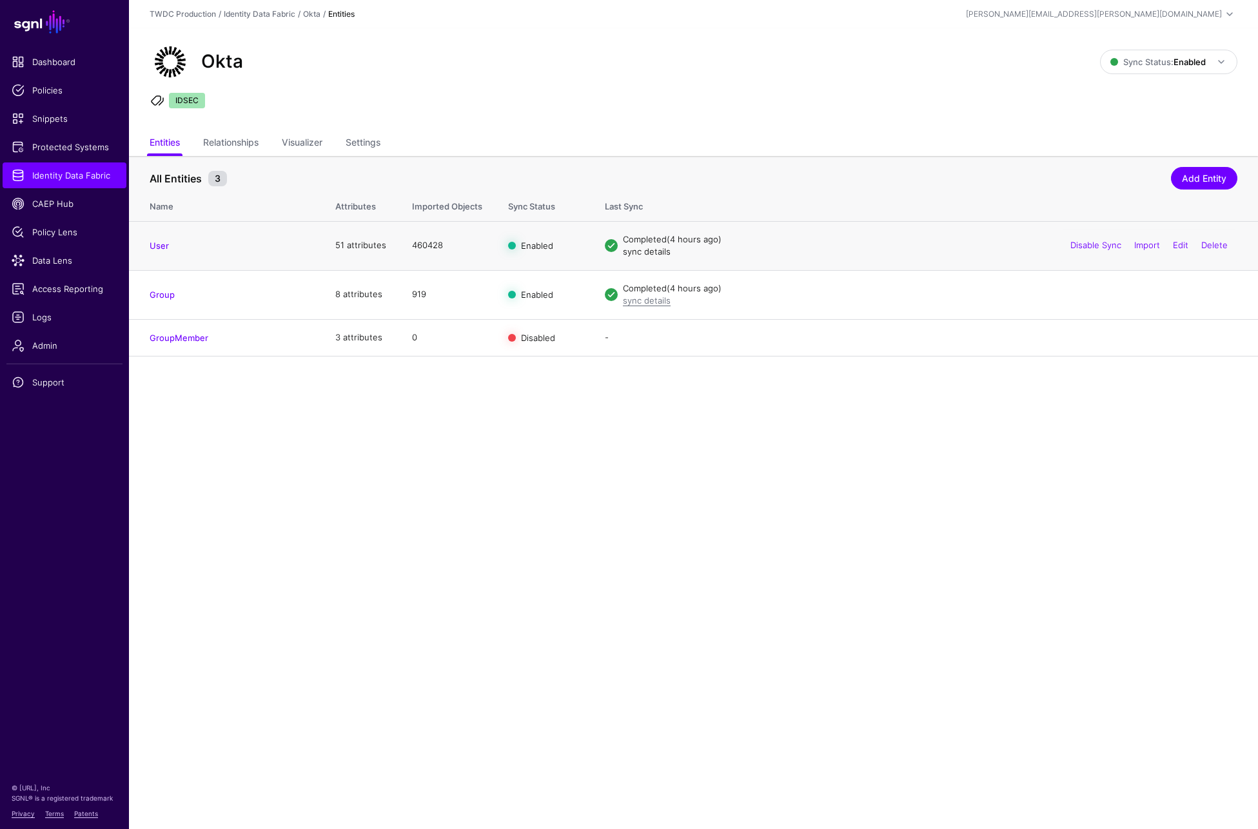
click at [644, 249] on link "sync details" at bounding box center [647, 251] width 48 height 10
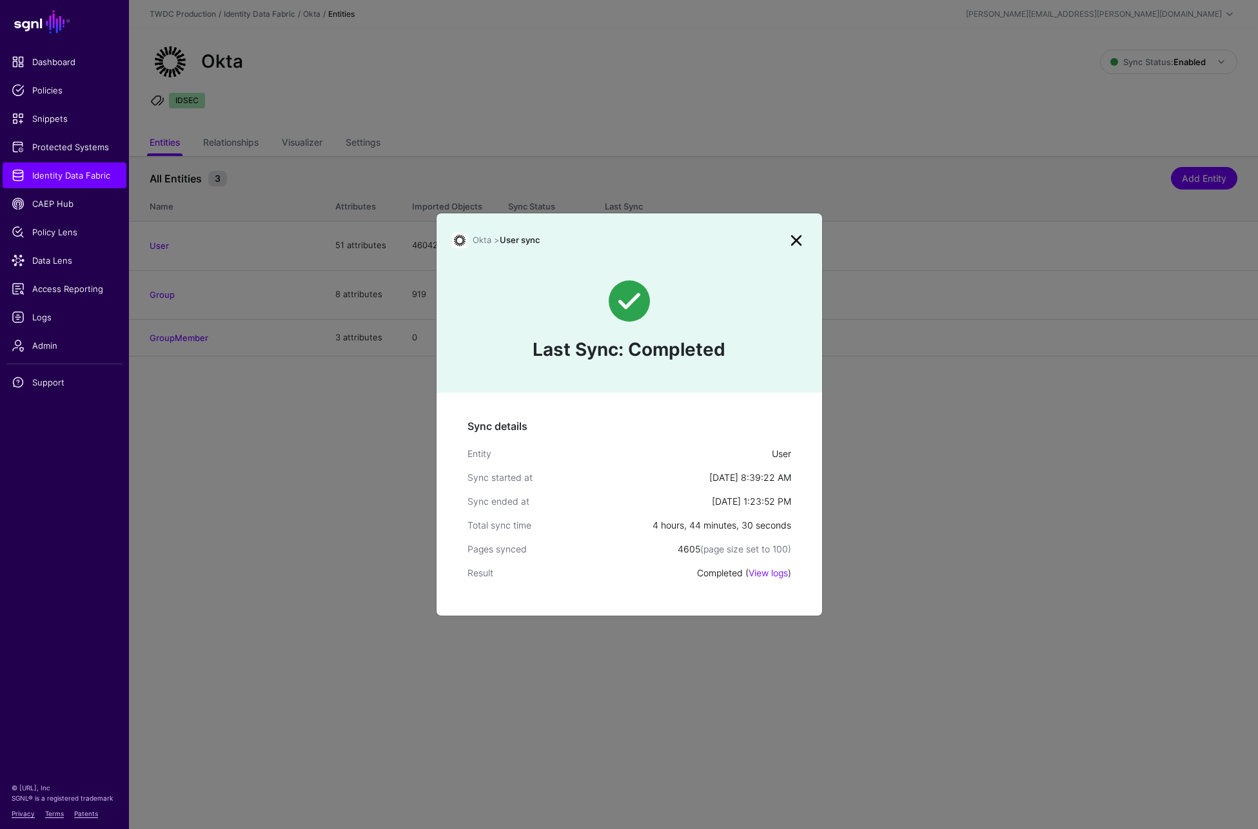
click at [803, 238] on link at bounding box center [796, 240] width 21 height 21
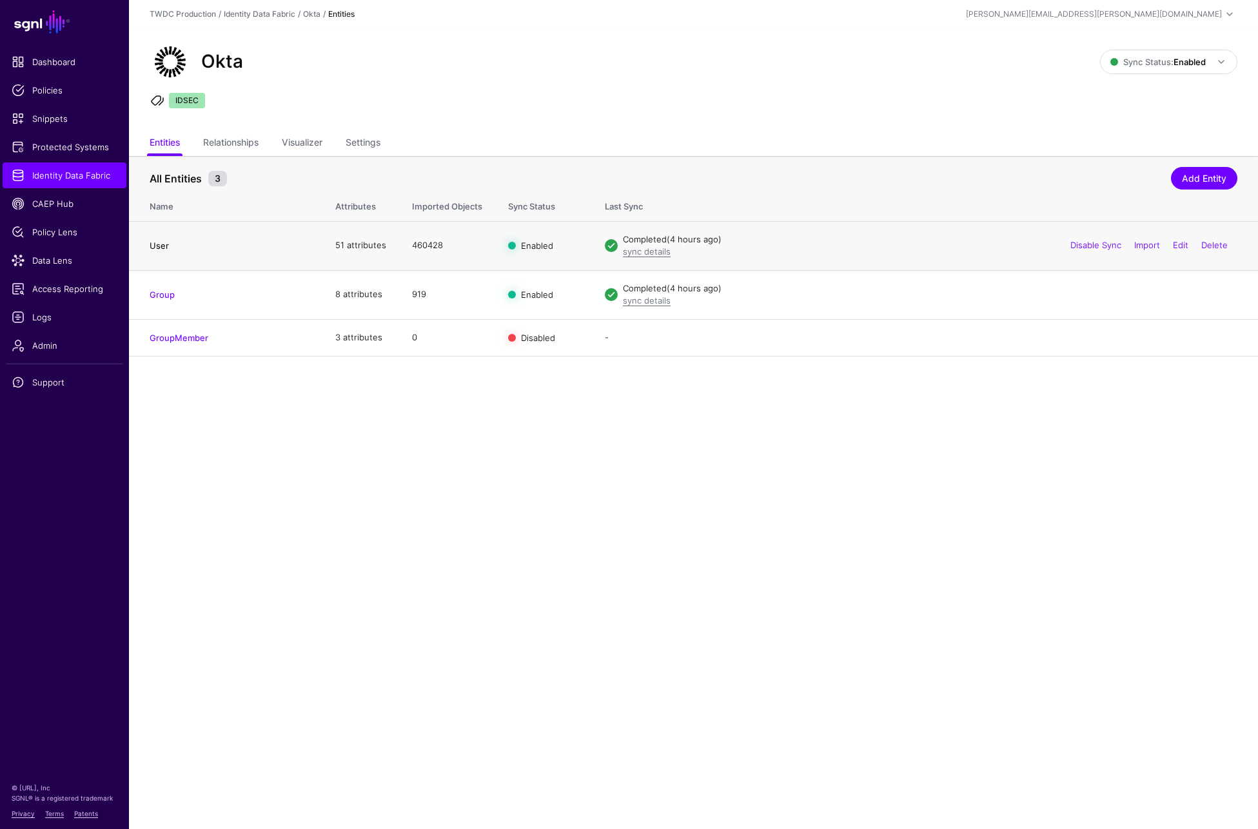
click at [159, 246] on link "User" at bounding box center [159, 246] width 19 height 10
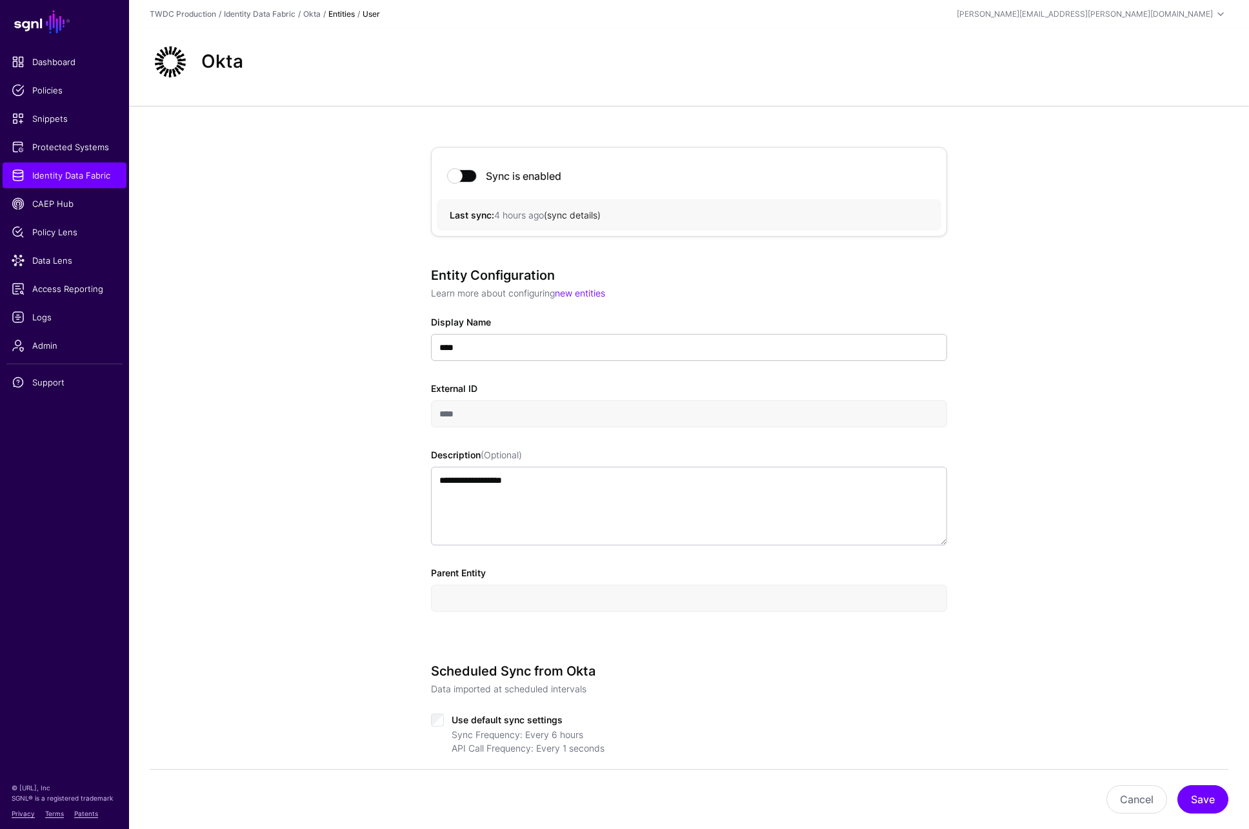
click at [582, 215] on link "sync details" at bounding box center [572, 215] width 50 height 11
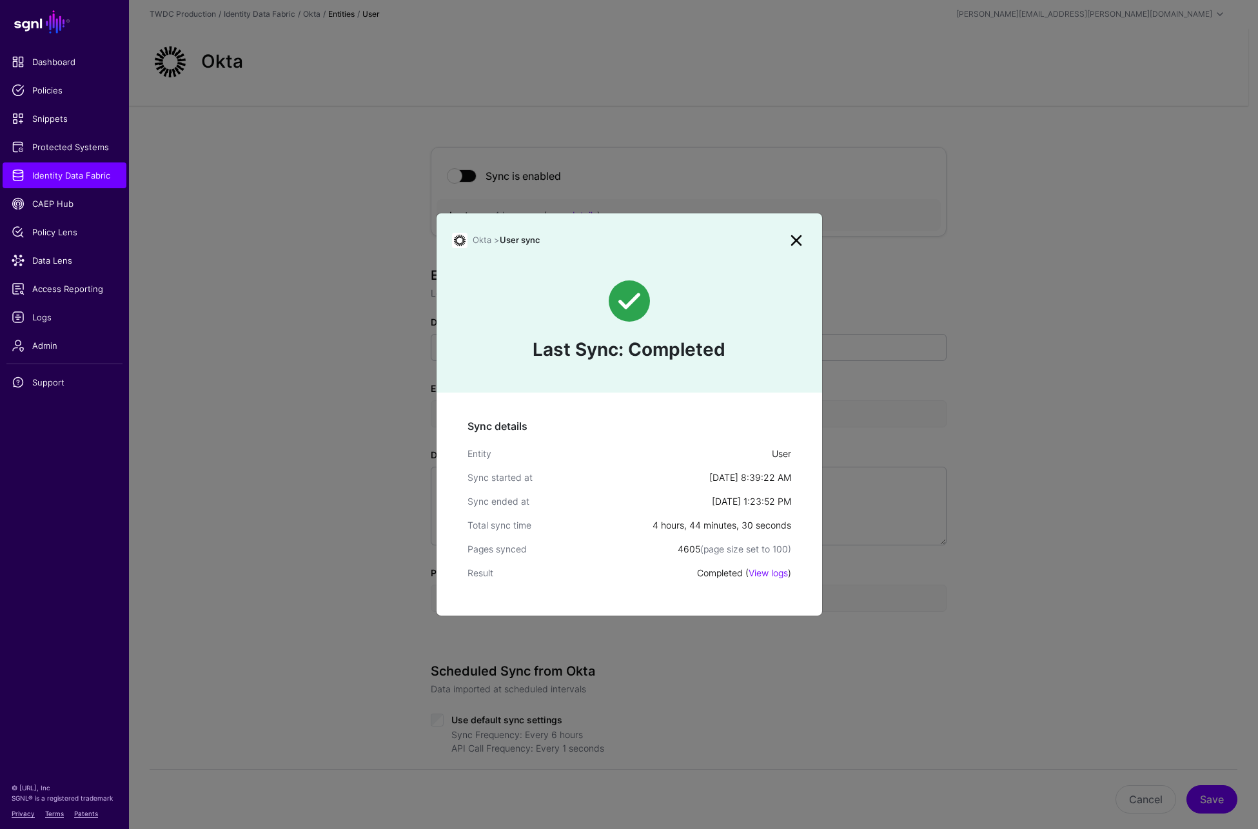
click at [482, 240] on span "Okta >" at bounding box center [486, 240] width 27 height 10
click at [773, 575] on link "View logs" at bounding box center [768, 573] width 39 height 11
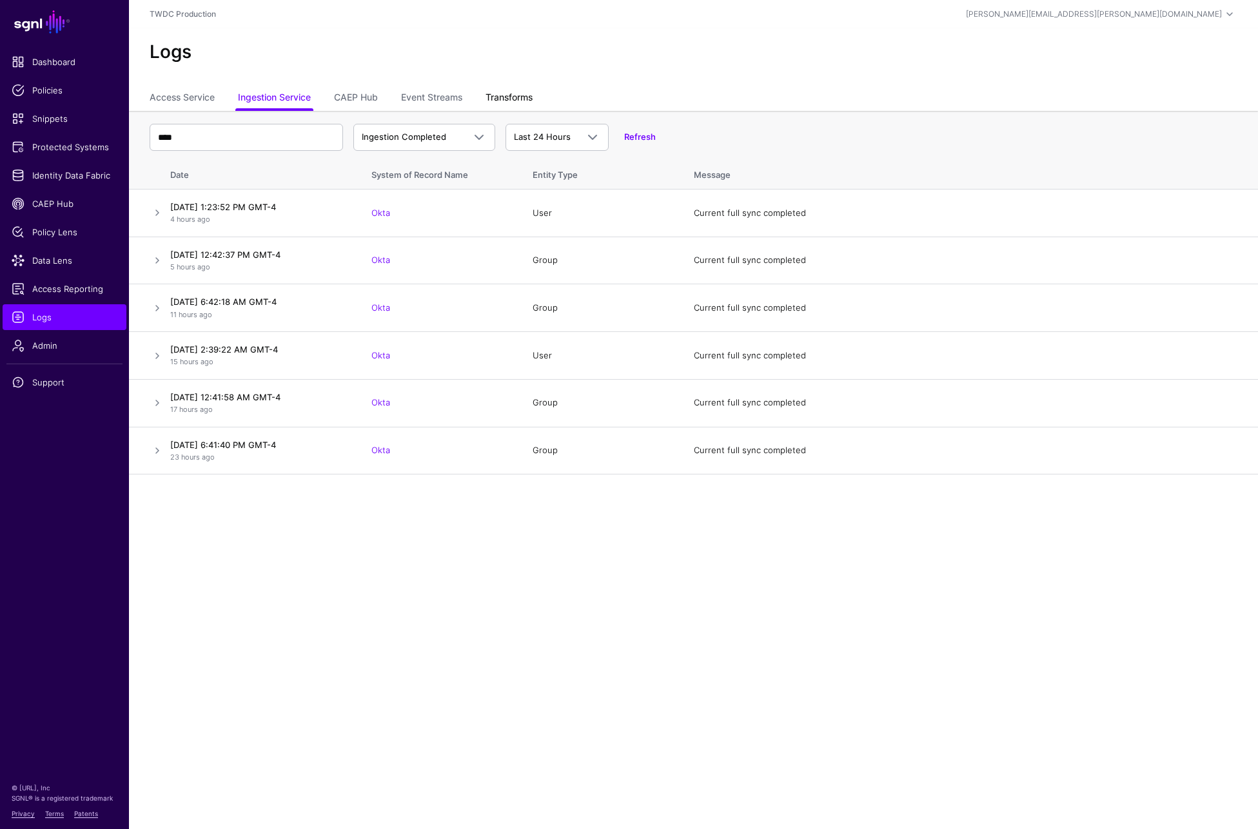
click at [517, 102] on link "Transforms" at bounding box center [509, 98] width 47 height 25
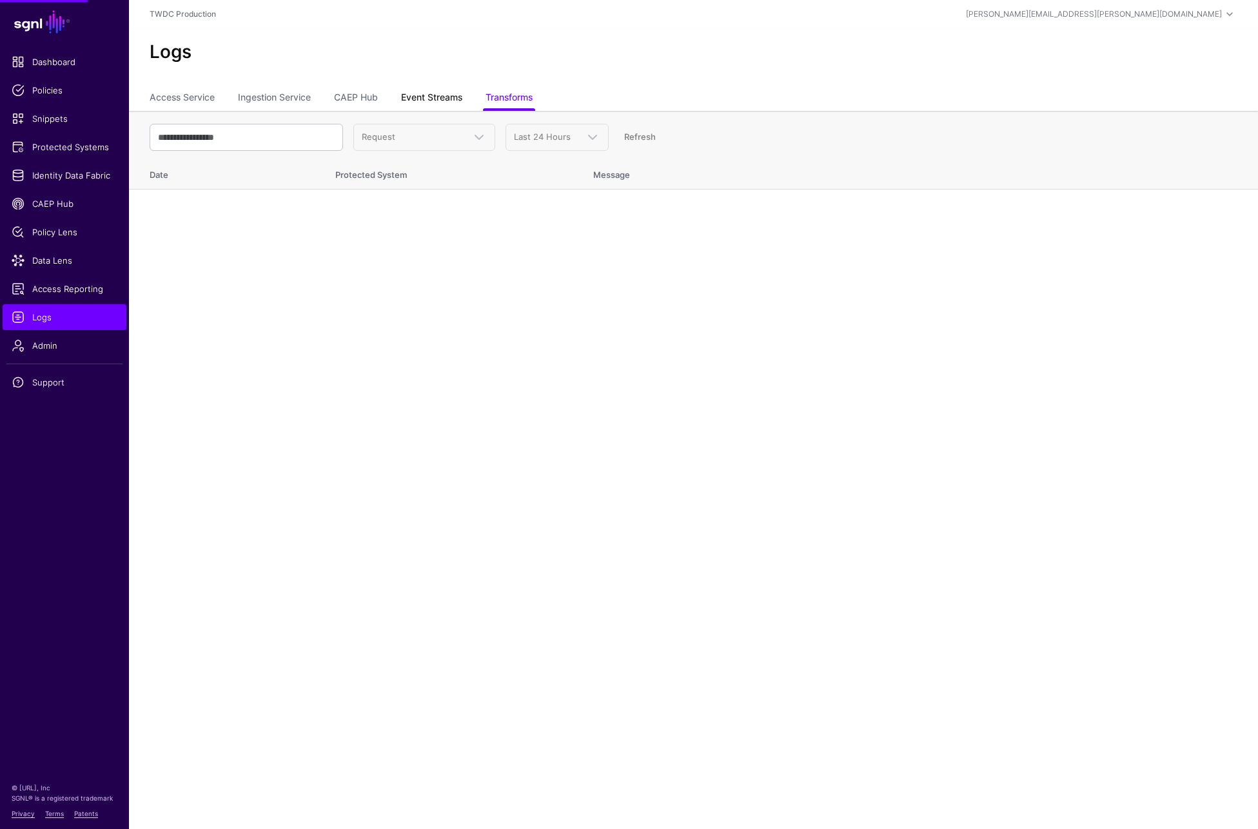
click at [456, 104] on link "Event Streams" at bounding box center [431, 98] width 61 height 25
click at [339, 94] on link "CAEP Hub" at bounding box center [356, 98] width 44 height 25
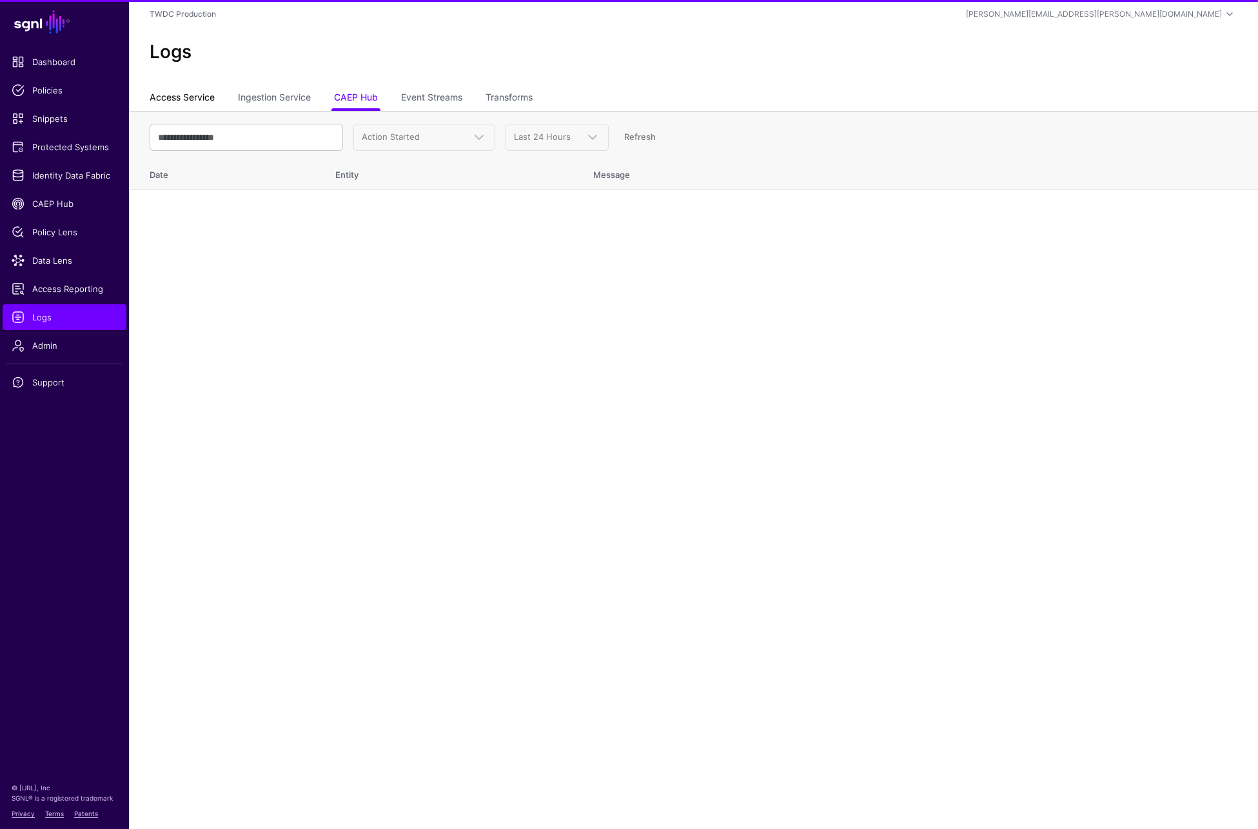
click at [172, 98] on link "Access Service" at bounding box center [182, 98] width 65 height 25
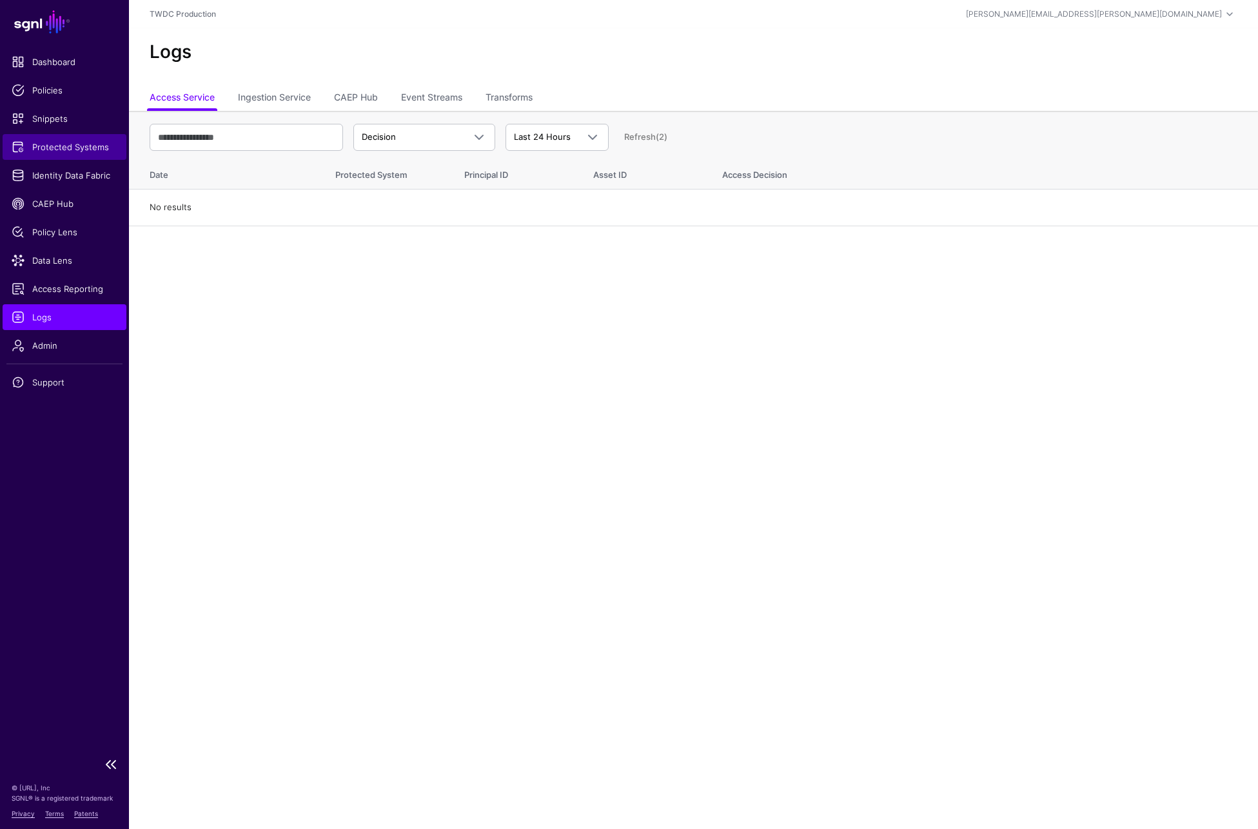
click at [71, 149] on span "Protected Systems" at bounding box center [65, 147] width 106 height 13
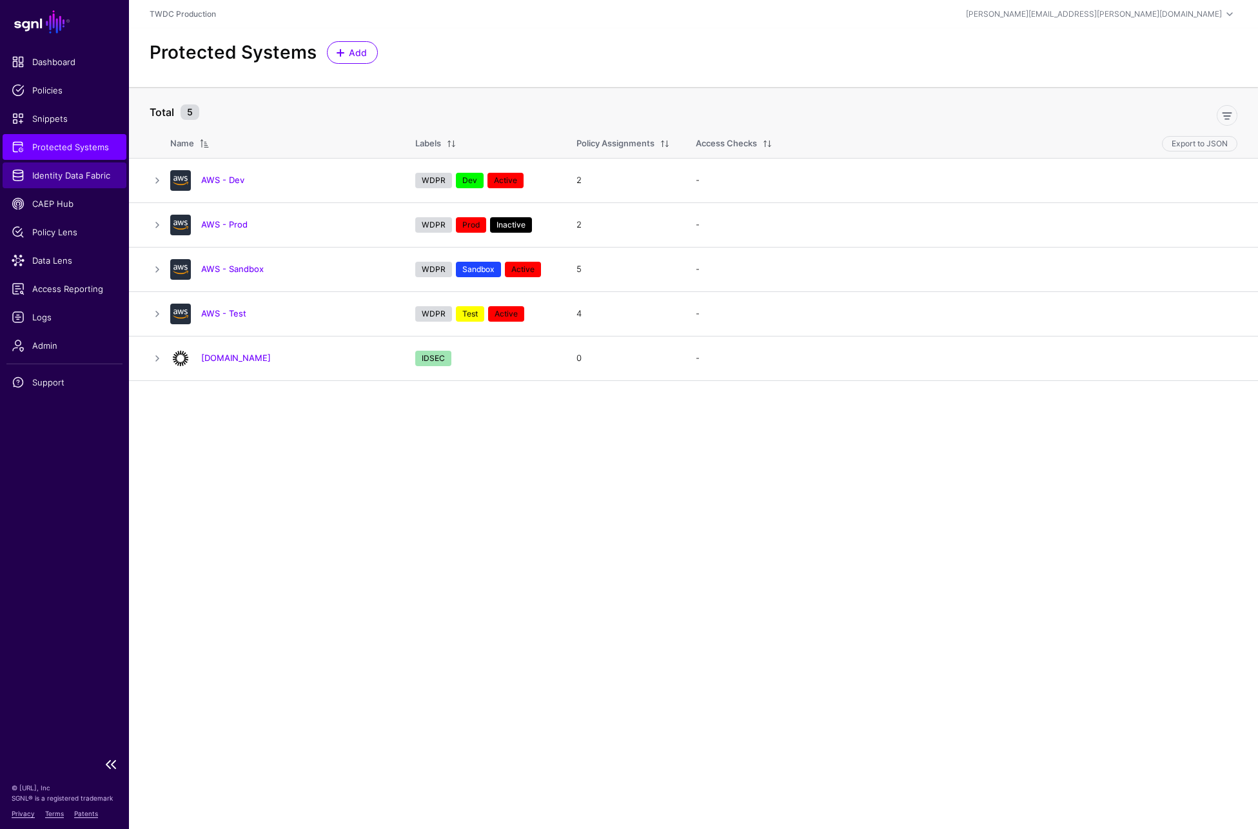
click at [81, 174] on span "Identity Data Fabric" at bounding box center [65, 175] width 106 height 13
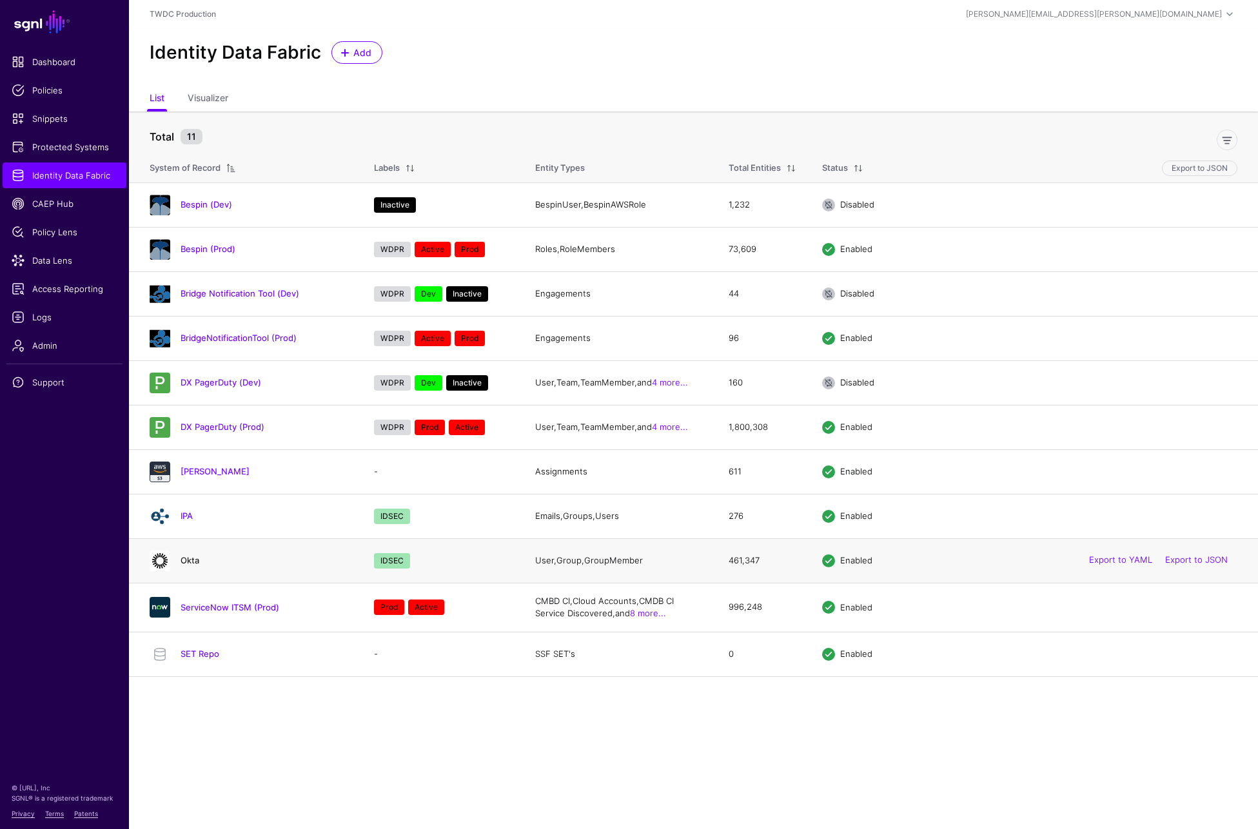
click at [189, 560] on link "Okta" at bounding box center [190, 560] width 19 height 10
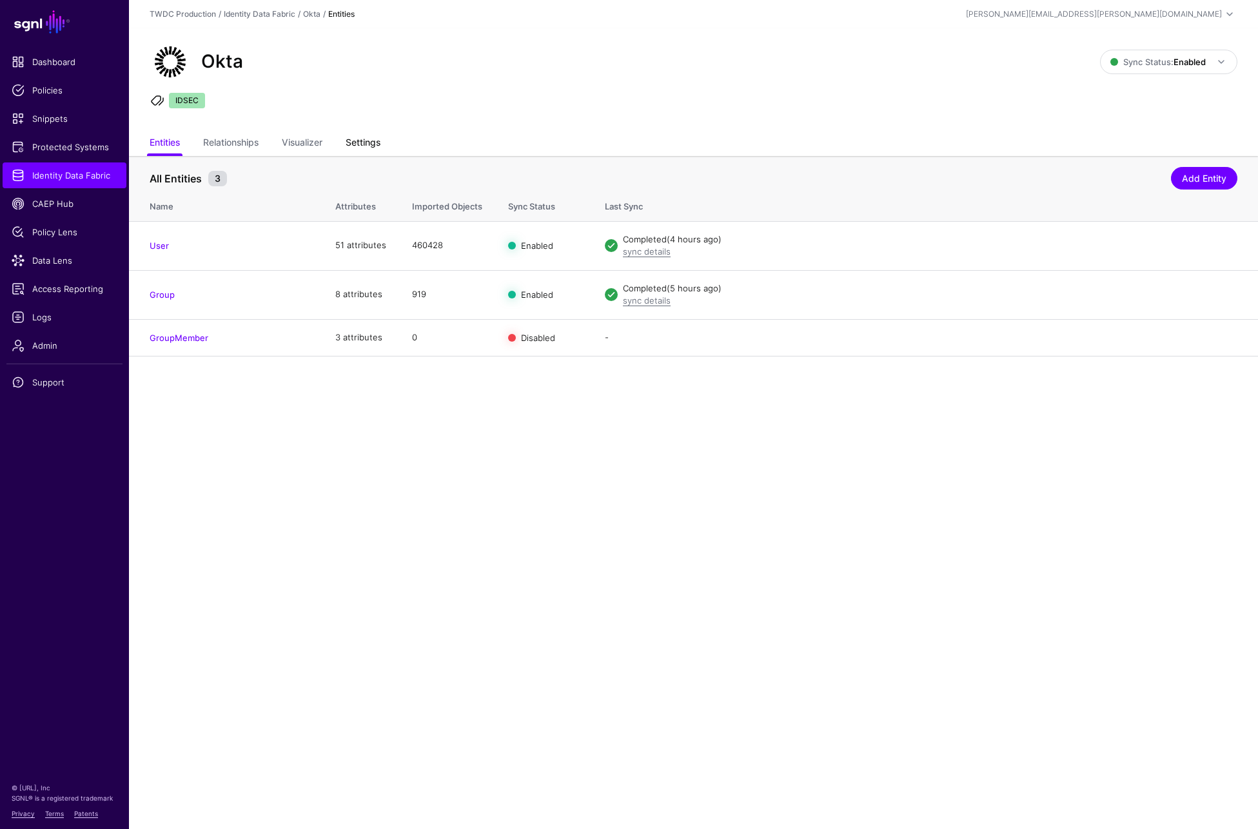
click at [373, 140] on link "Settings" at bounding box center [363, 144] width 35 height 25
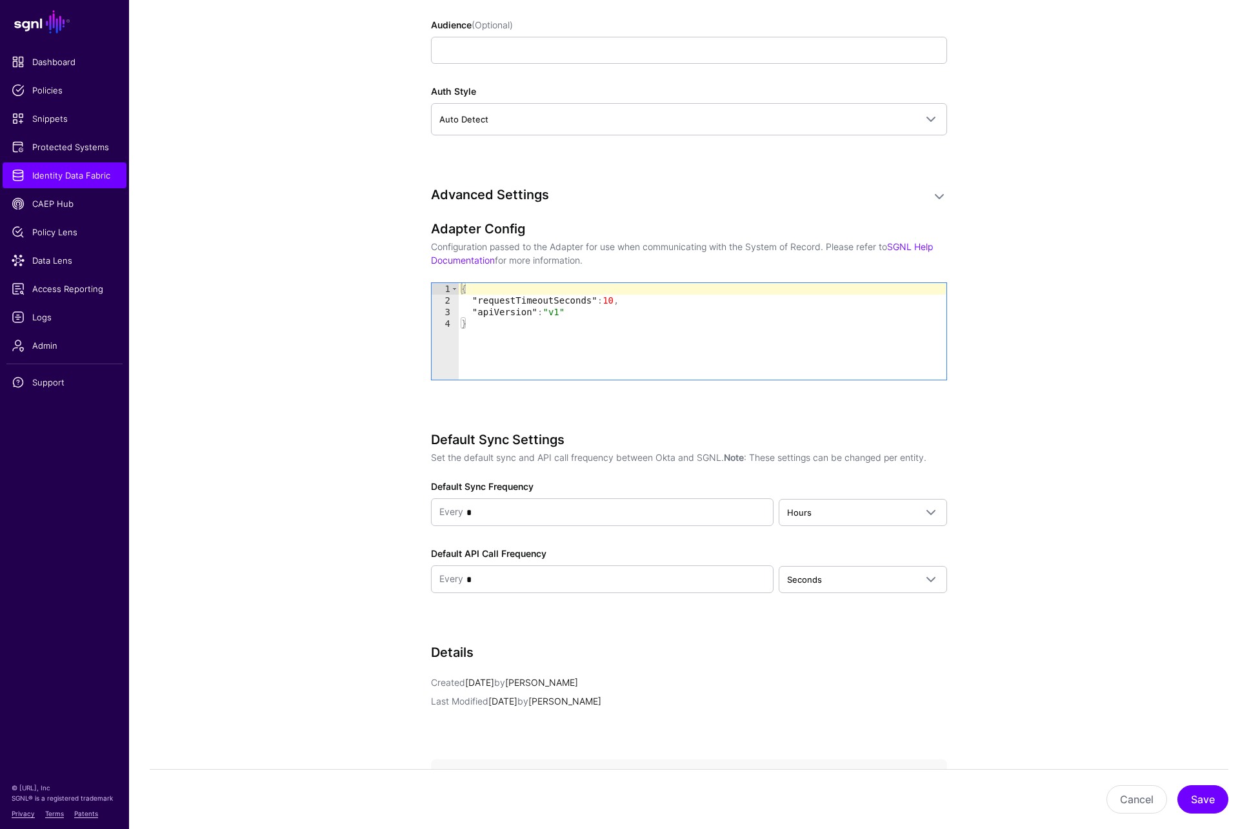
scroll to position [1432, 0]
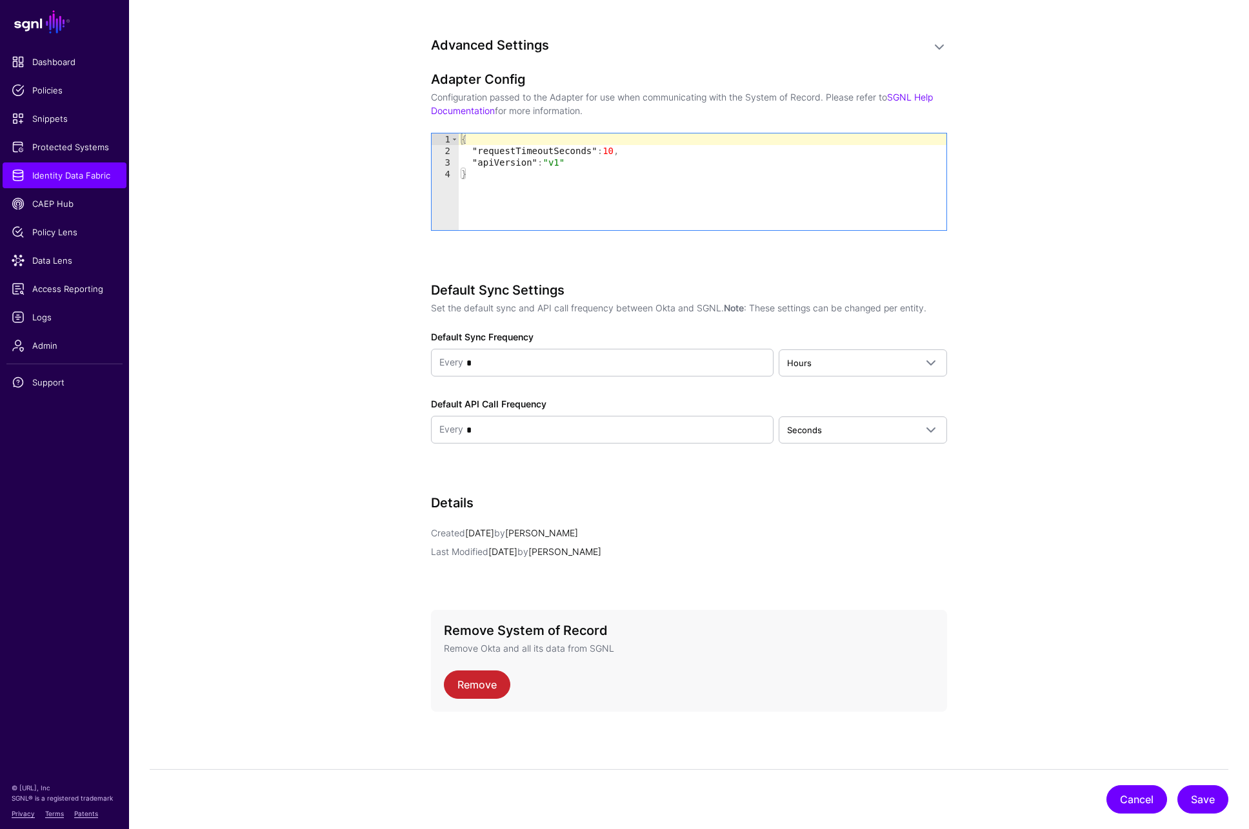
click at [1120, 802] on button "Cancel" at bounding box center [1136, 800] width 61 height 28
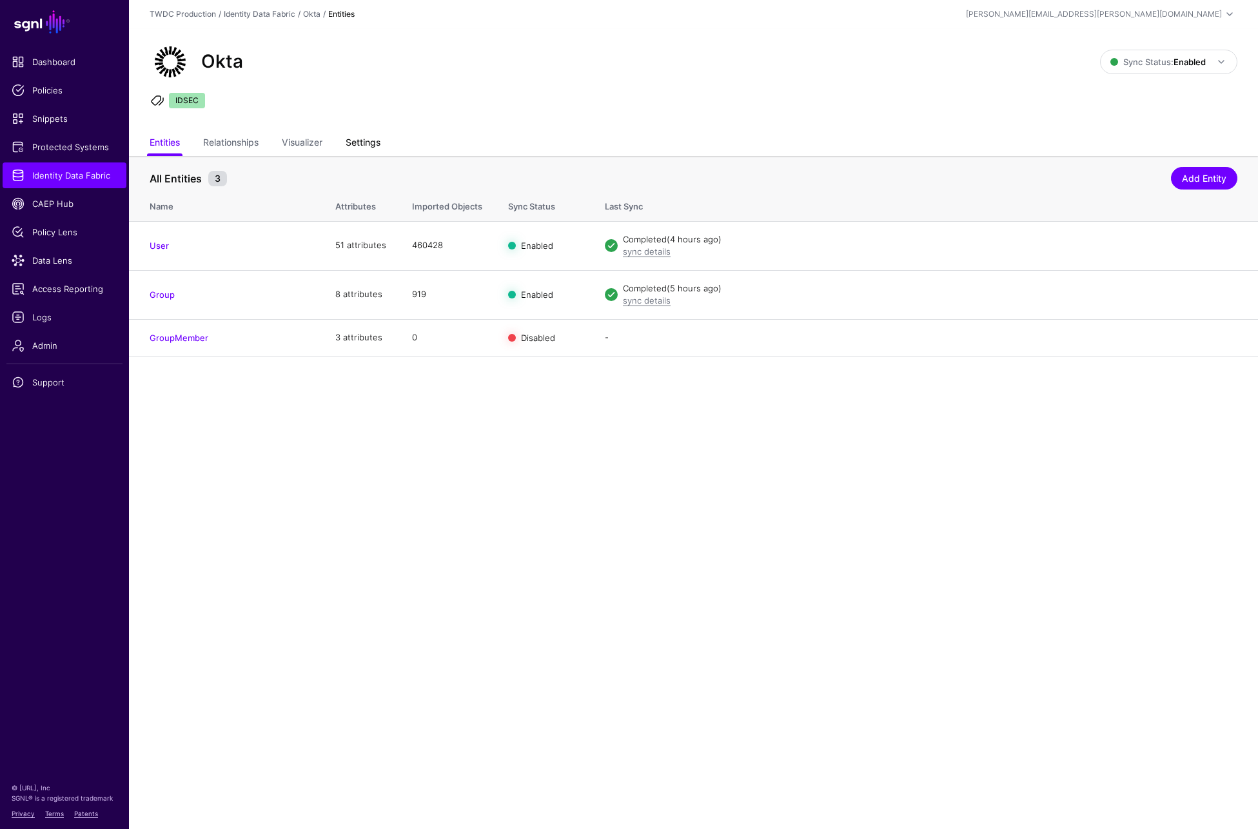
click at [373, 147] on link "Settings" at bounding box center [363, 144] width 35 height 25
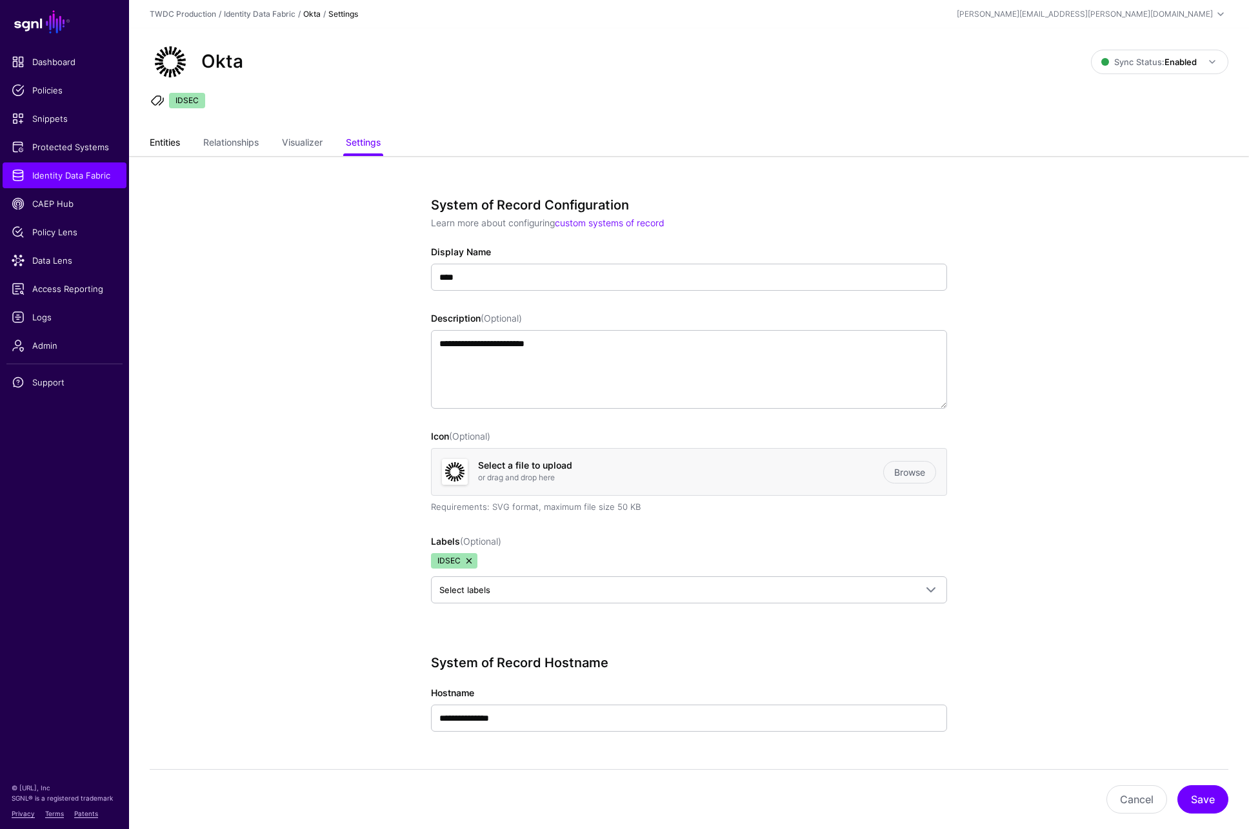
click at [167, 144] on link "Entities" at bounding box center [165, 144] width 30 height 25
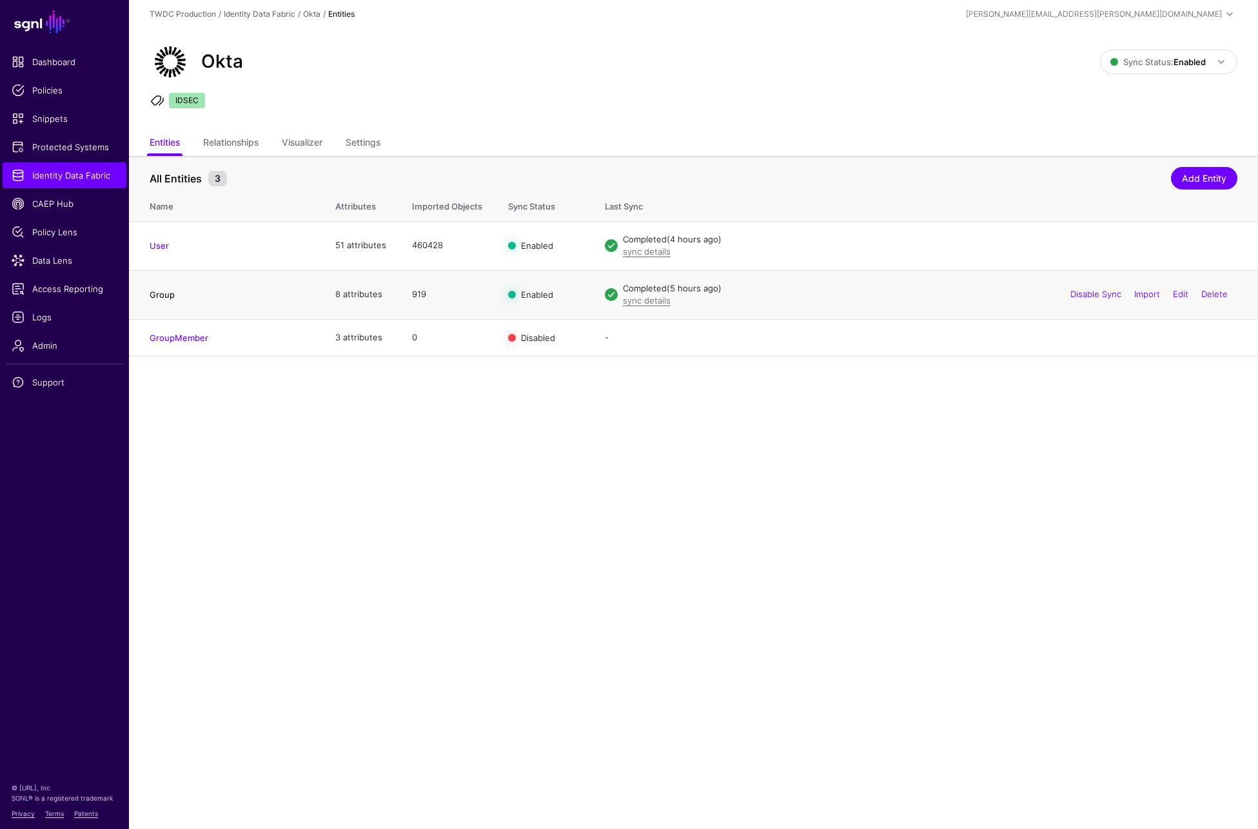
click at [162, 294] on link "Group" at bounding box center [162, 295] width 25 height 10
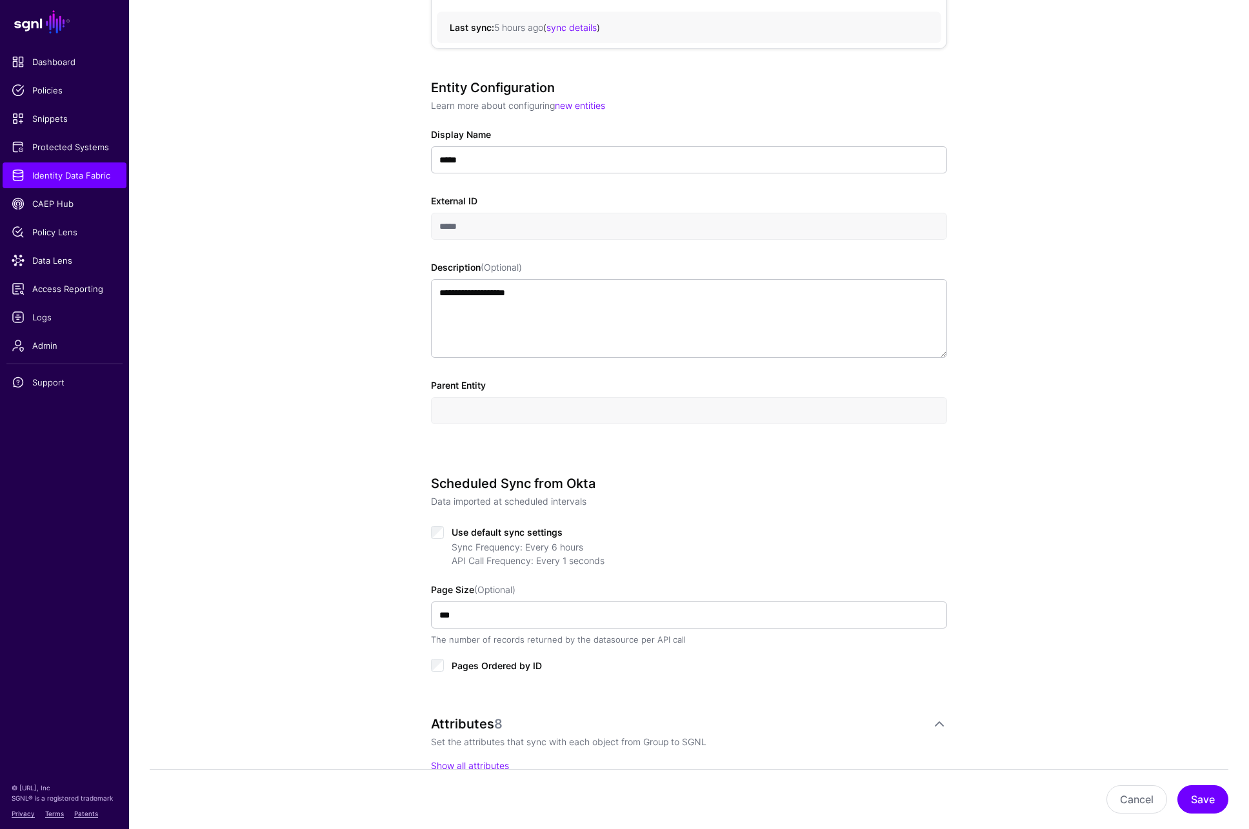
scroll to position [507, 0]
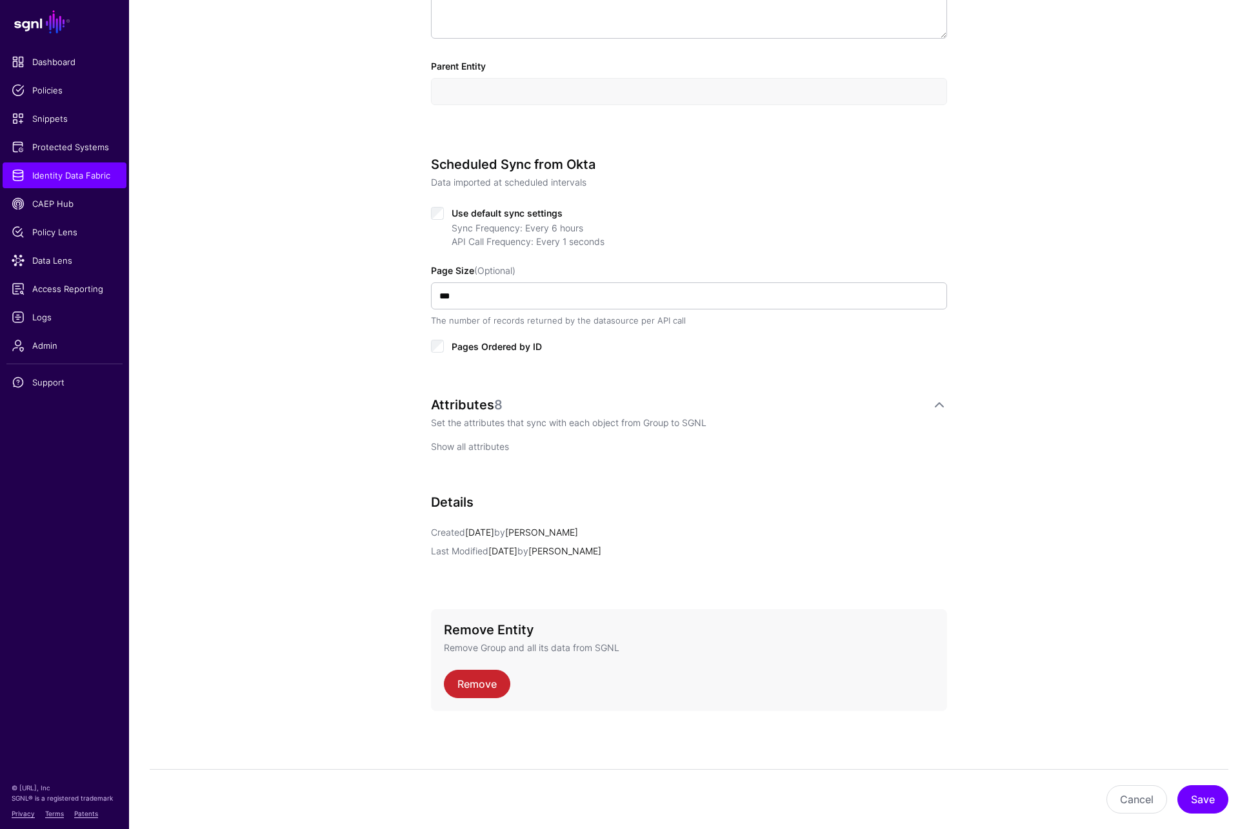
click at [483, 448] on link "Show all attributes" at bounding box center [470, 446] width 78 height 11
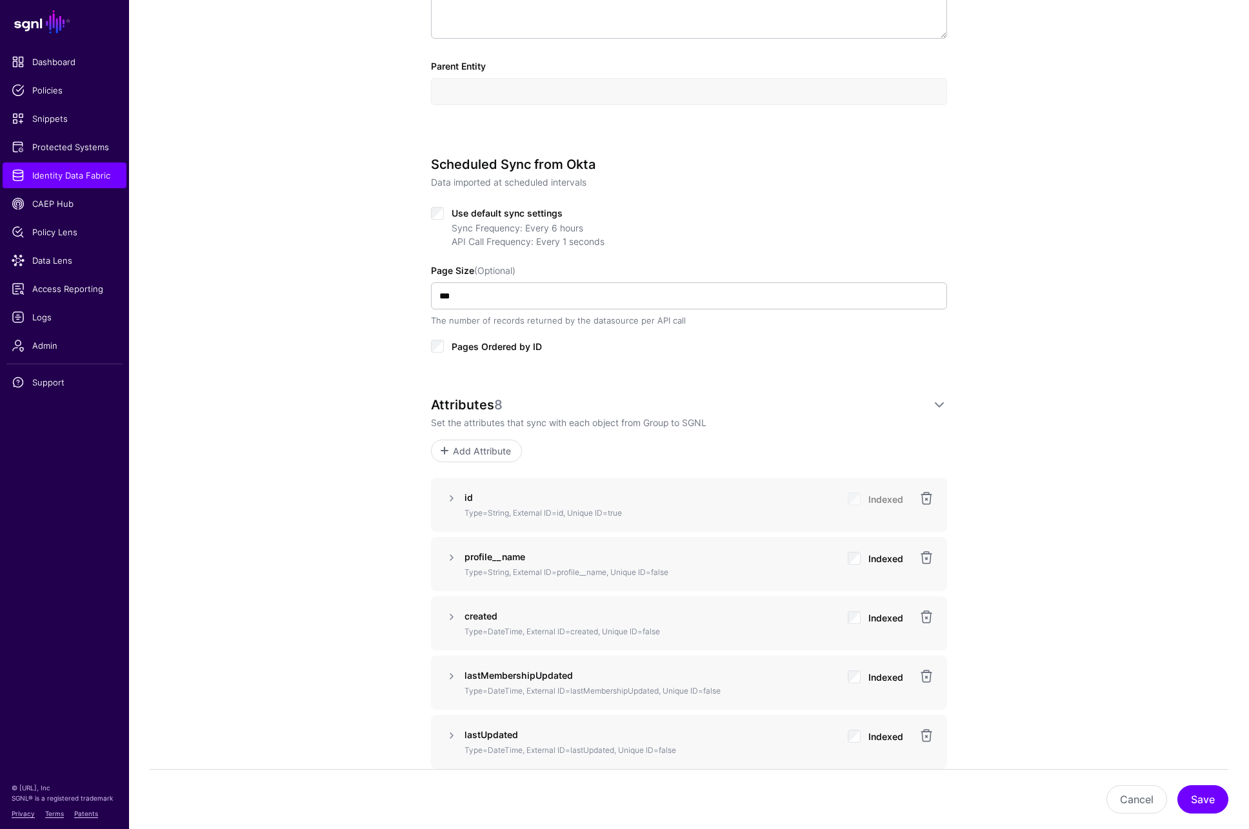
scroll to position [700, 0]
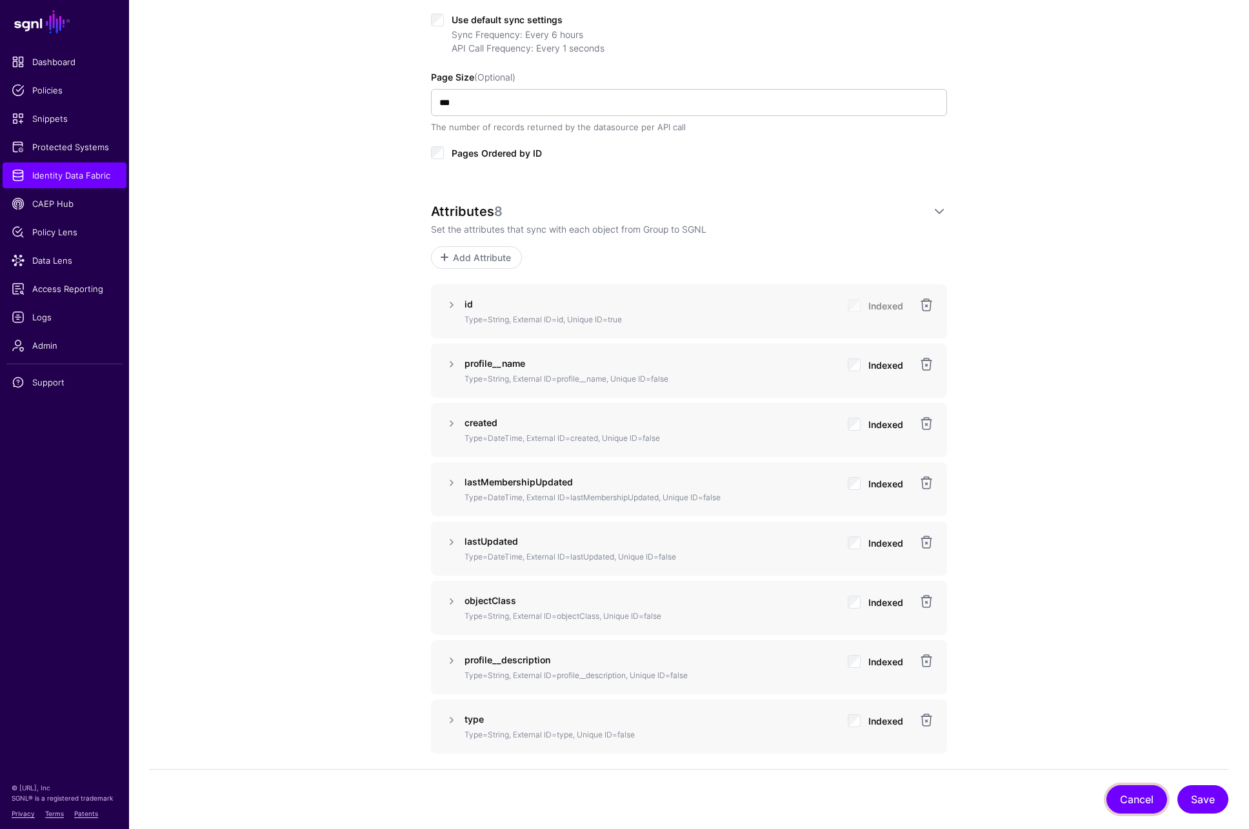
click at [1132, 794] on button "Cancel" at bounding box center [1136, 800] width 61 height 28
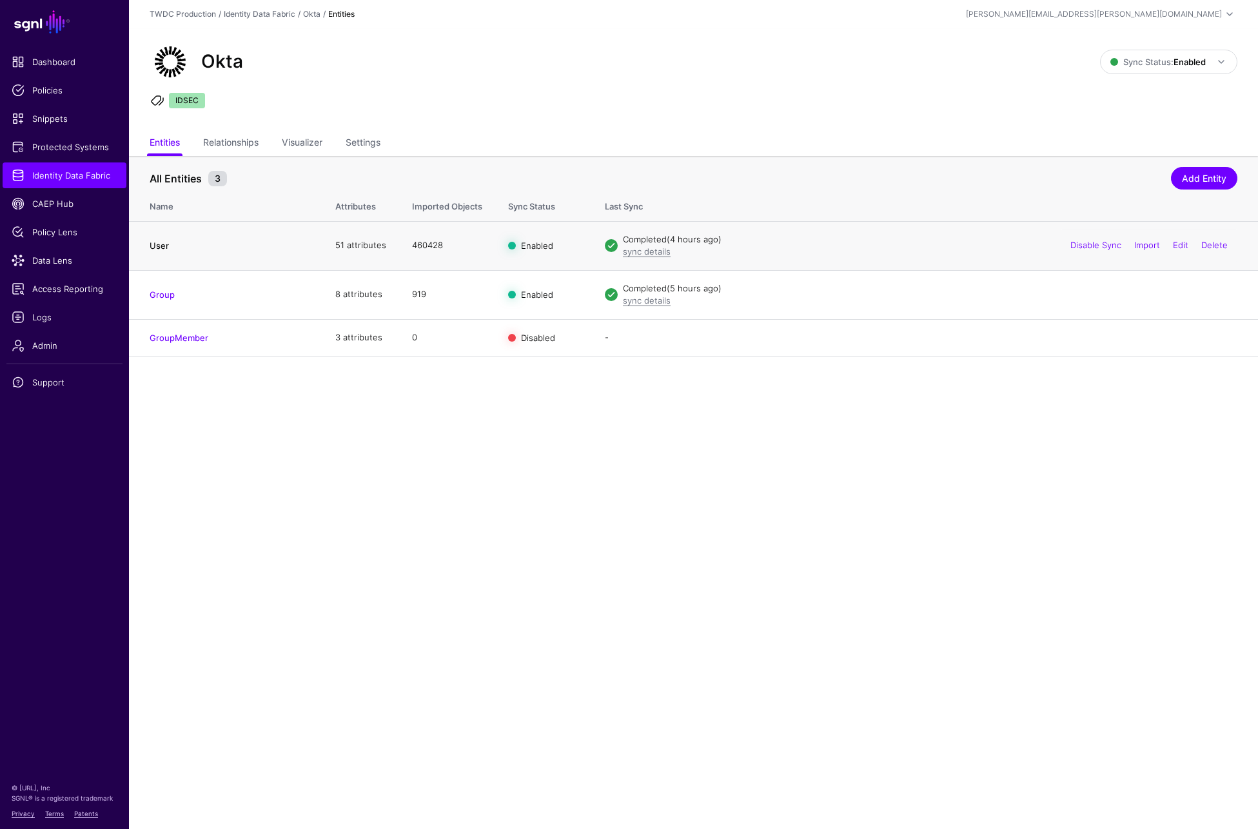
click at [163, 246] on link "User" at bounding box center [159, 246] width 19 height 10
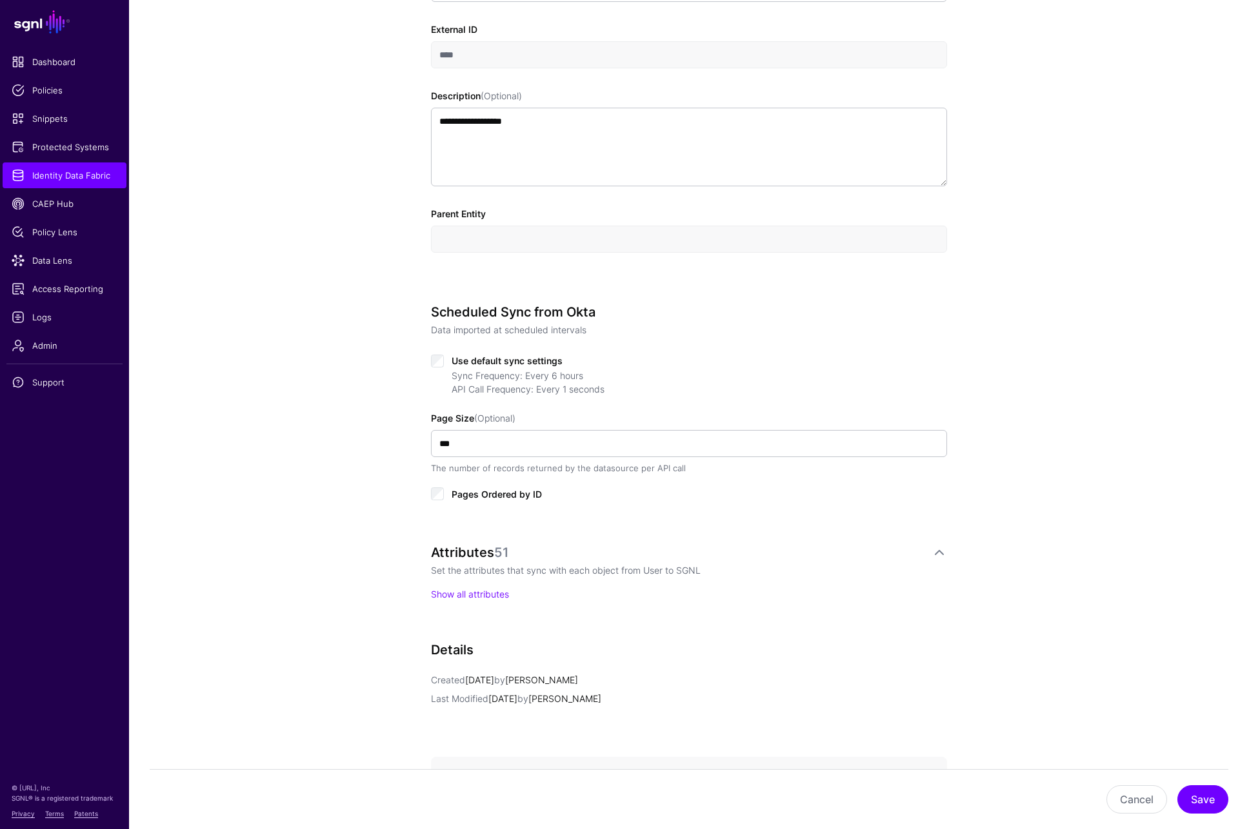
scroll to position [507, 0]
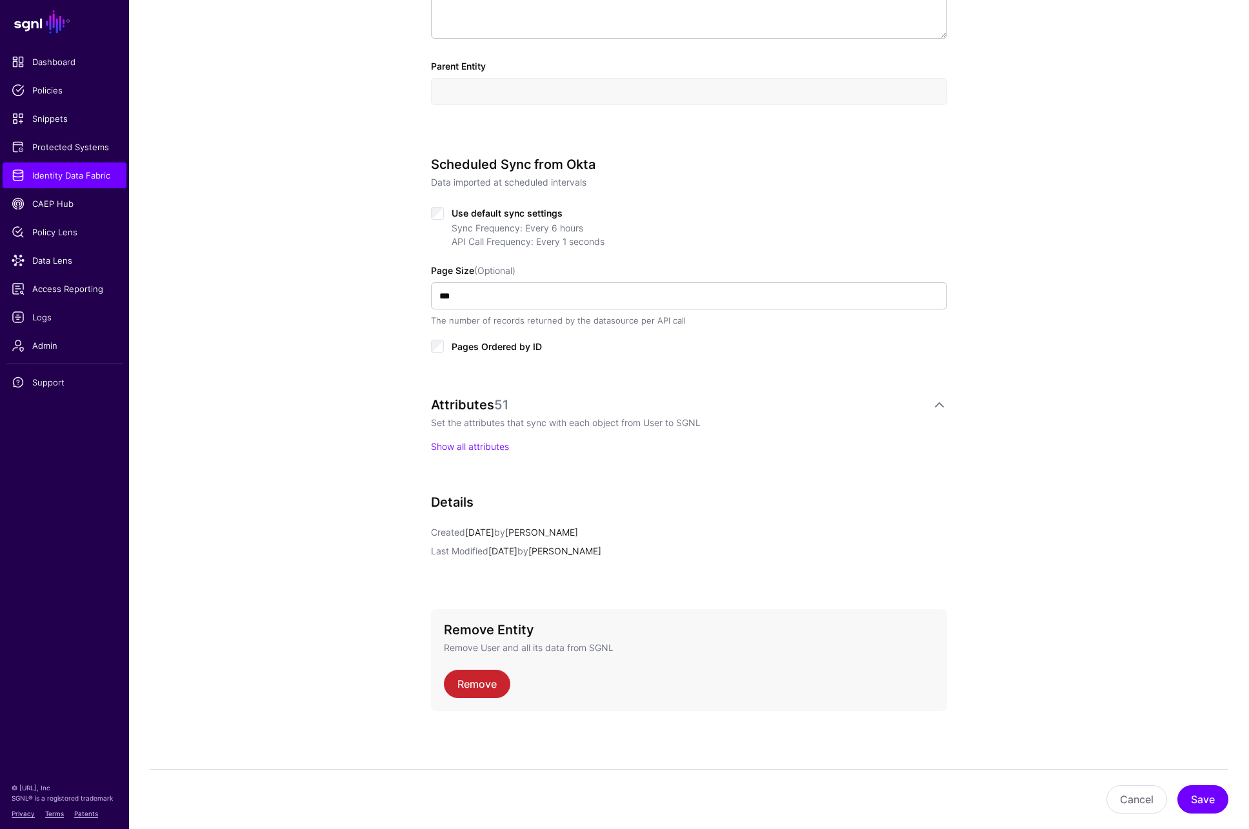
click at [505, 432] on div "Attributes 51 Set the attributes that sync with each object from User to SGNL S…" at bounding box center [689, 425] width 516 height 56
click at [498, 441] on link "Show all attributes" at bounding box center [470, 446] width 78 height 11
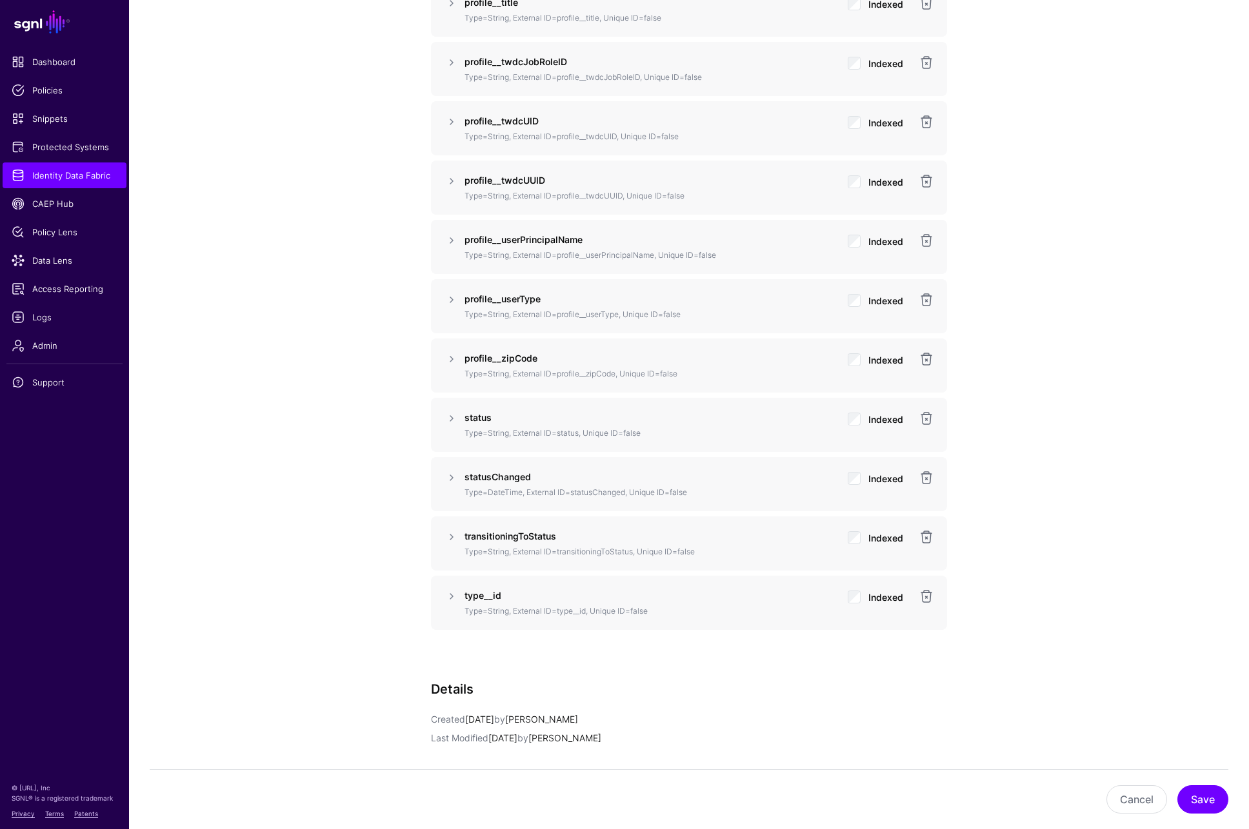
scroll to position [3533, 0]
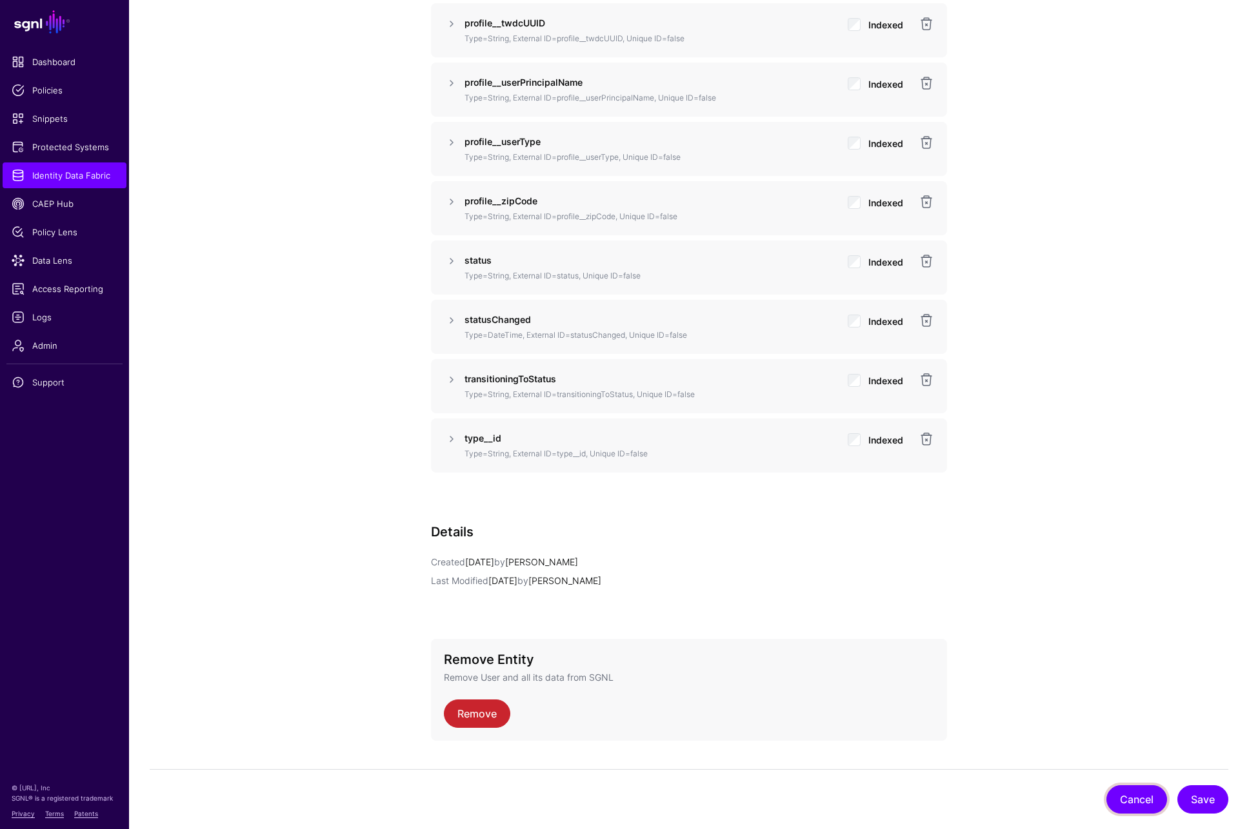
click at [1133, 802] on button "Cancel" at bounding box center [1136, 800] width 61 height 28
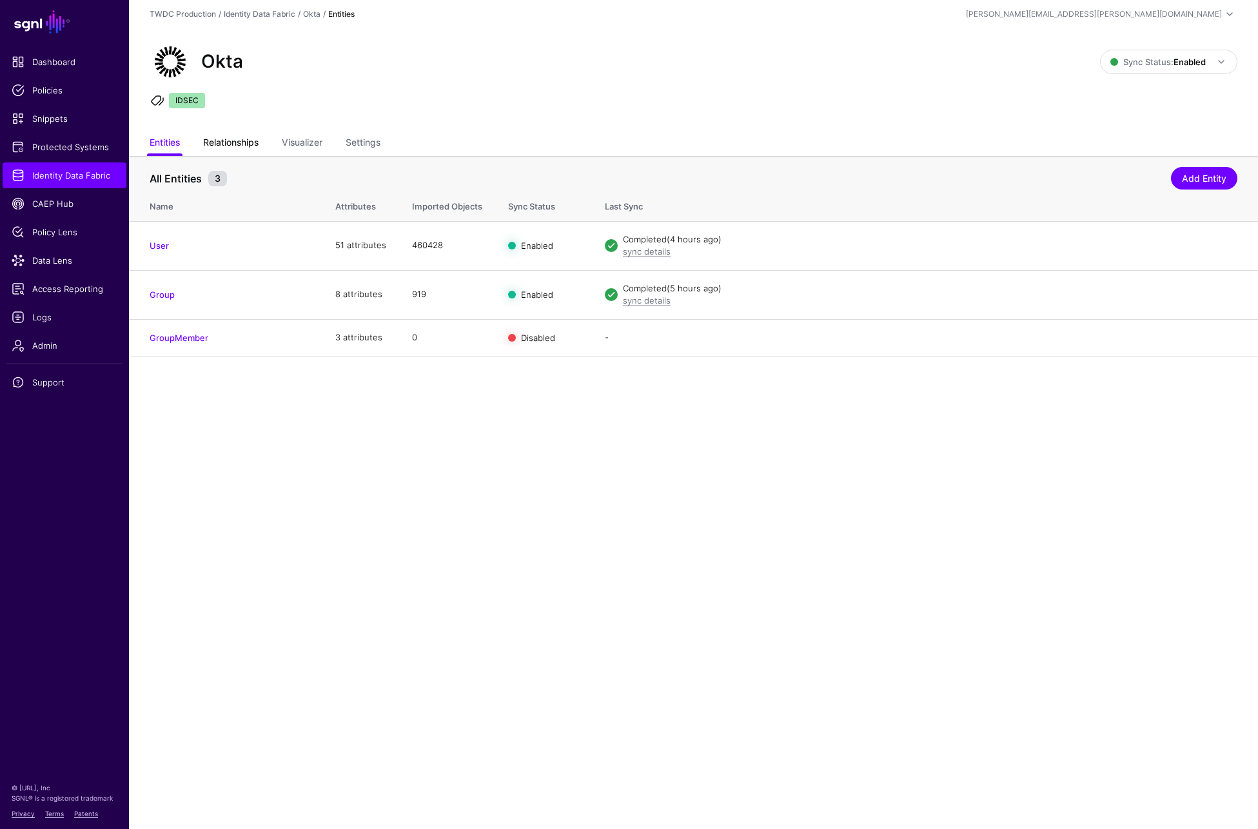
click at [228, 139] on link "Relationships" at bounding box center [230, 144] width 55 height 25
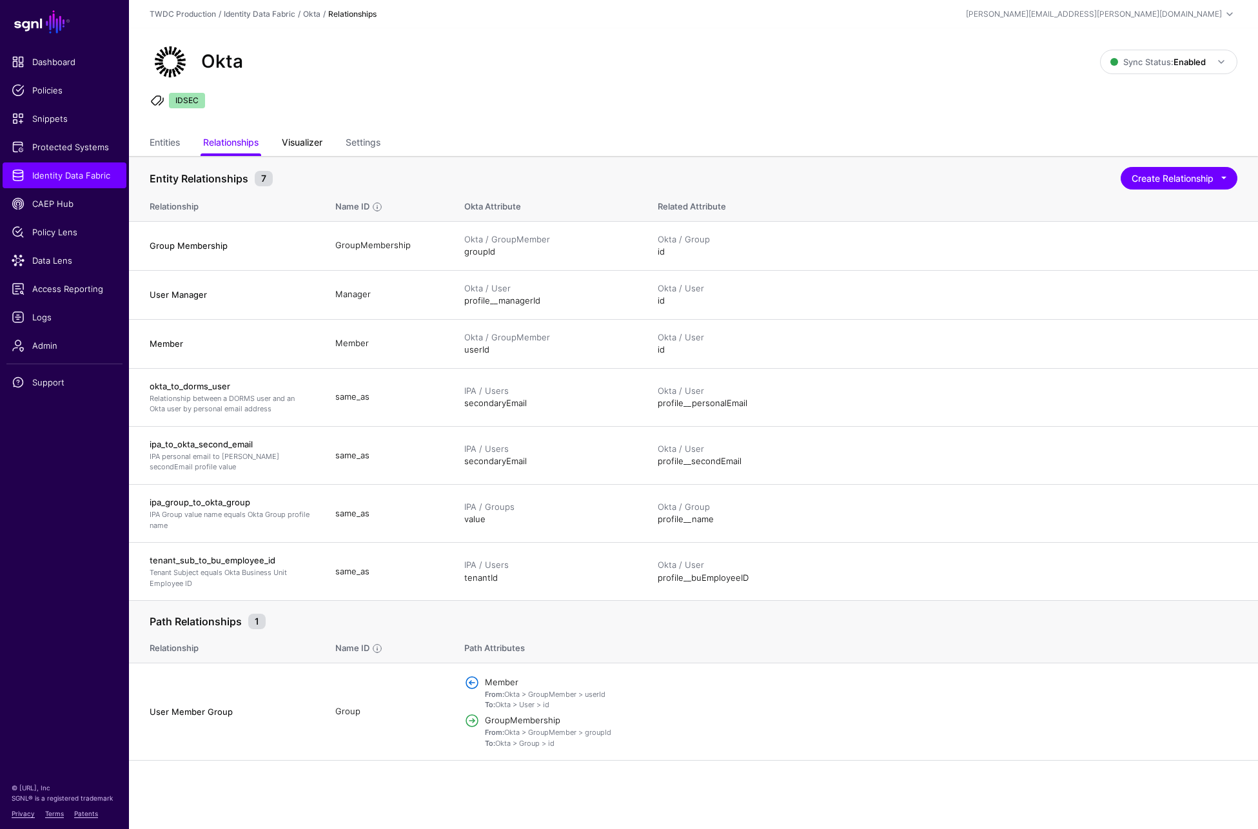
click at [310, 144] on link "Visualizer" at bounding box center [302, 144] width 41 height 25
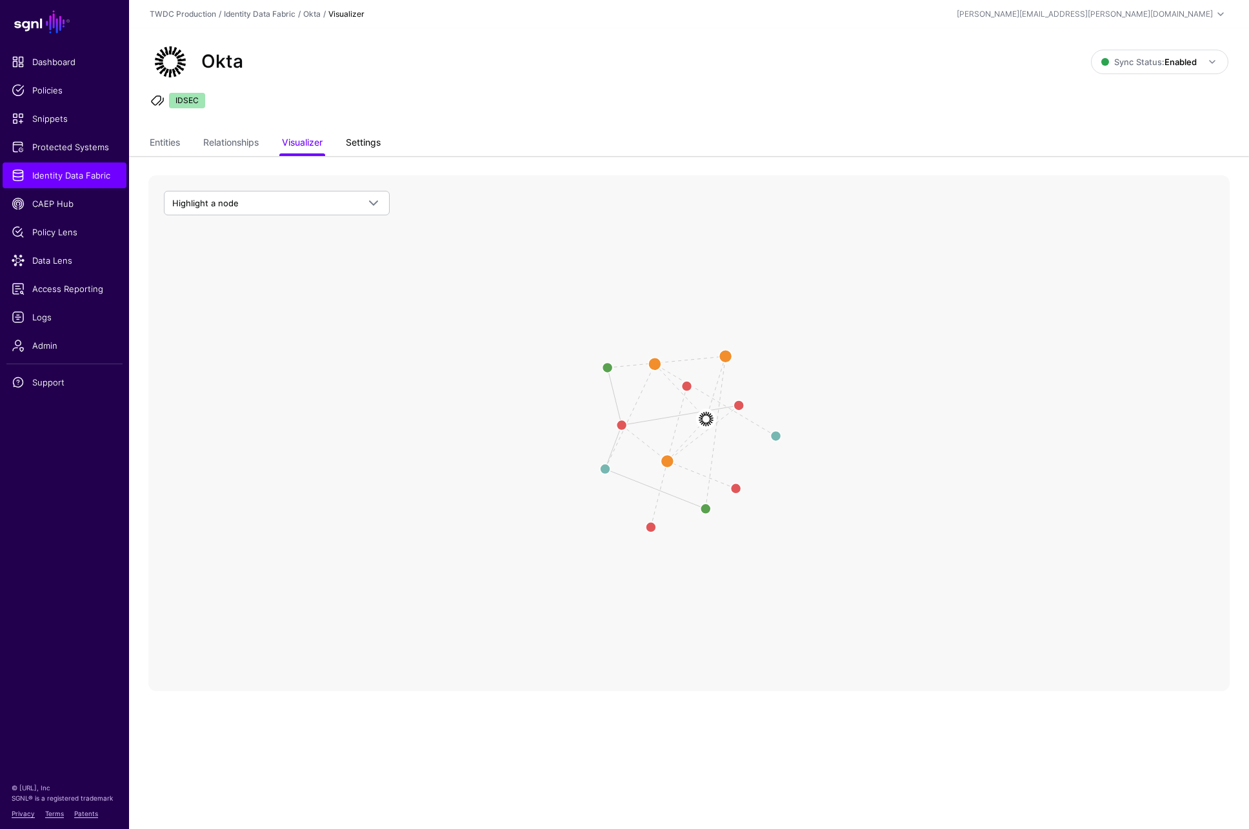
click at [362, 143] on link "Settings" at bounding box center [363, 144] width 35 height 25
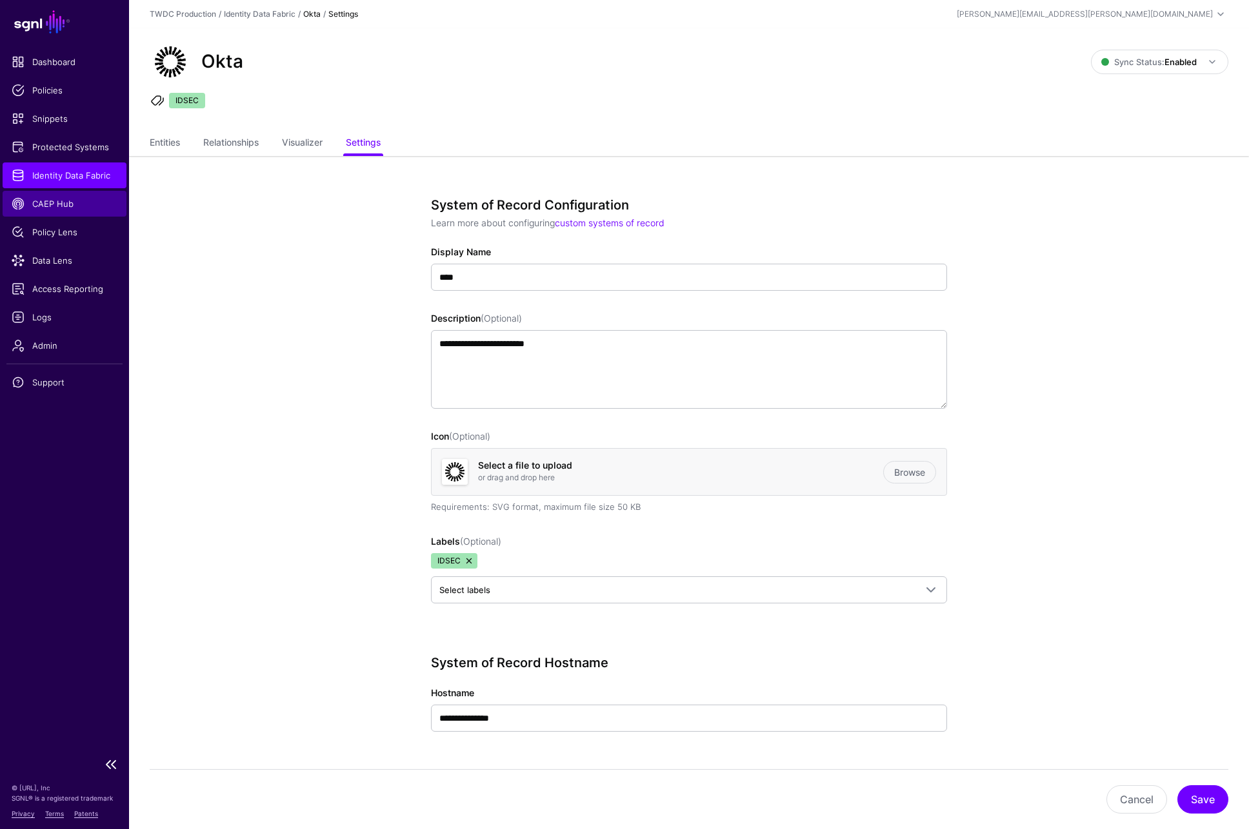
click at [65, 195] on link "CAEP Hub" at bounding box center [65, 204] width 124 height 26
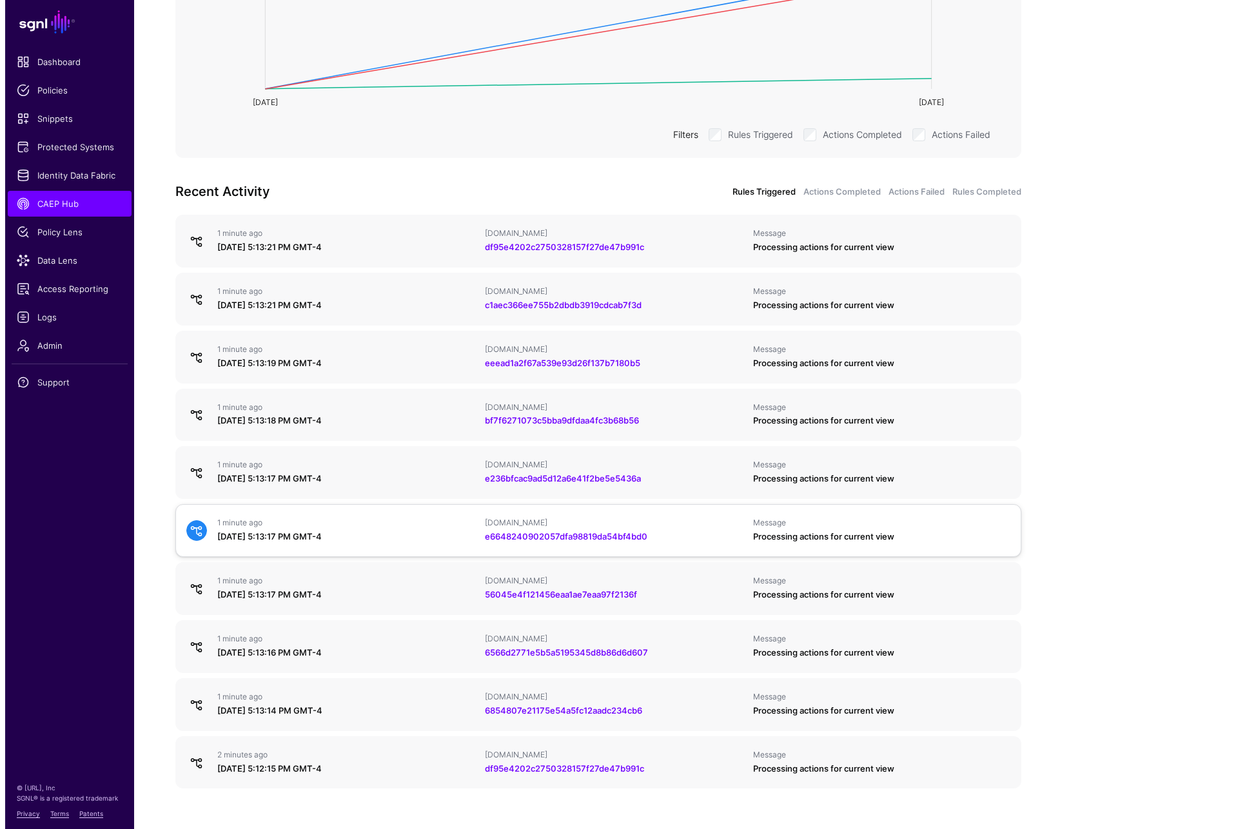
scroll to position [320, 0]
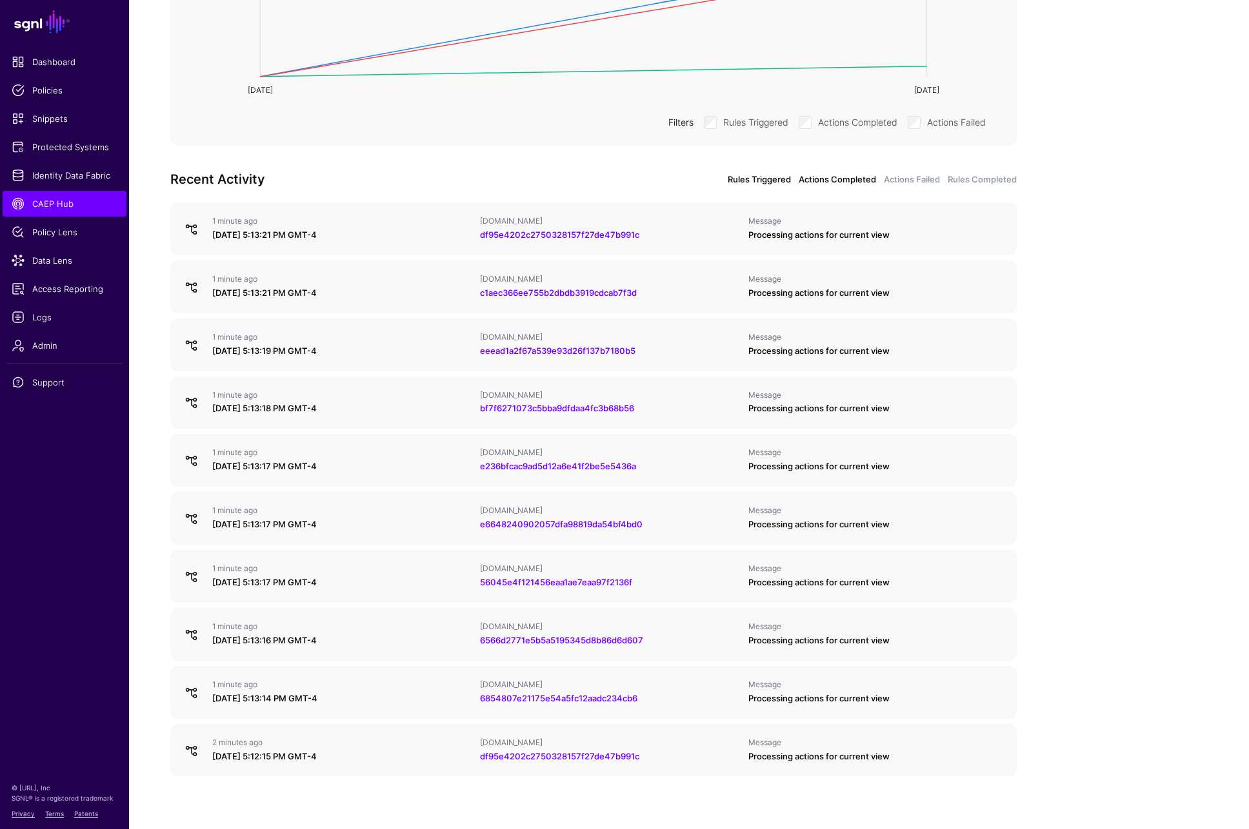
click at [825, 181] on link "Actions Completed" at bounding box center [837, 180] width 77 height 13
click at [928, 180] on link "Actions Failed" at bounding box center [912, 180] width 56 height 13
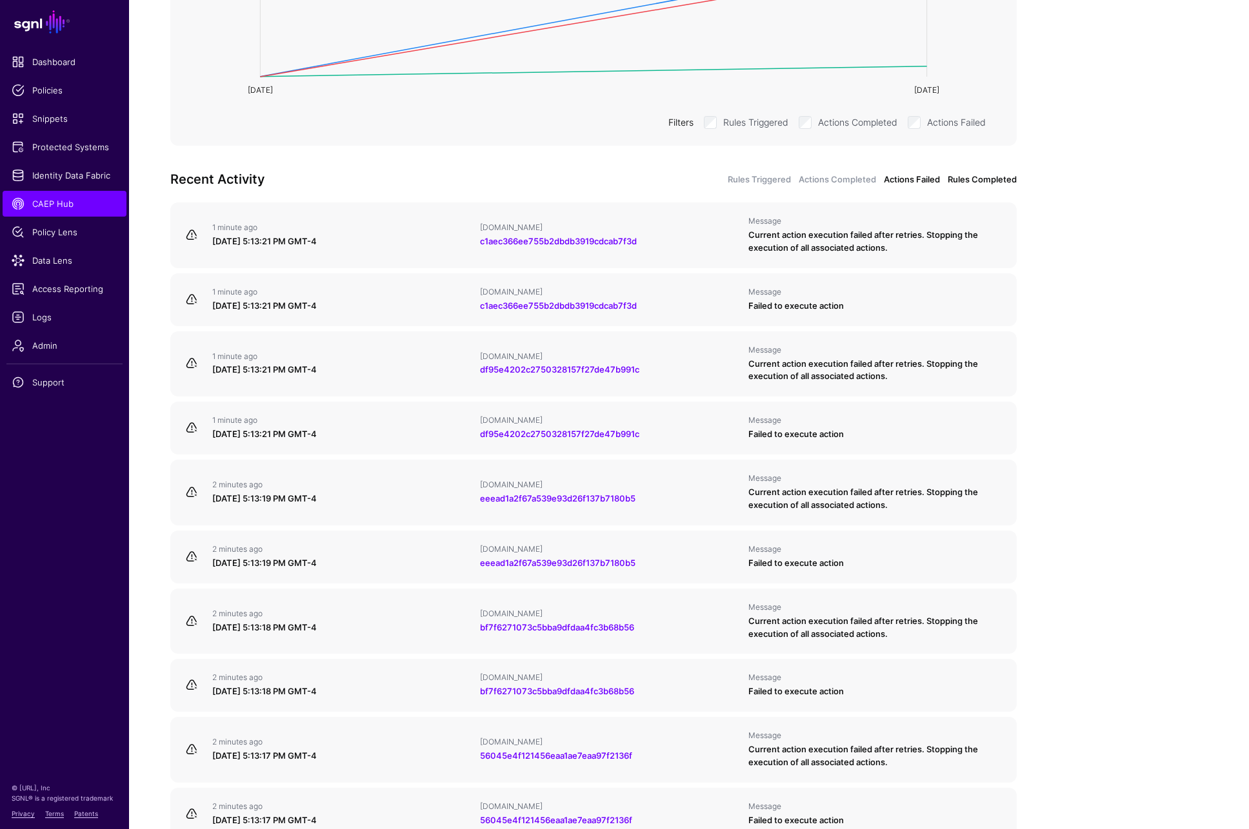
click at [980, 182] on link "Rules Completed" at bounding box center [982, 180] width 69 height 13
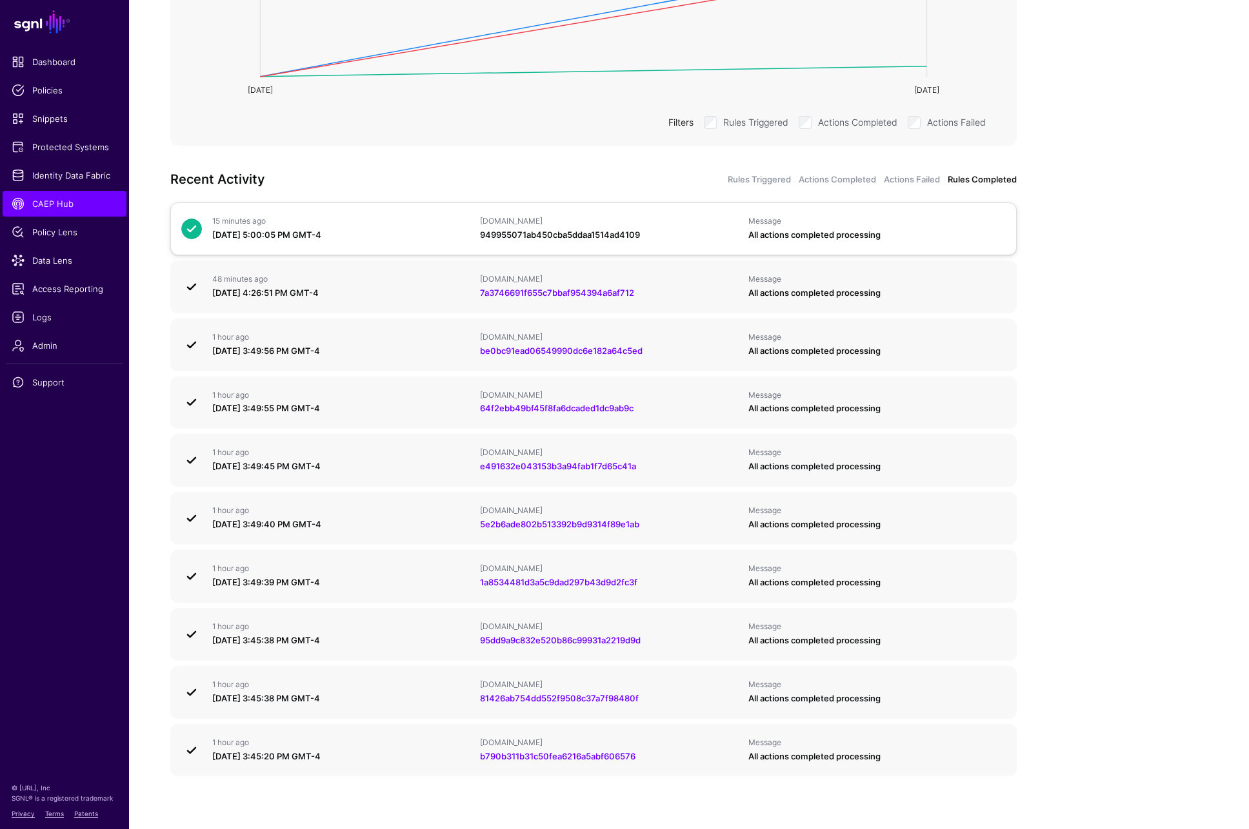
click at [569, 236] on link "949955071ab450cba5ddaa1514ad4109" at bounding box center [560, 235] width 160 height 10
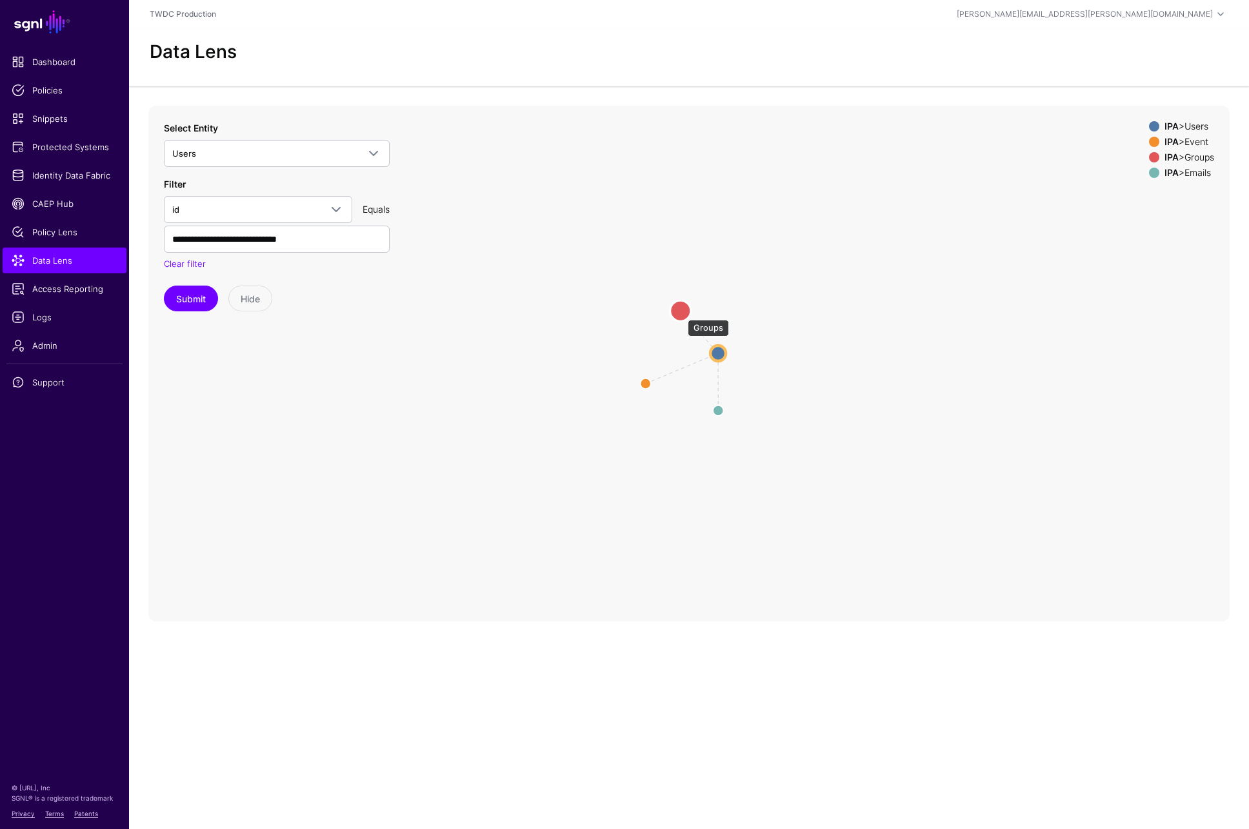
click at [680, 312] on circle at bounding box center [680, 311] width 21 height 21
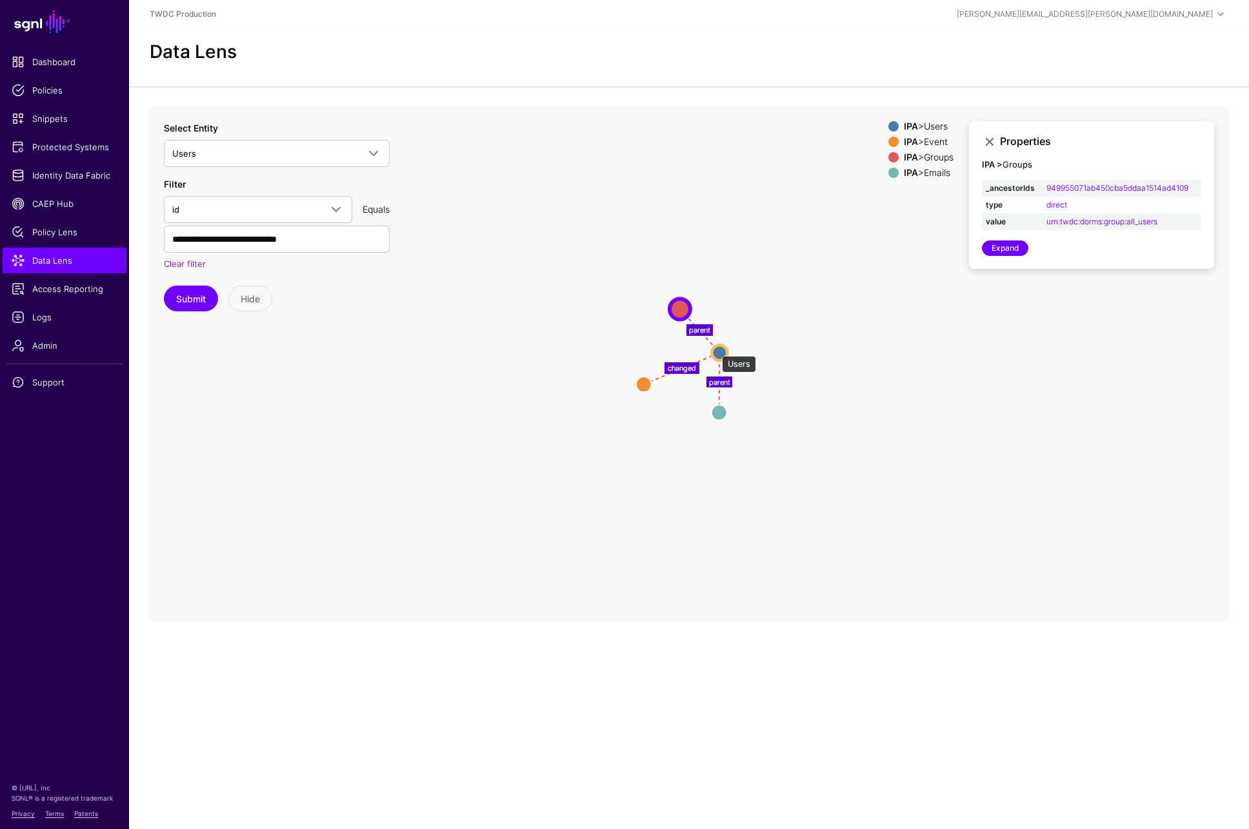
click at [715, 350] on circle at bounding box center [718, 352] width 15 height 15
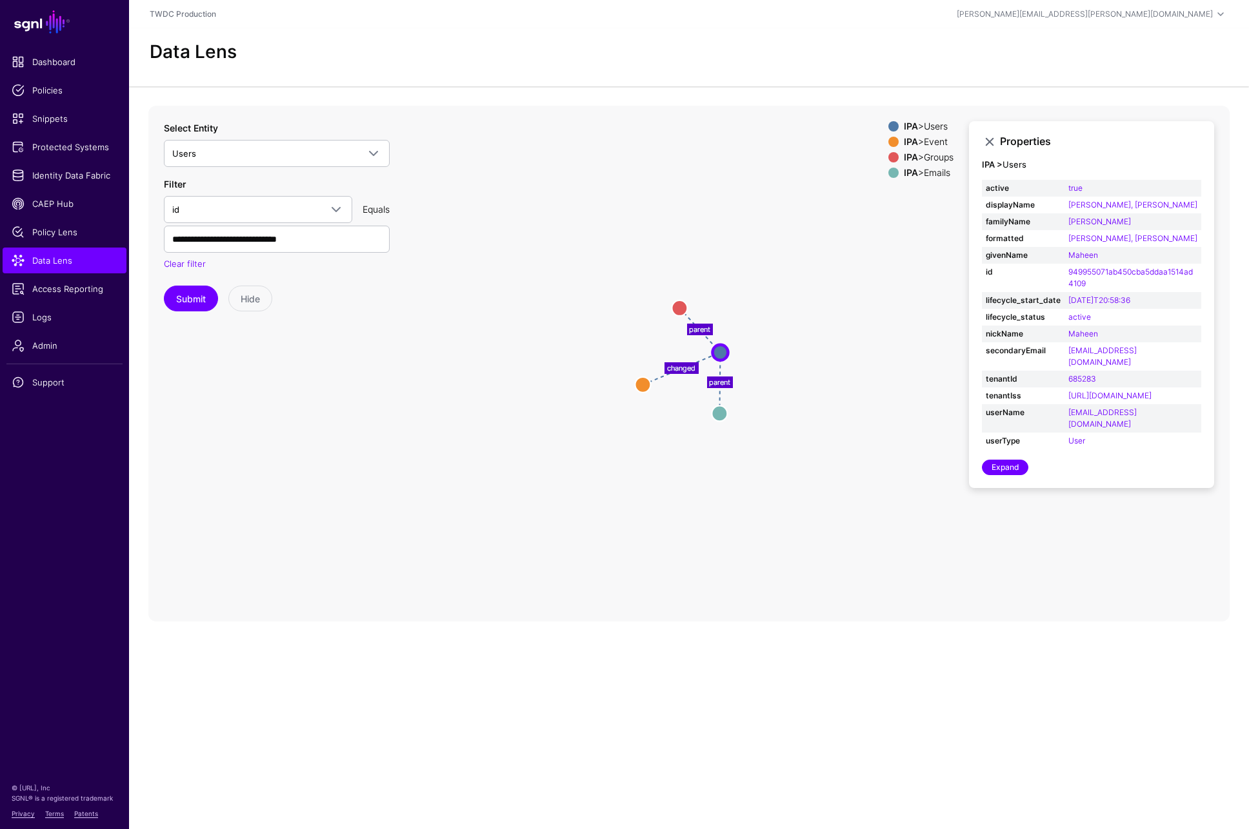
click at [445, 357] on icon "changed parent parent Users Users Event Event Groups Groups Emails Emails" at bounding box center [688, 364] width 1081 height 516
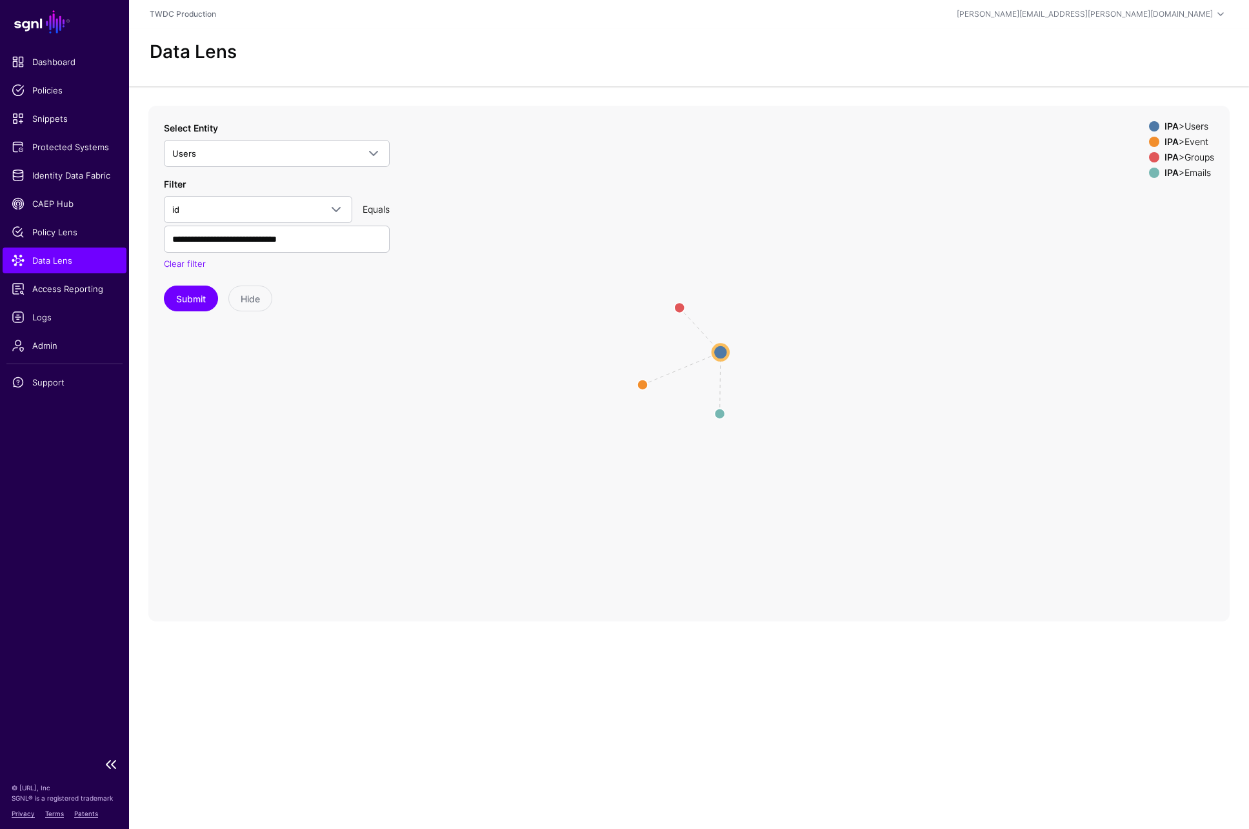
click at [61, 190] on ul "Dashboard Policies Snippets Protected Systems Identity Data Fabric CAEP Hub Pol…" at bounding box center [64, 400] width 129 height 702
click at [57, 204] on span "CAEP Hub" at bounding box center [65, 203] width 106 height 13
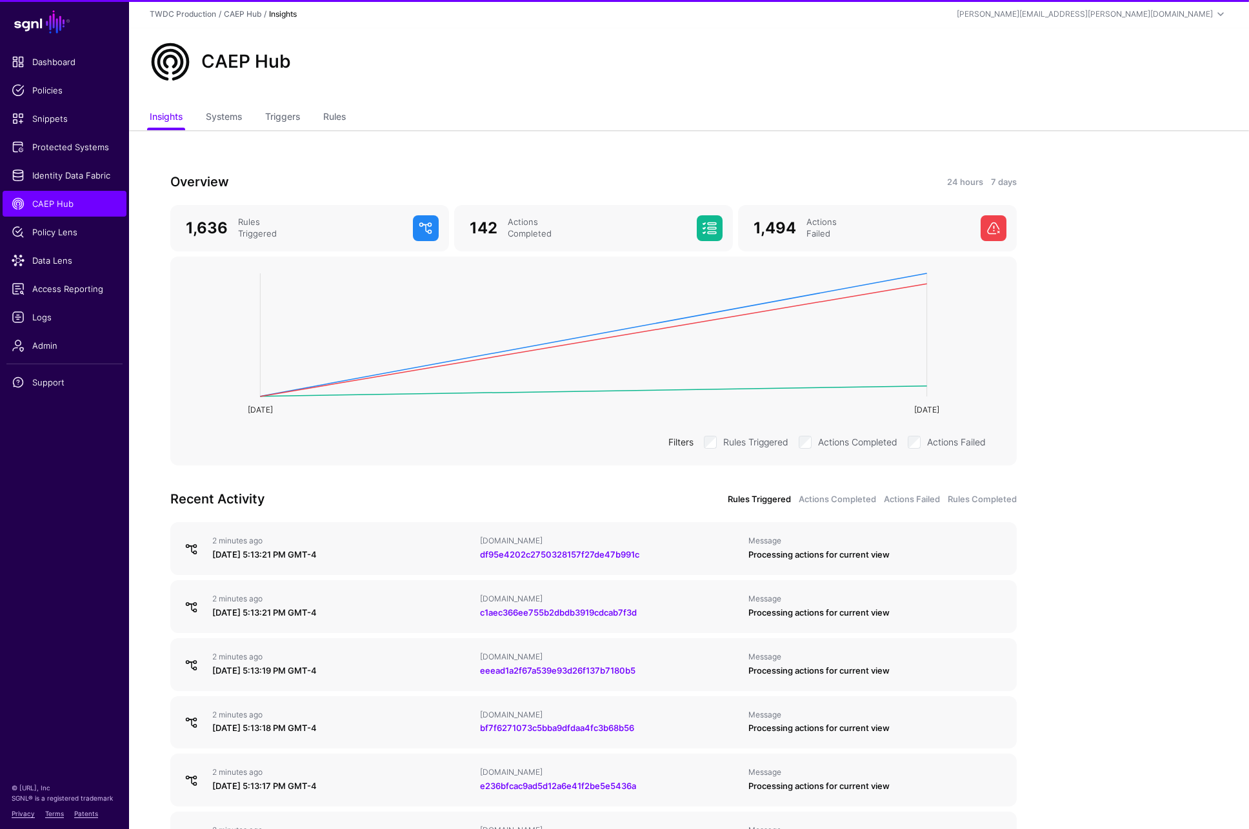
scroll to position [139, 0]
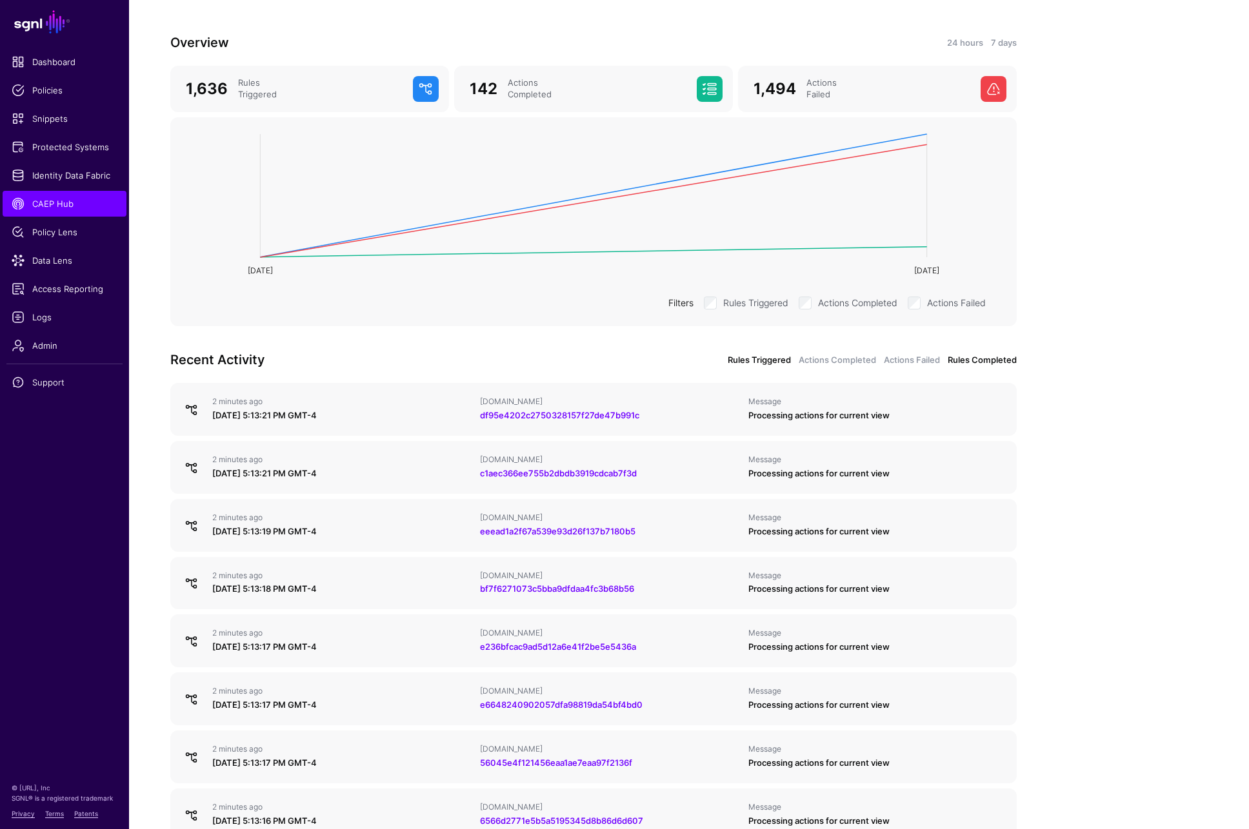
click at [981, 365] on link "Rules Completed" at bounding box center [982, 360] width 69 height 13
click at [903, 363] on link "Actions Failed" at bounding box center [912, 360] width 56 height 13
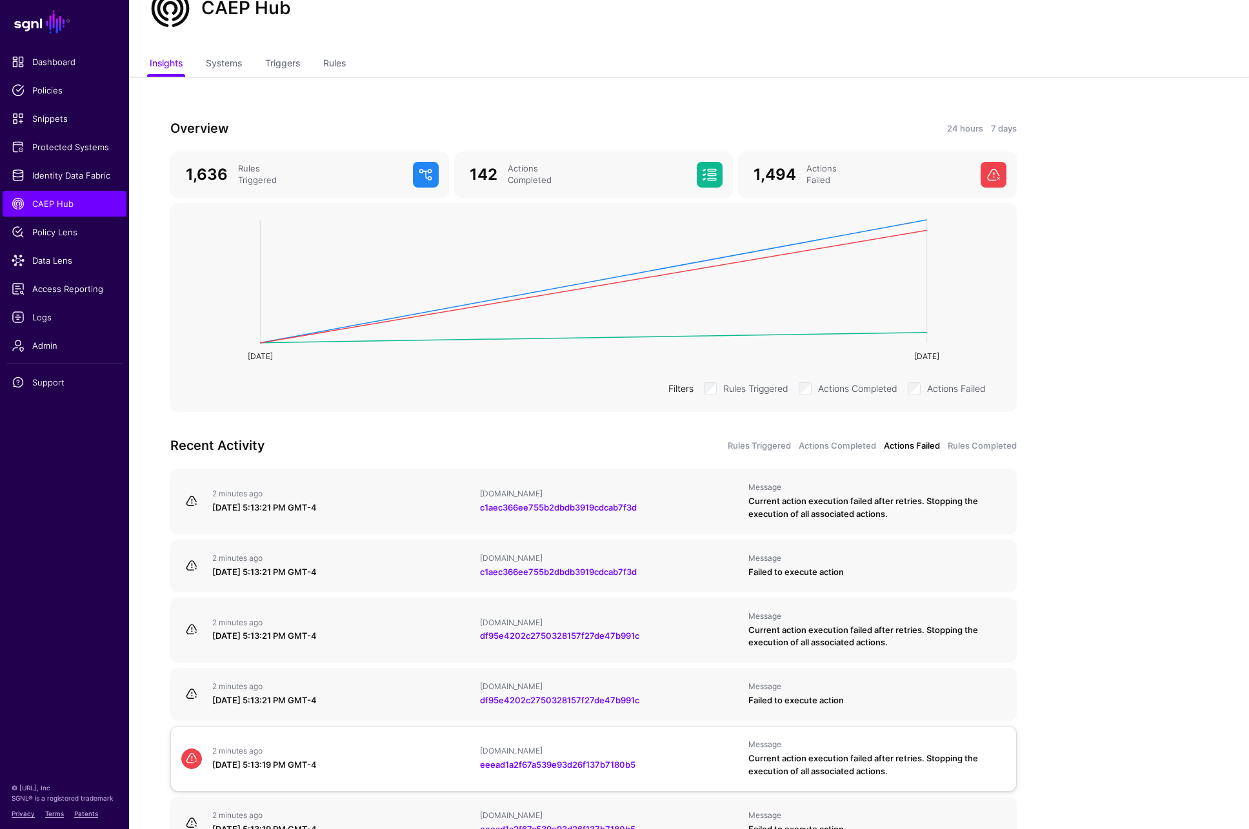
scroll to position [0, 0]
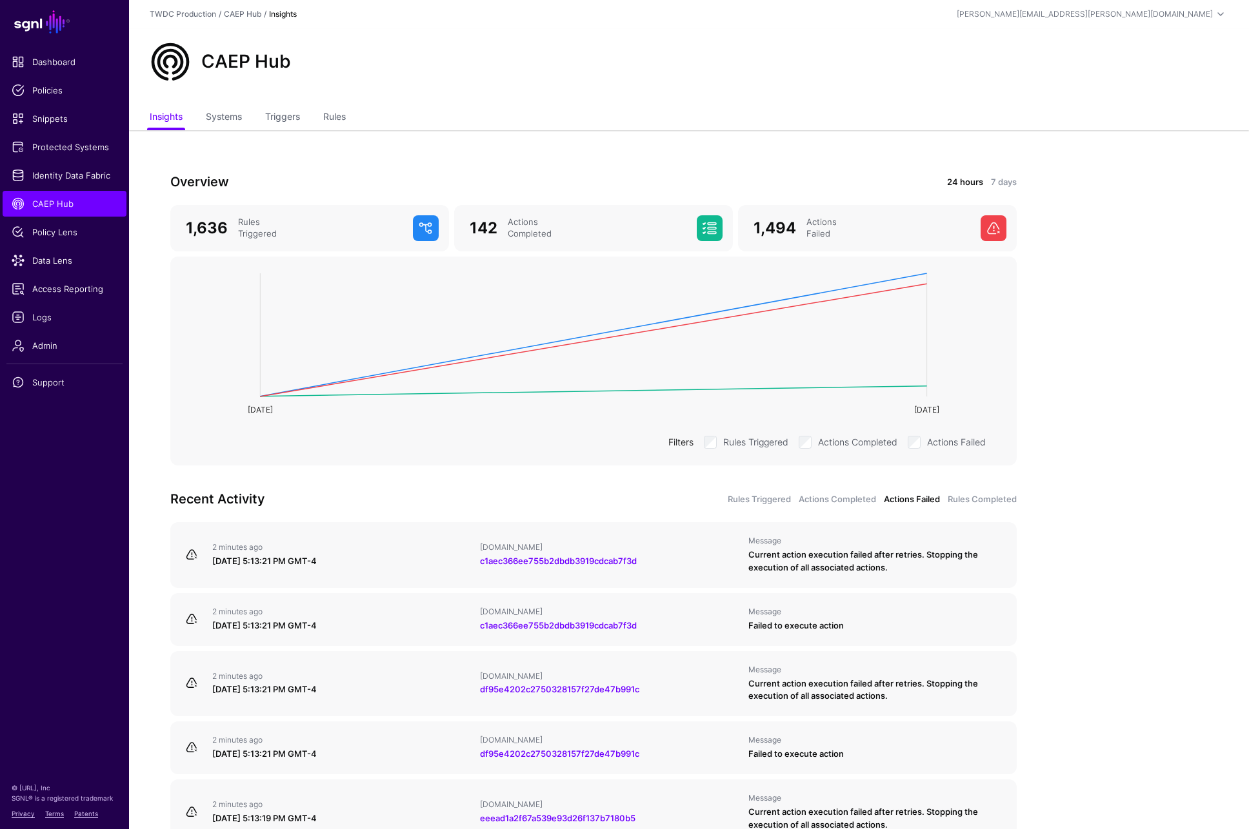
click at [963, 177] on link "24 hours" at bounding box center [965, 182] width 36 height 13
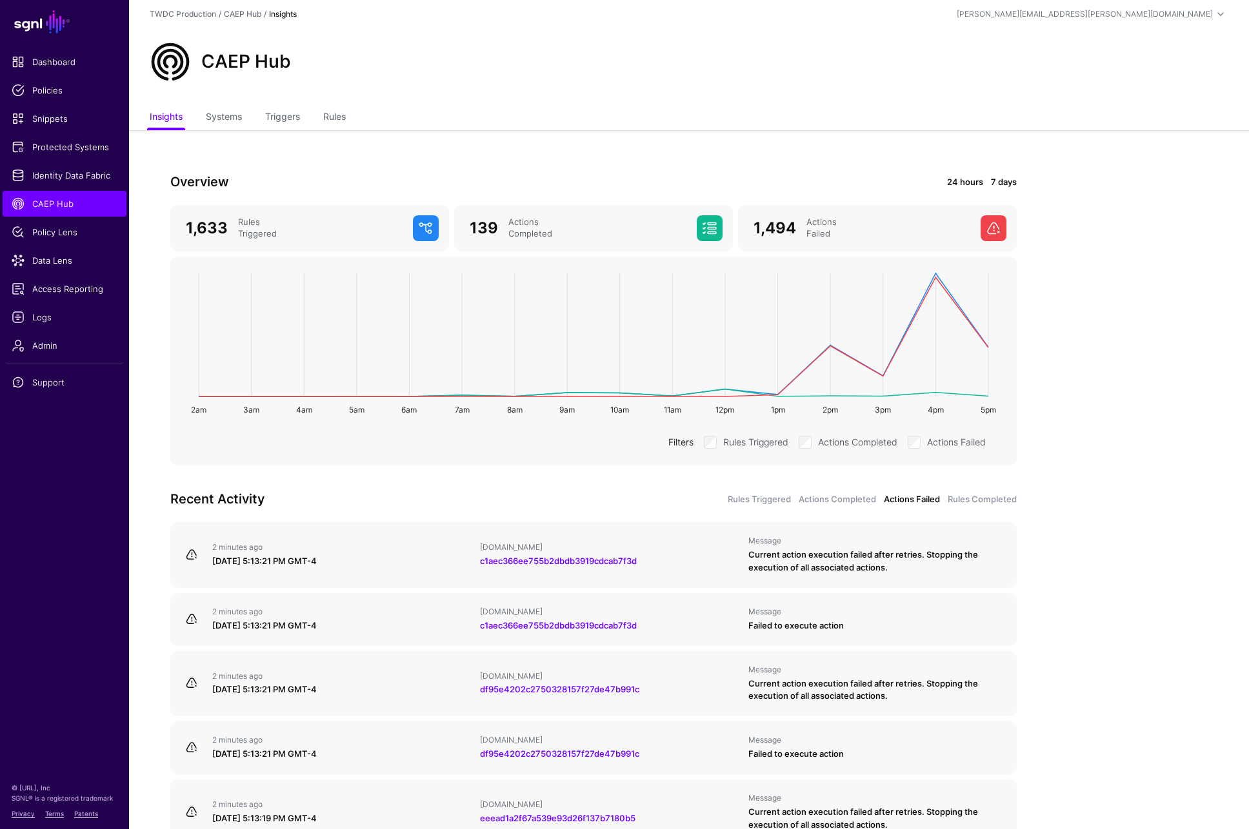
click at [1001, 180] on link "7 days" at bounding box center [1004, 182] width 26 height 13
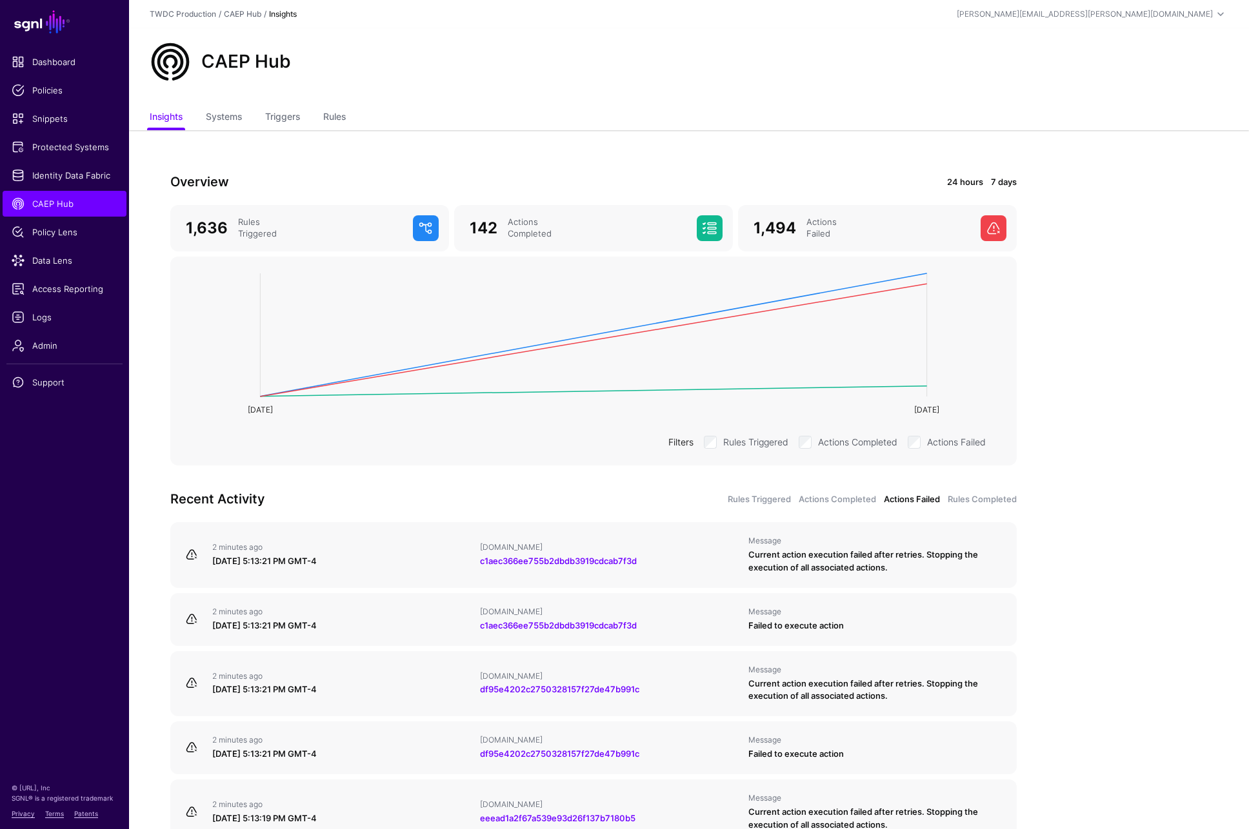
click at [966, 181] on link "24 hours" at bounding box center [965, 182] width 36 height 13
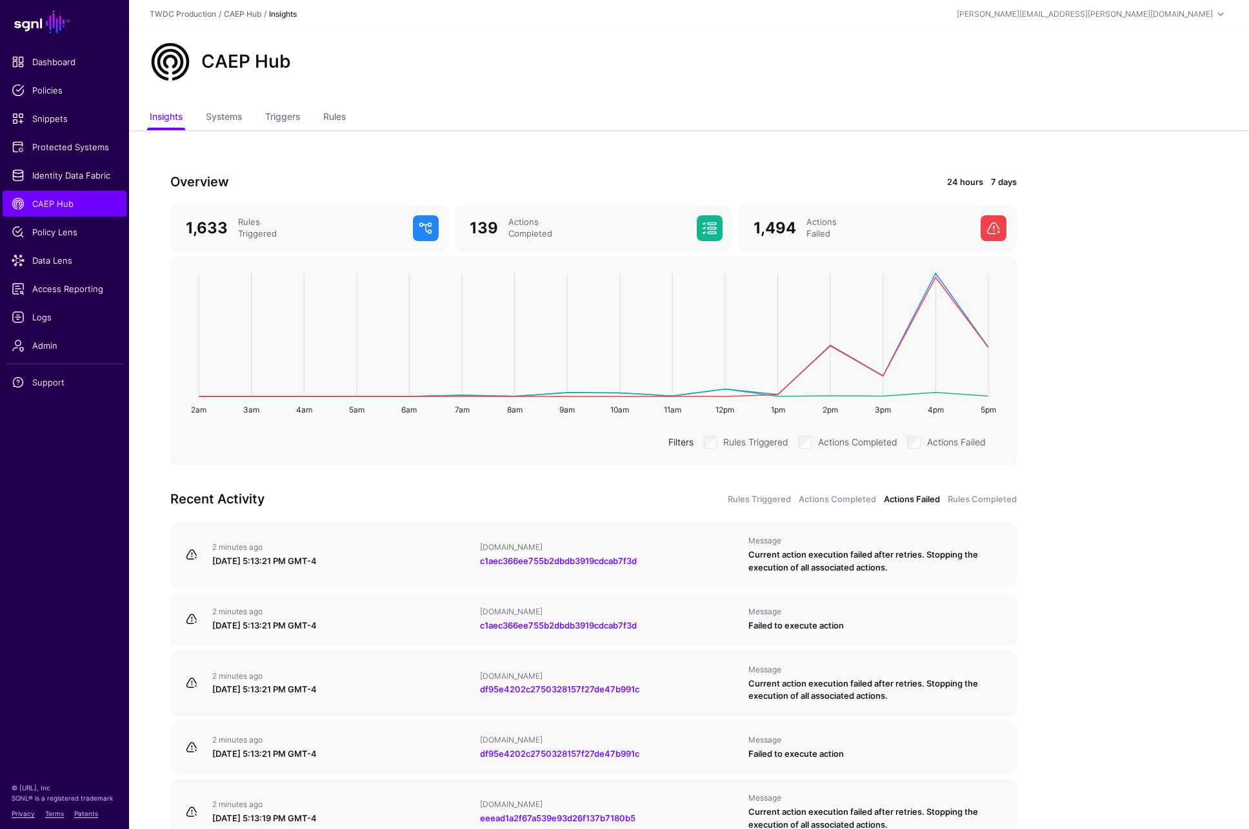
click at [1011, 184] on link "7 days" at bounding box center [1004, 182] width 26 height 13
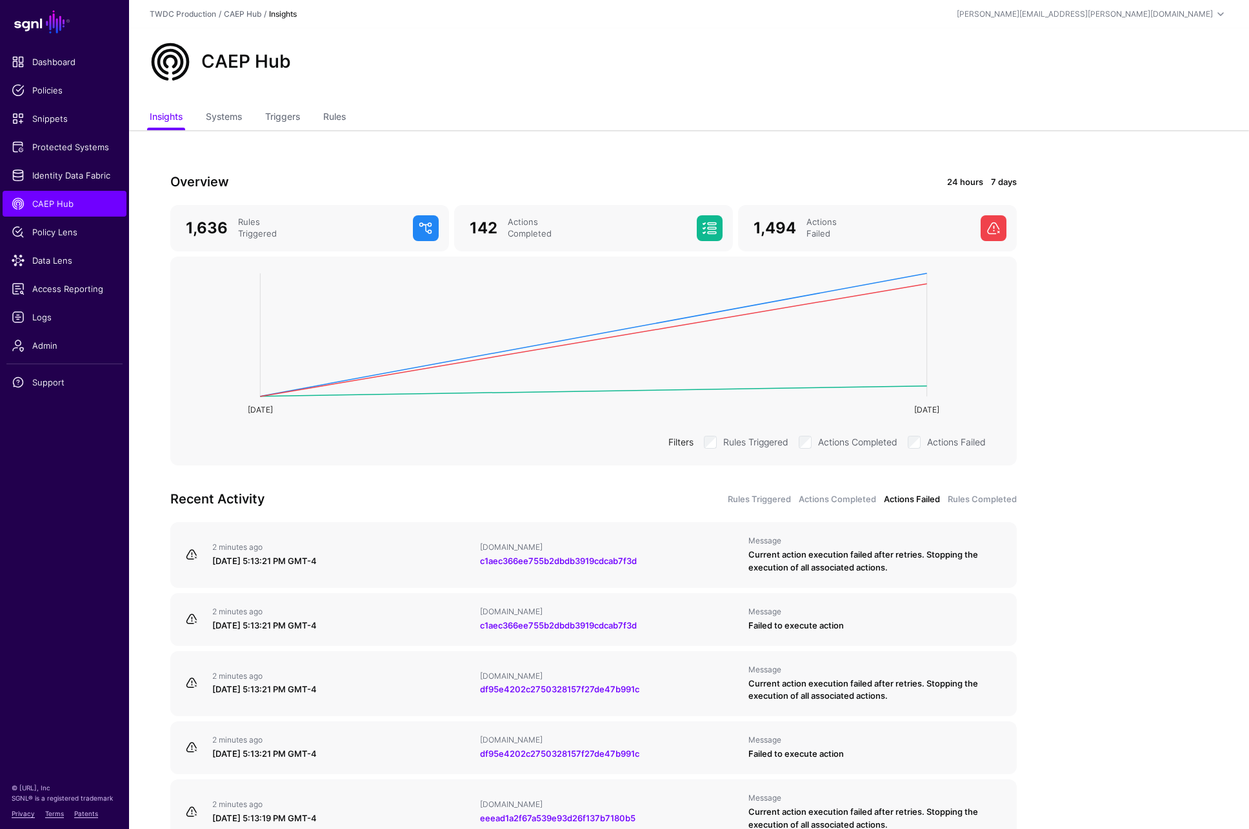
click at [965, 184] on link "24 hours" at bounding box center [965, 182] width 36 height 13
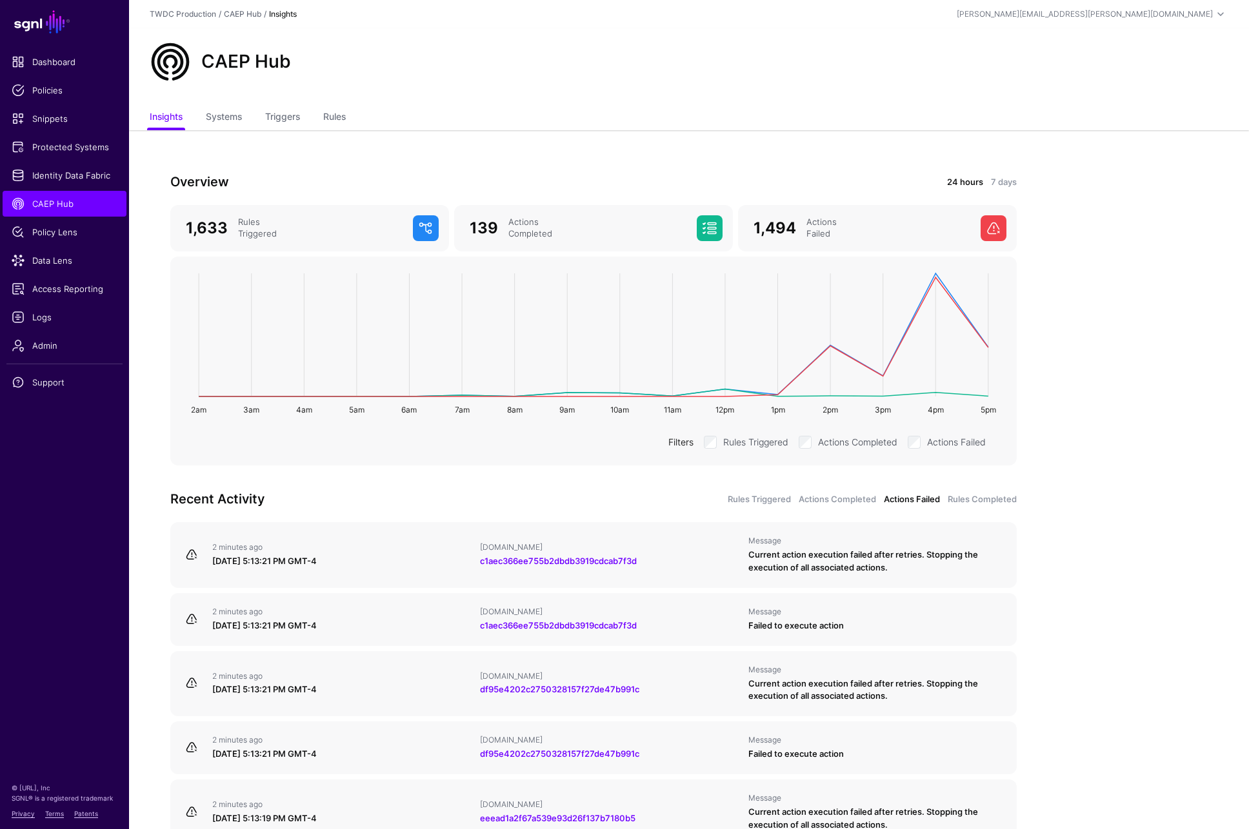
click at [1080, 477] on app-caephub-insights "Overview 24 hours 7 days 1,633 Rules Triggered 139 Actions Completed 1,494 Acti…" at bounding box center [689, 677] width 1120 height 1095
click at [230, 113] on link "Systems" at bounding box center [224, 118] width 36 height 25
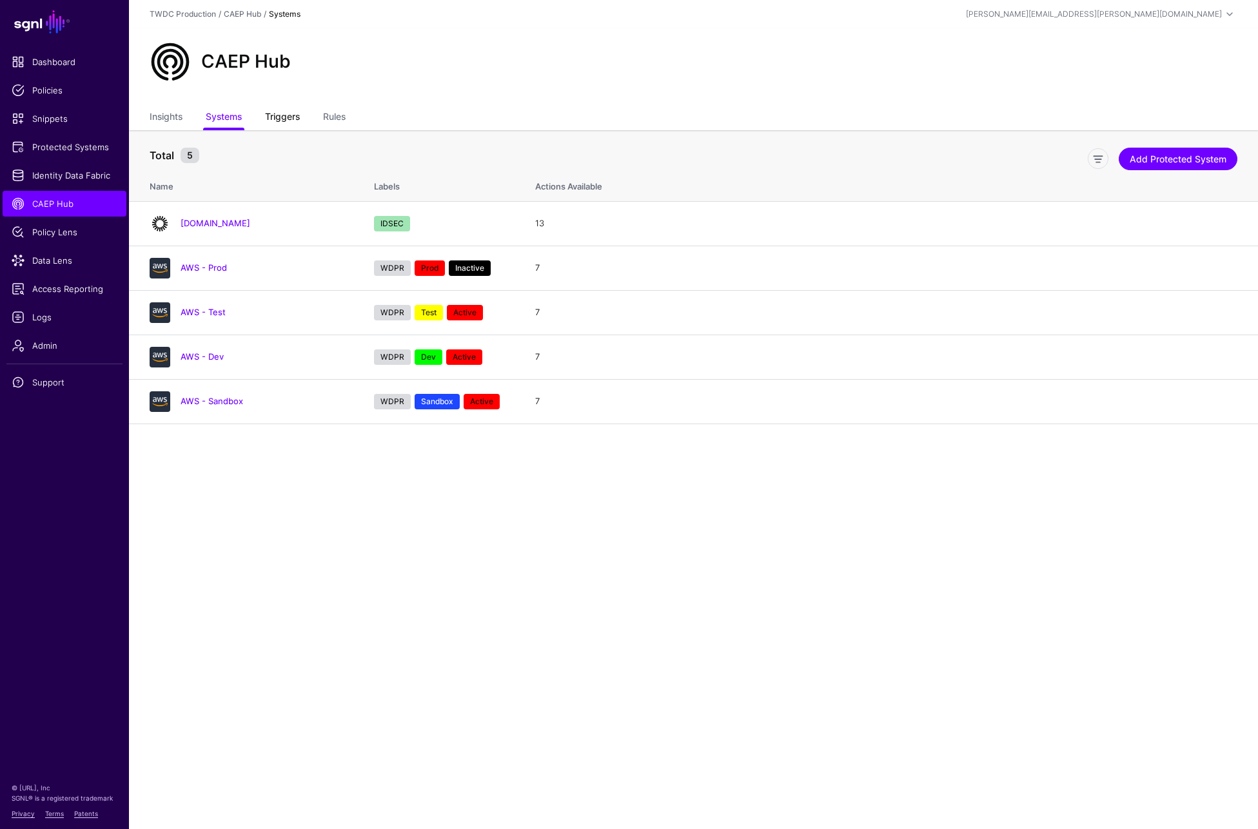
click at [289, 121] on link "Triggers" at bounding box center [282, 118] width 35 height 25
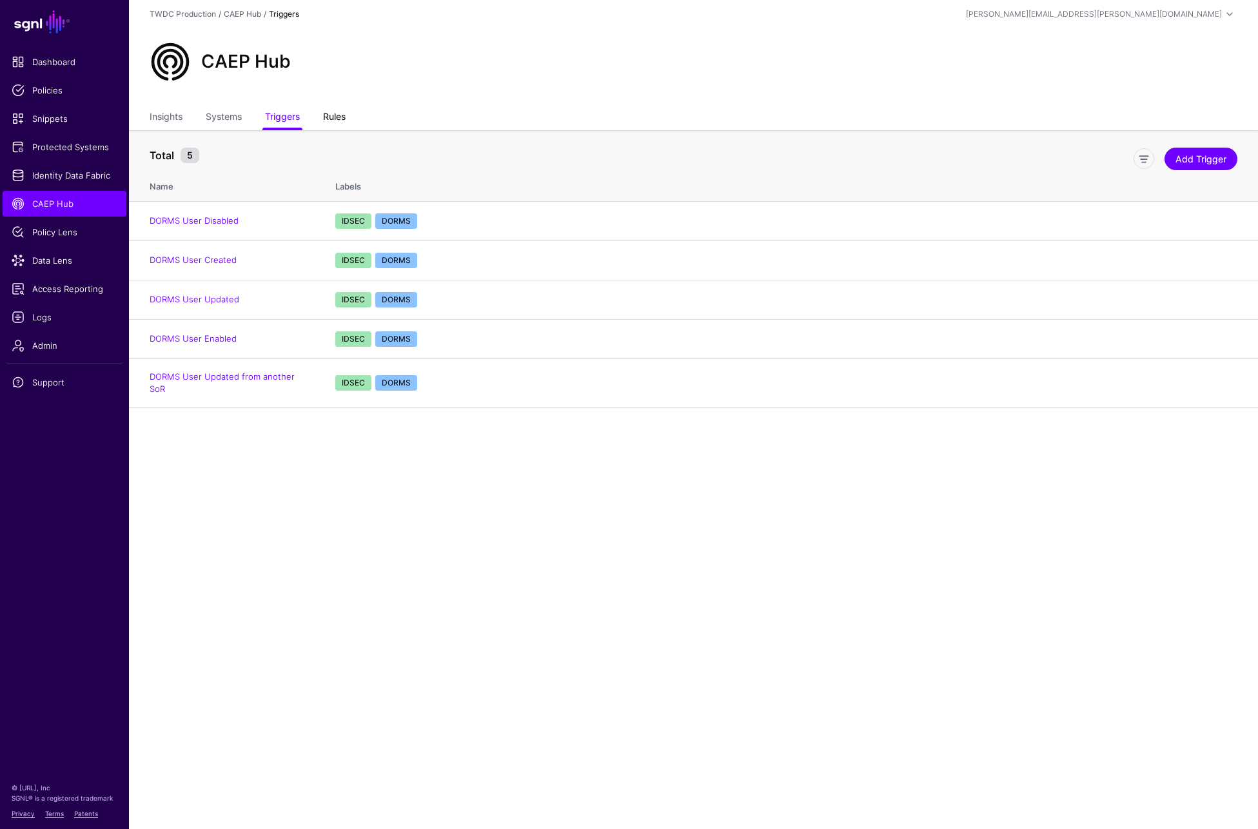
click at [336, 117] on link "Rules" at bounding box center [334, 118] width 23 height 25
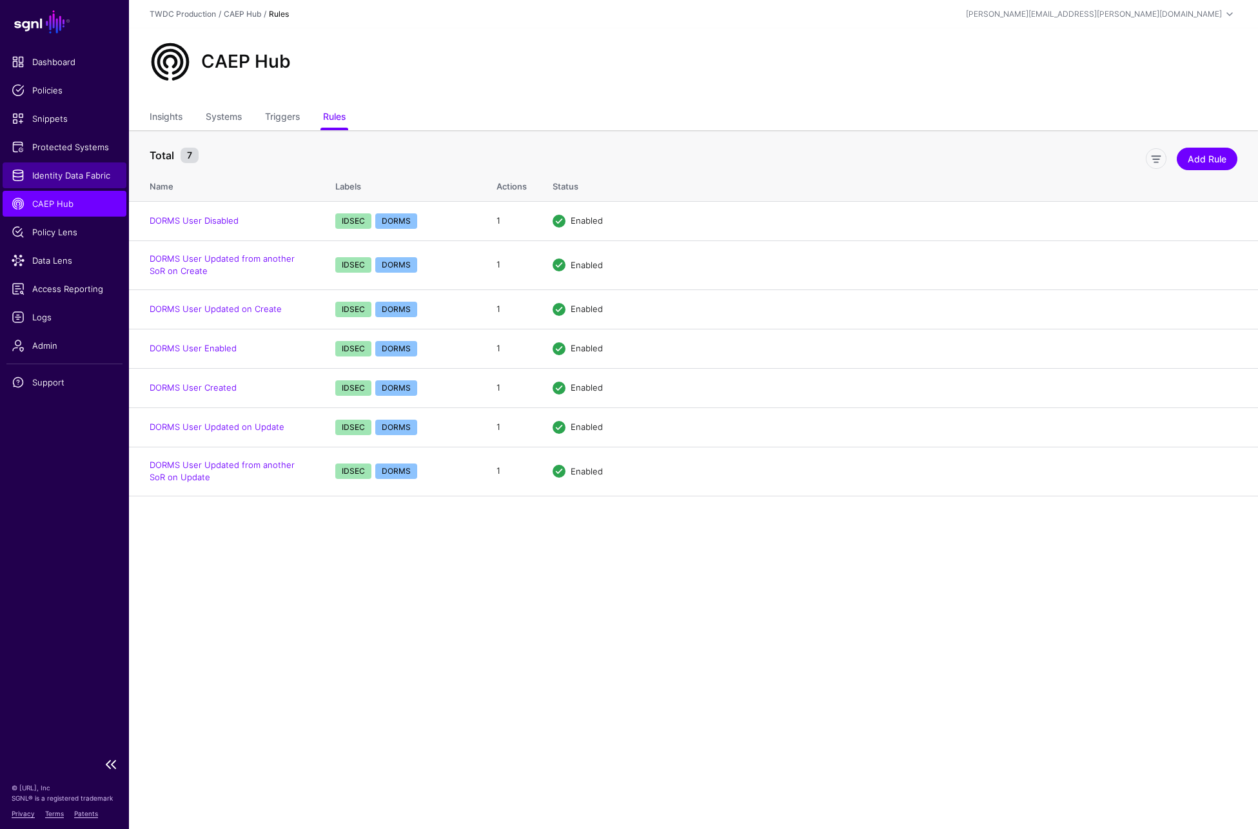
click at [65, 177] on span "Identity Data Fabric" at bounding box center [65, 175] width 106 height 13
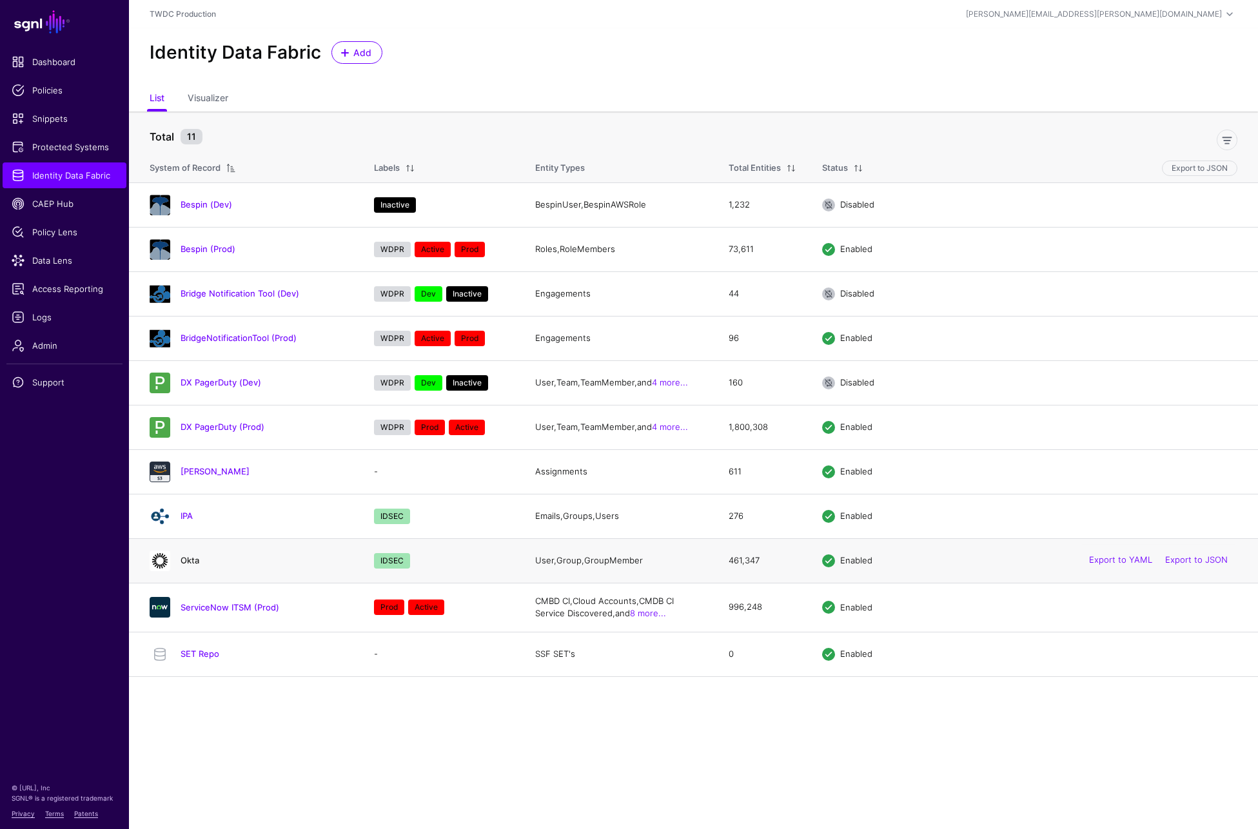
click at [191, 562] on link "Okta" at bounding box center [190, 560] width 19 height 10
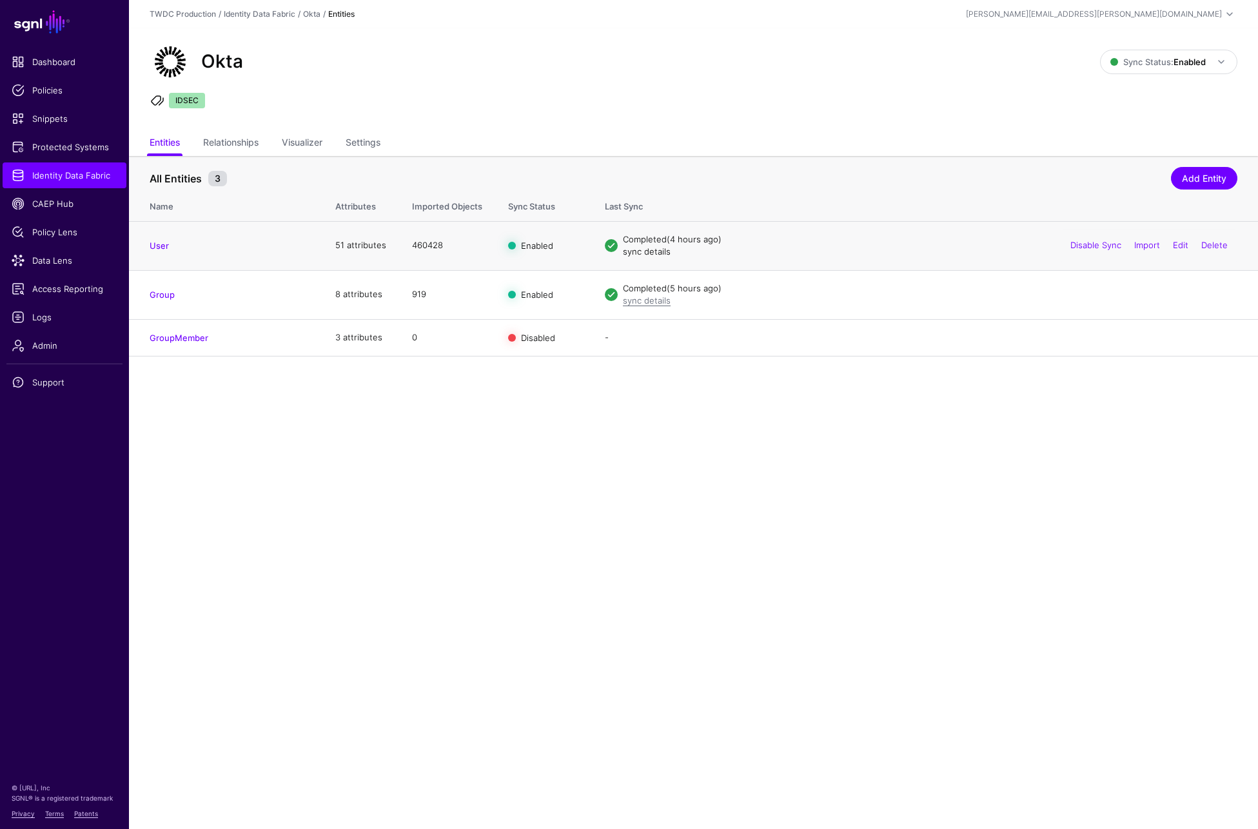
click at [655, 253] on link "sync details" at bounding box center [647, 251] width 48 height 10
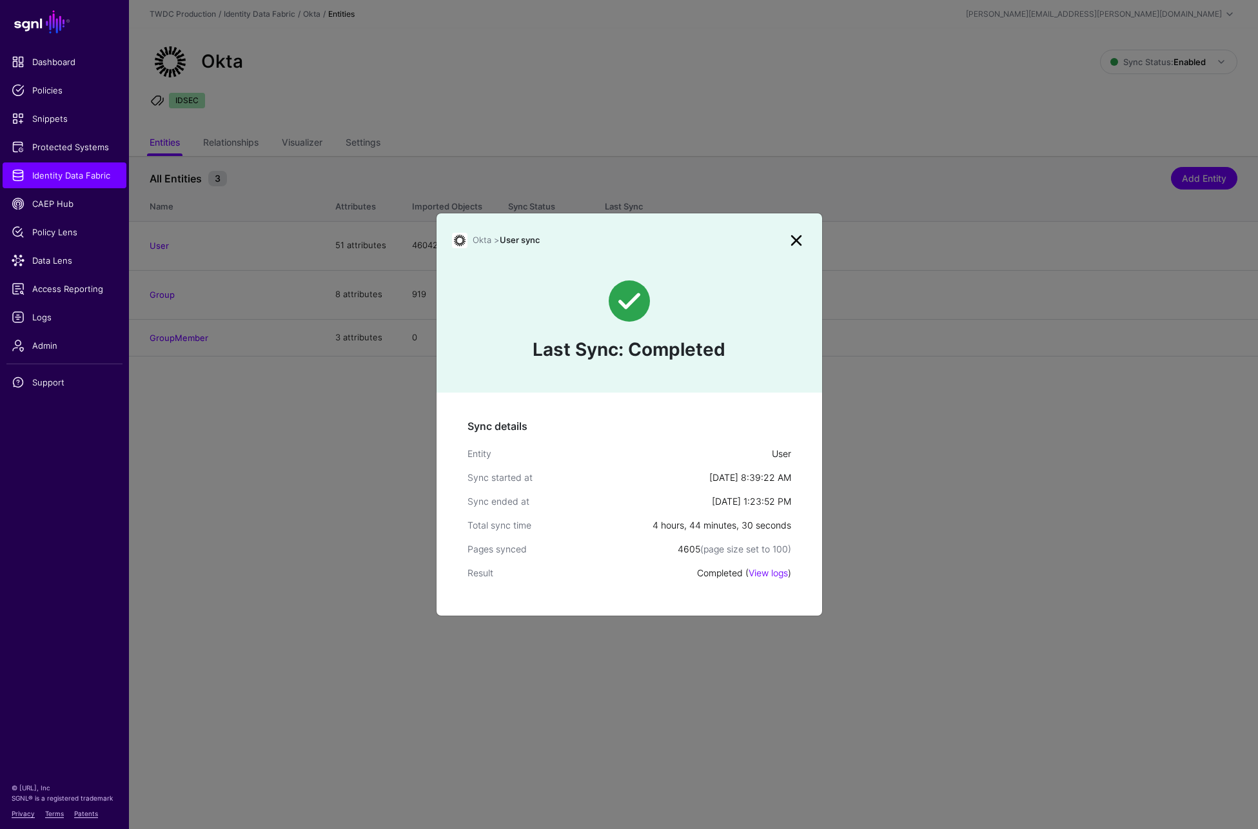
click at [797, 240] on link at bounding box center [796, 240] width 21 height 21
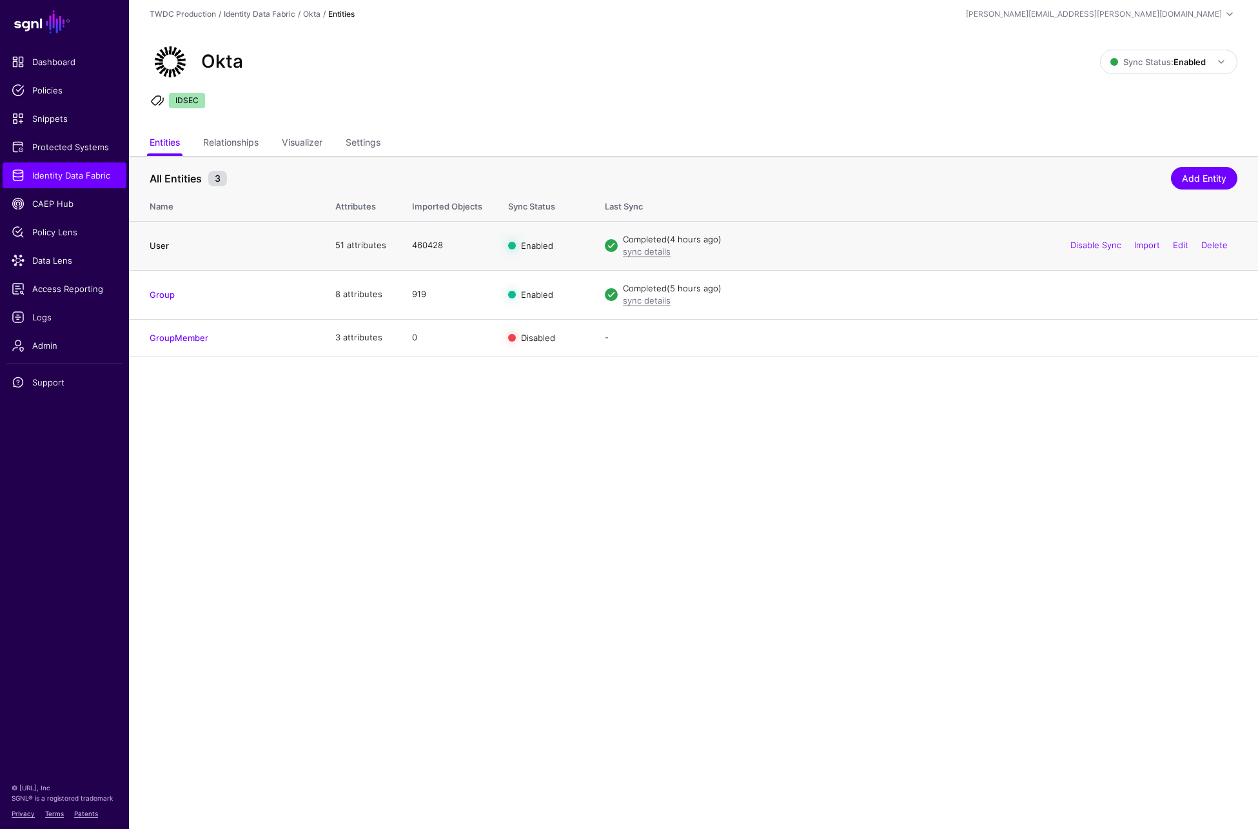
click at [154, 248] on link "User" at bounding box center [159, 246] width 19 height 10
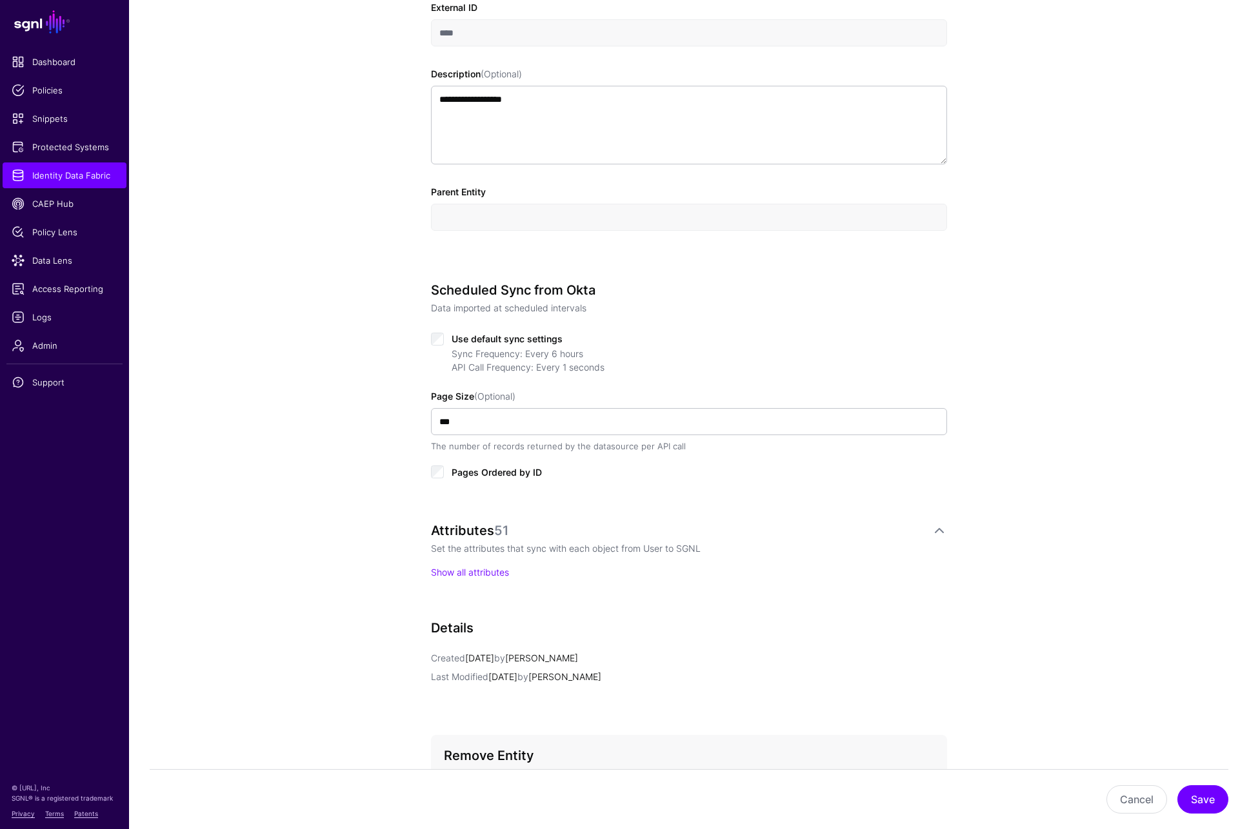
scroll to position [507, 0]
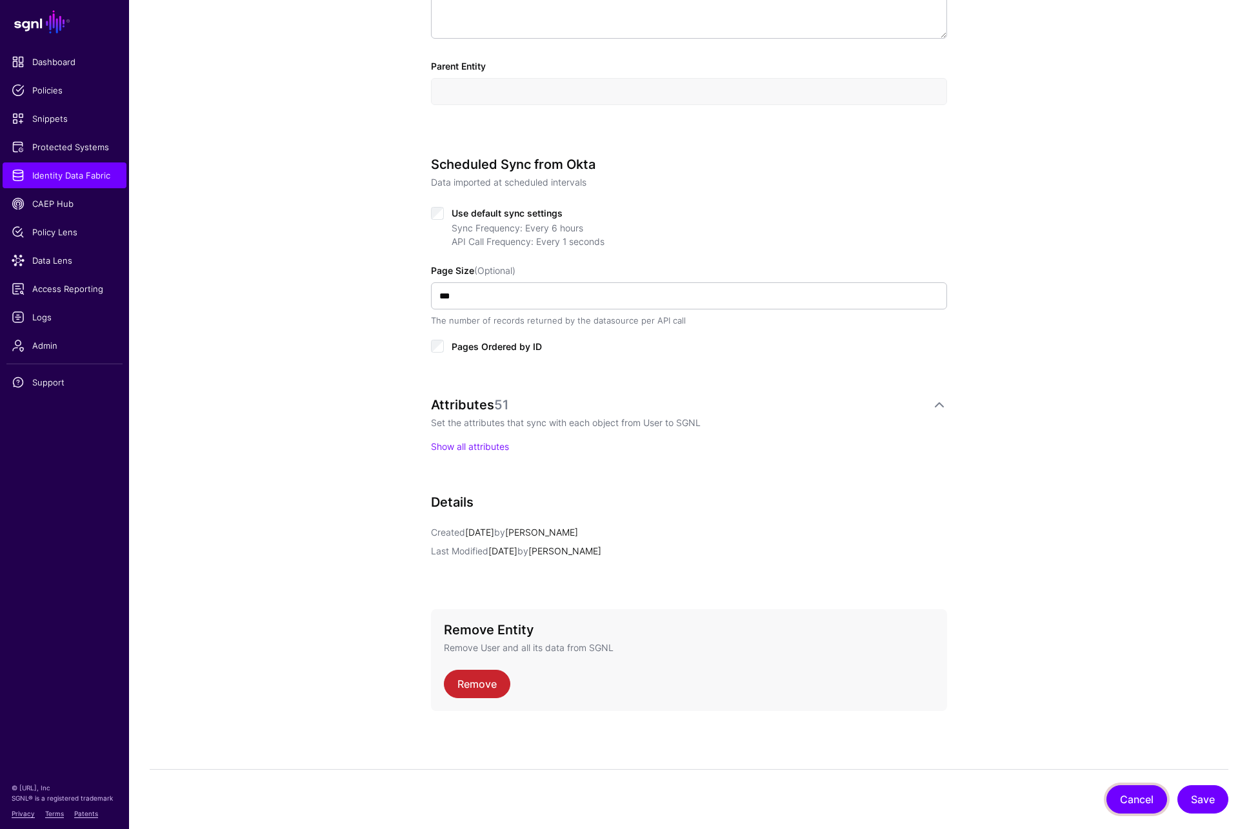
click at [1120, 794] on button "Cancel" at bounding box center [1136, 800] width 61 height 28
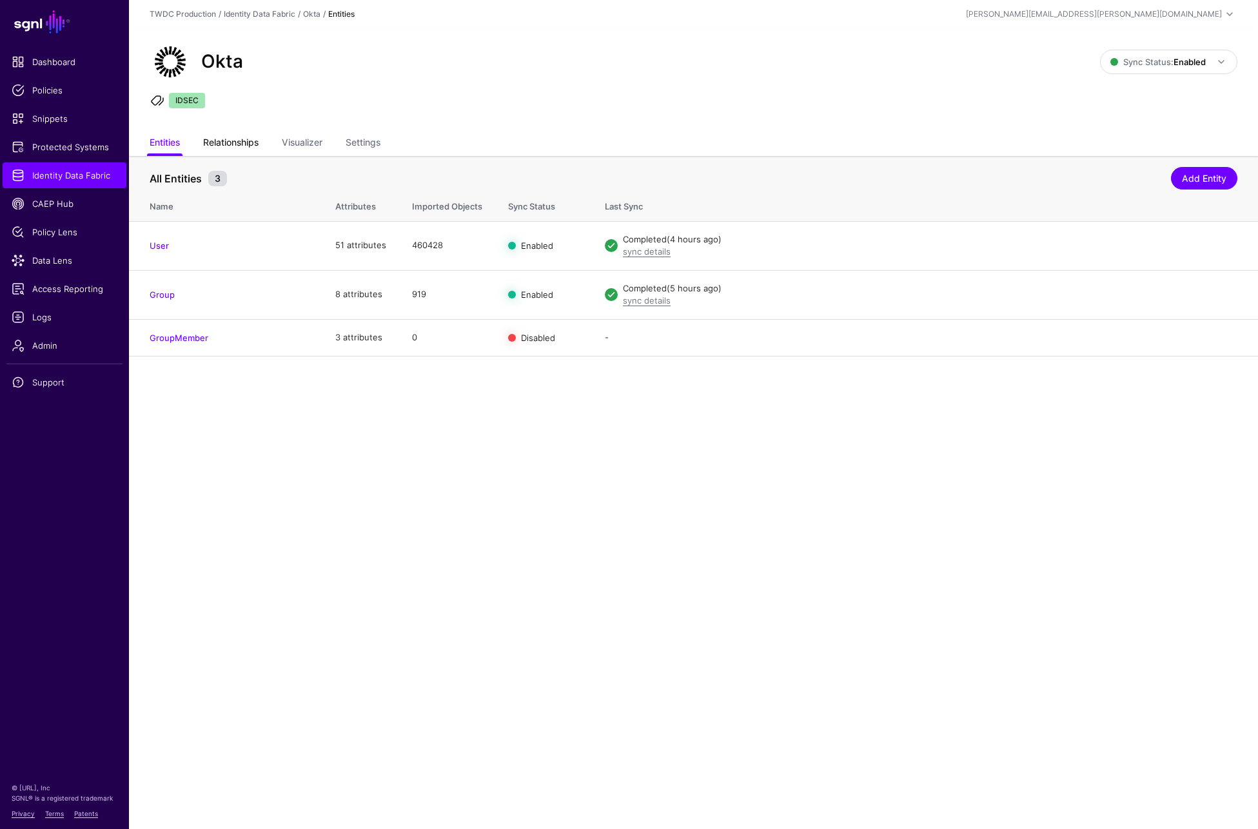
click at [235, 144] on link "Relationships" at bounding box center [230, 144] width 55 height 25
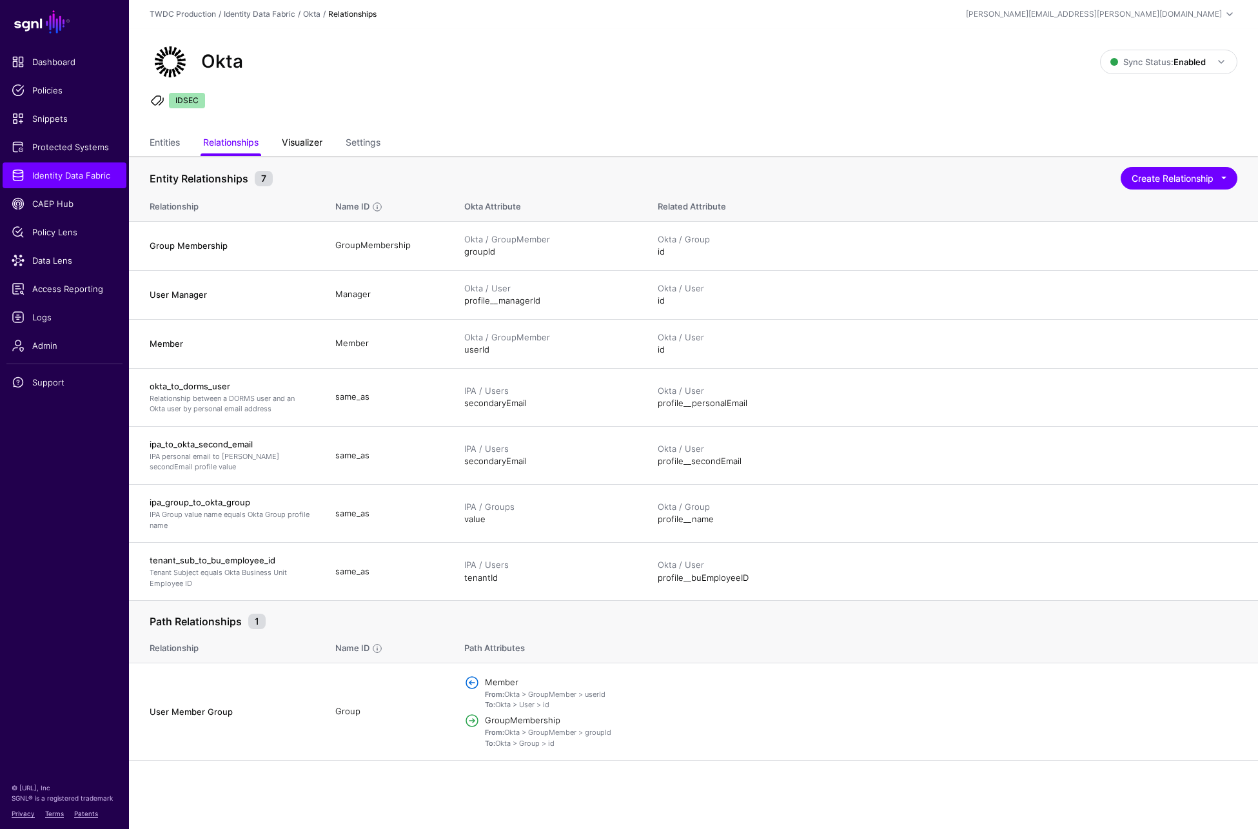
click at [296, 144] on link "Visualizer" at bounding box center [302, 144] width 41 height 25
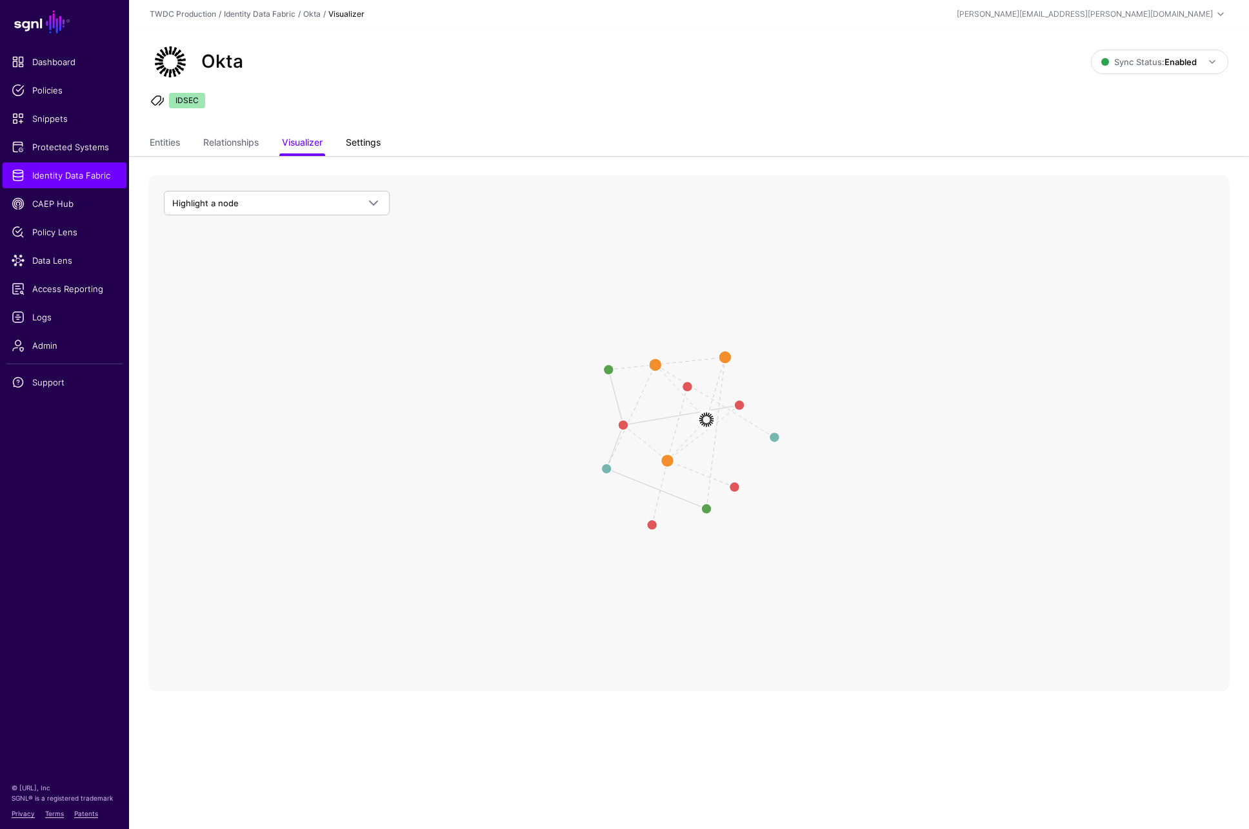
click at [375, 148] on link "Settings" at bounding box center [363, 144] width 35 height 25
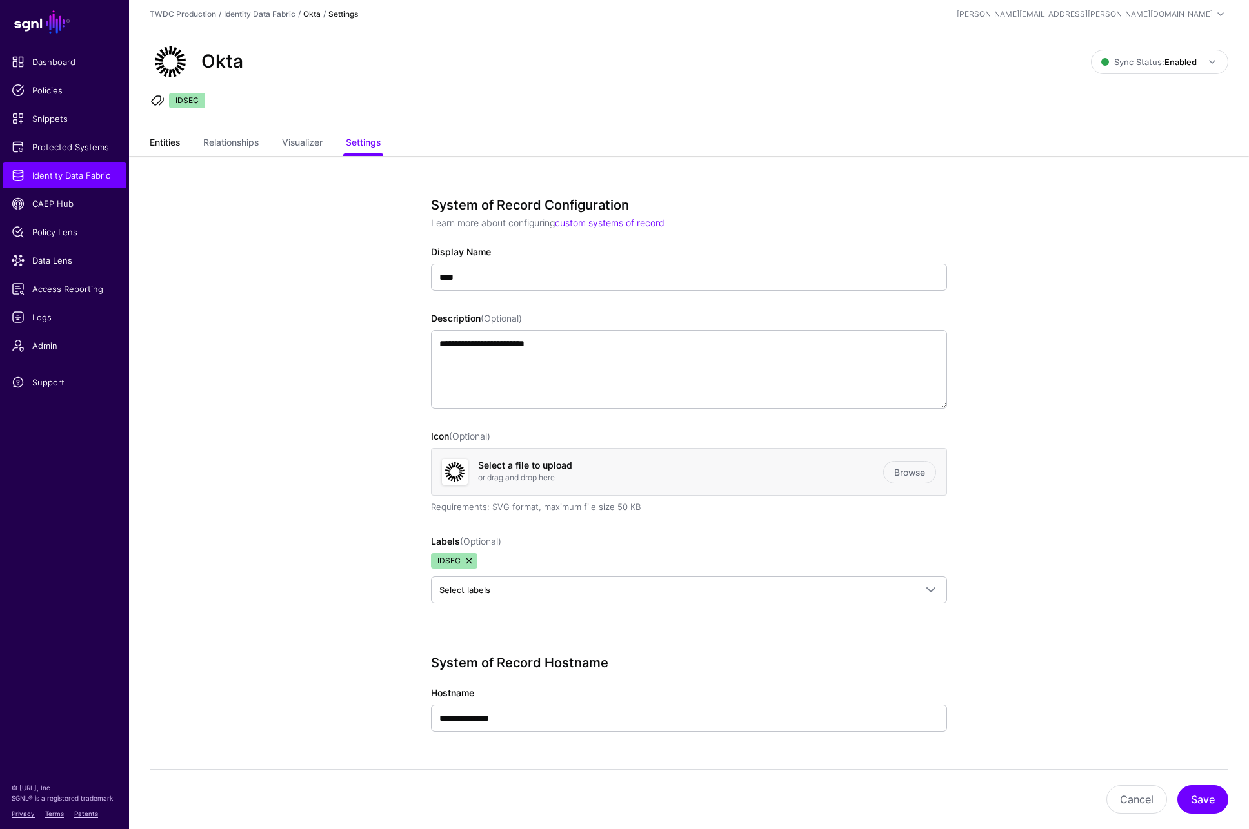
click at [157, 143] on link "Entities" at bounding box center [165, 144] width 30 height 25
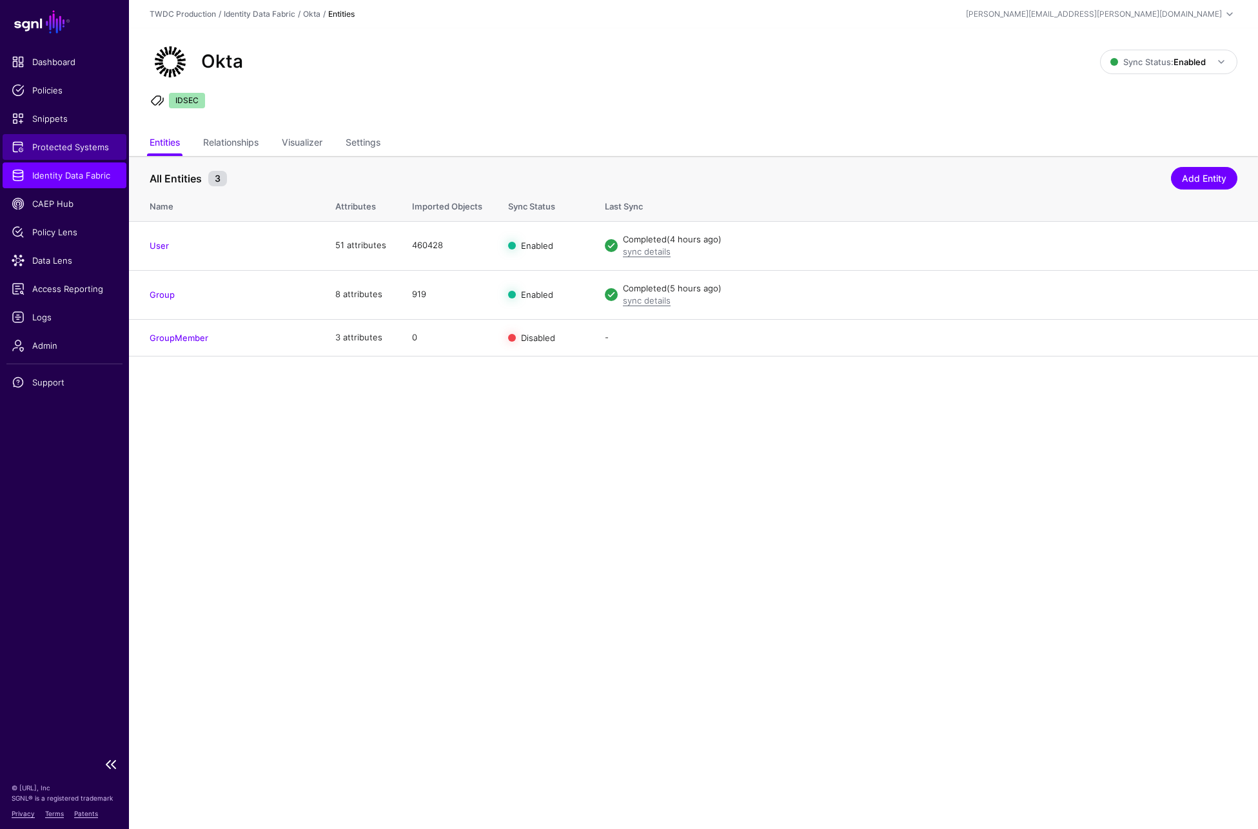
click at [61, 150] on span "Protected Systems" at bounding box center [65, 147] width 106 height 13
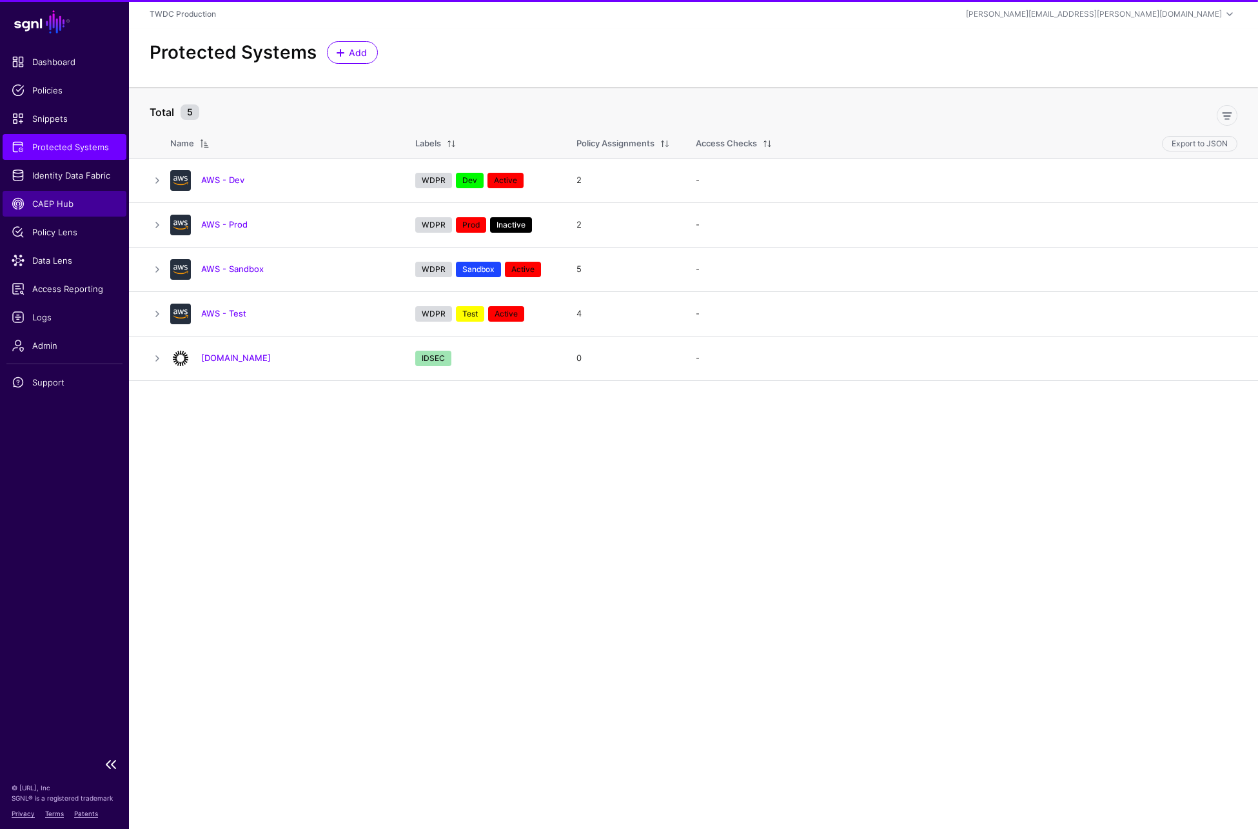
click at [47, 209] on span "CAEP Hub" at bounding box center [65, 203] width 106 height 13
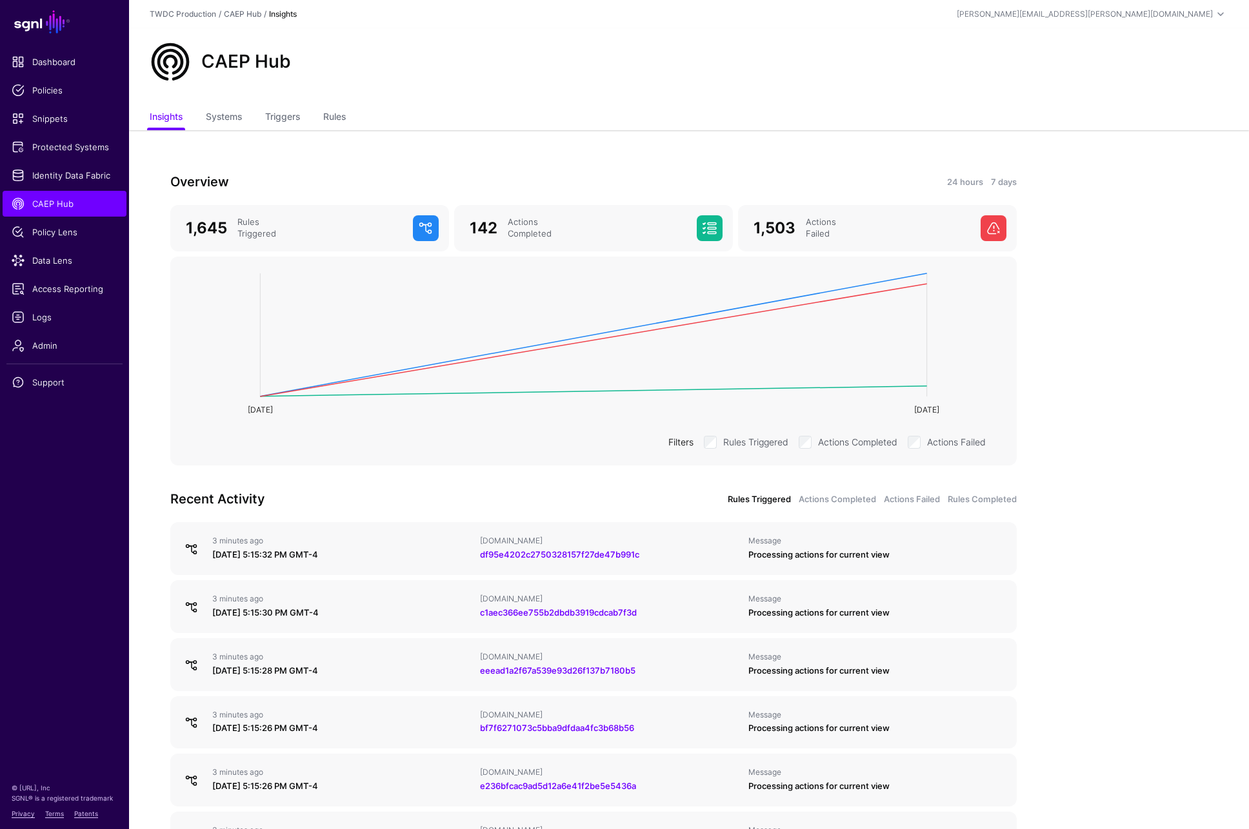
click at [868, 55] on div "CAEP Hub" at bounding box center [688, 61] width 1089 height 41
